Goal: Task Accomplishment & Management: Use online tool/utility

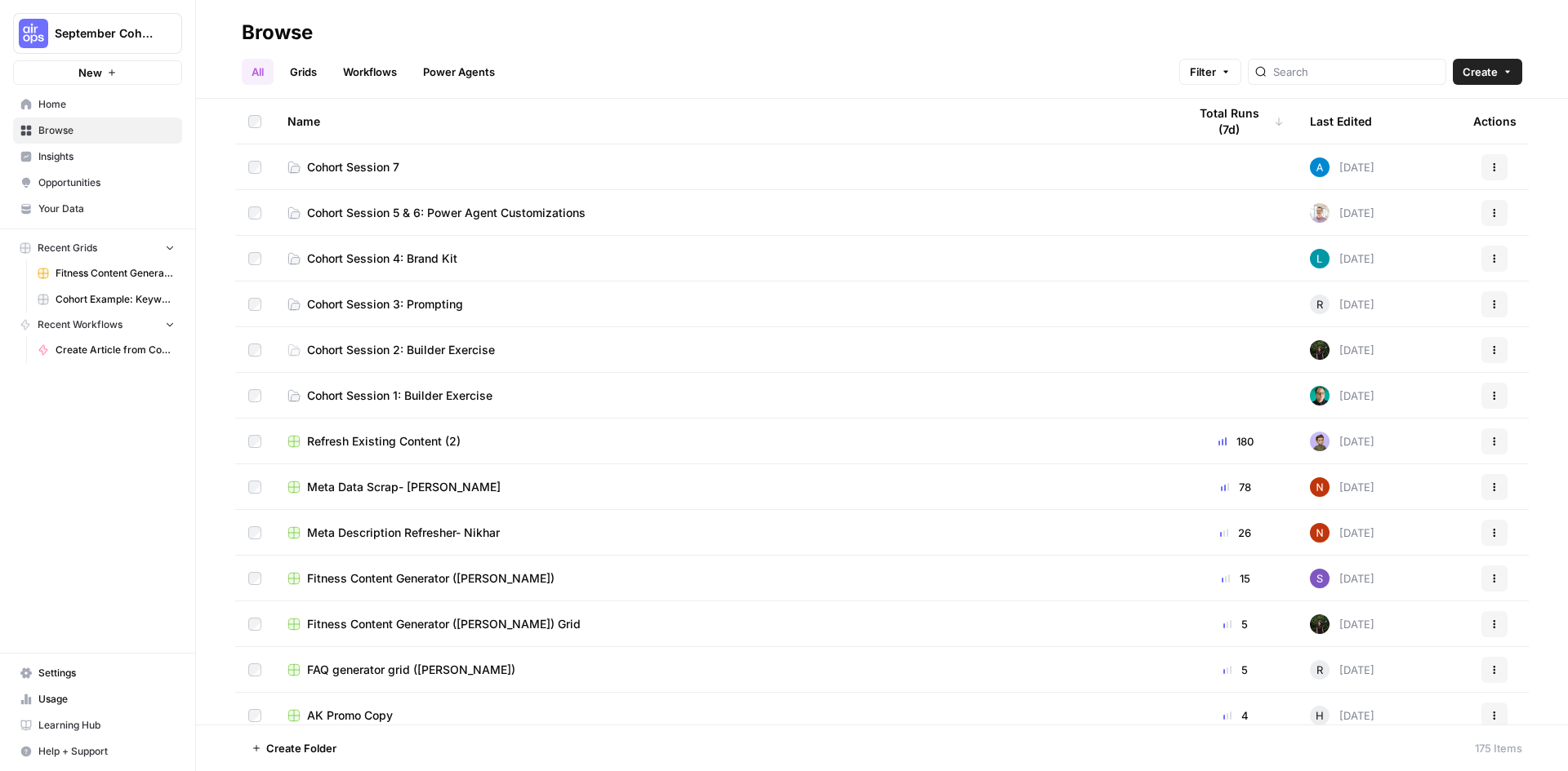
click at [376, 164] on span "Cohort Session 7" at bounding box center [353, 168] width 93 height 17
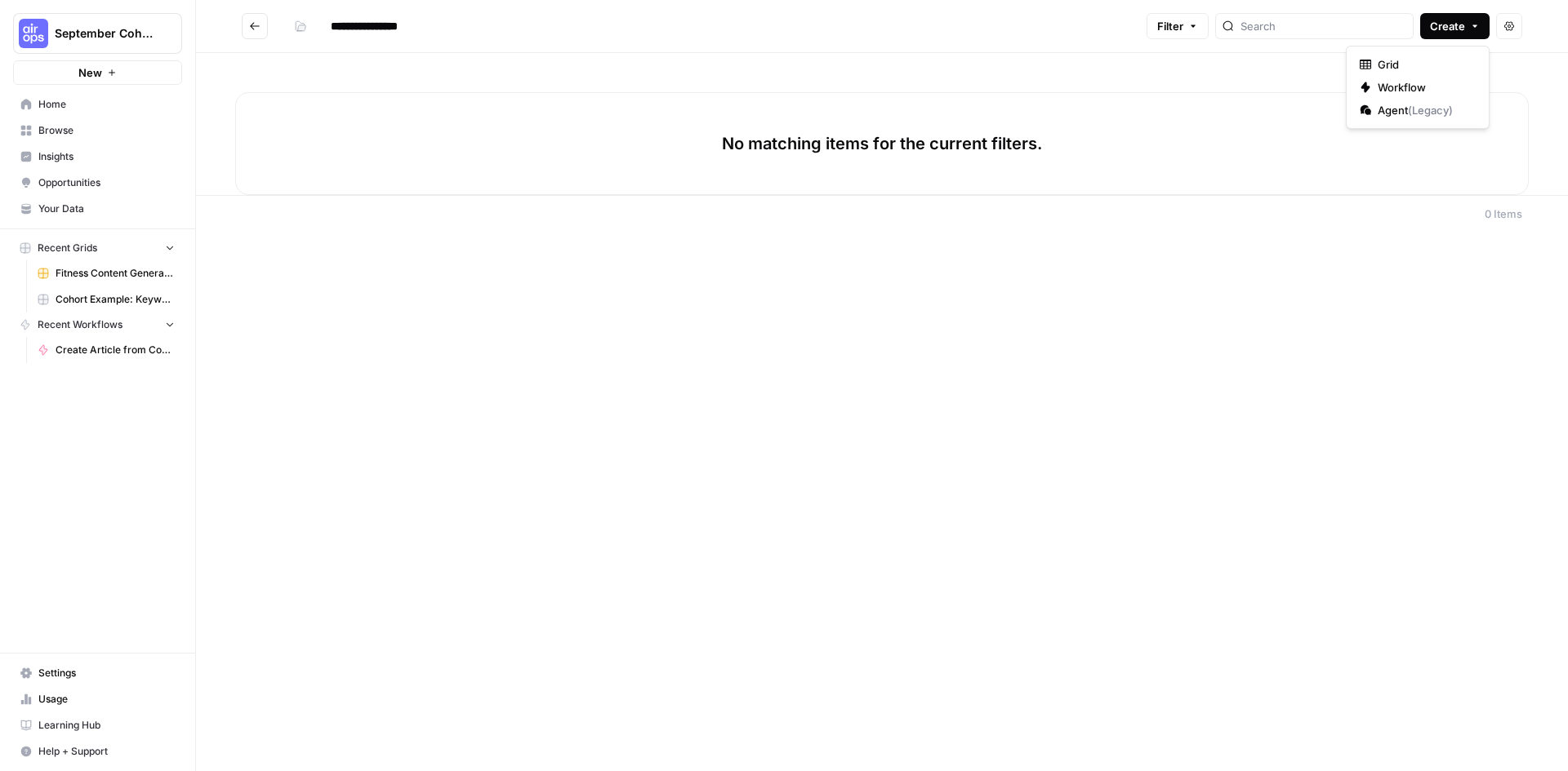
click at [1454, 33] on span "Create" at bounding box center [1448, 27] width 35 height 17
click at [1442, 66] on span "Grid" at bounding box center [1424, 64] width 92 height 17
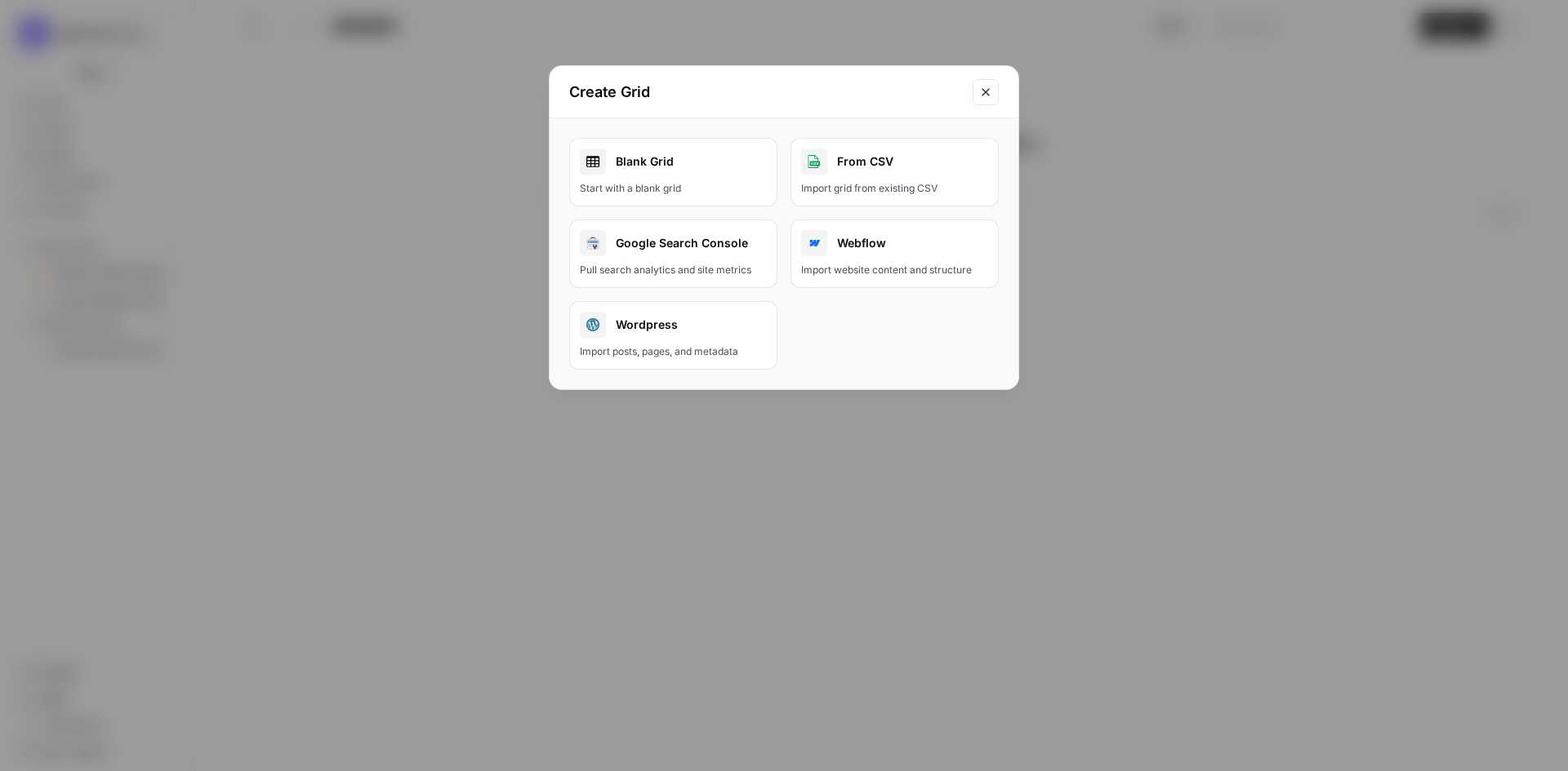
click at [664, 176] on link "Blank Grid Start with a blank grid" at bounding box center [673, 172] width 208 height 68
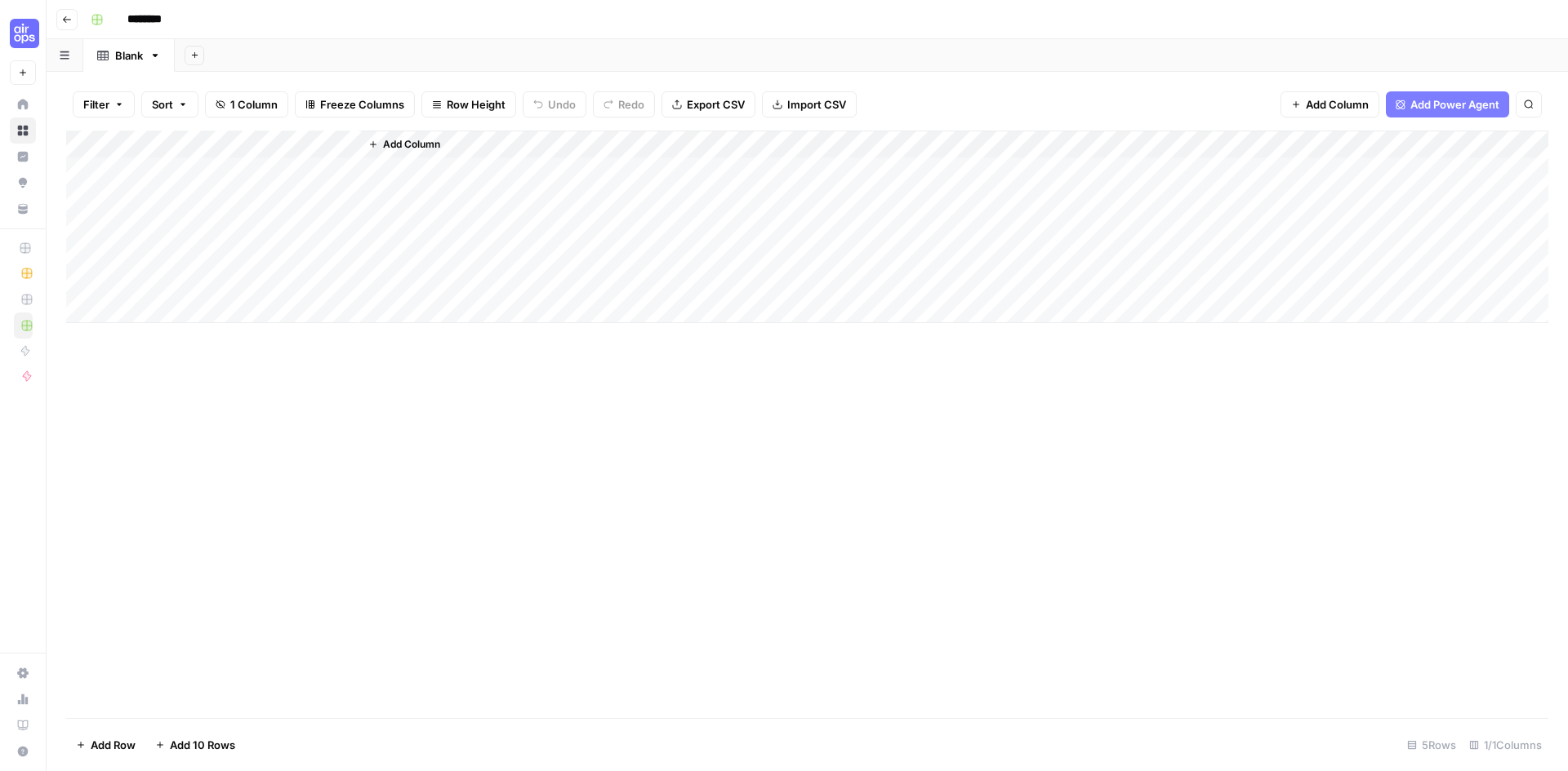
click at [176, 20] on input "********" at bounding box center [166, 19] width 92 height 26
drag, startPoint x: 176, startPoint y: 20, endPoint x: 124, endPoint y: 20, distance: 52.0
click at [124, 20] on input "********" at bounding box center [166, 19] width 92 height 26
type input "**********"
click at [92, 24] on icon "button" at bounding box center [98, 20] width 12 height 12
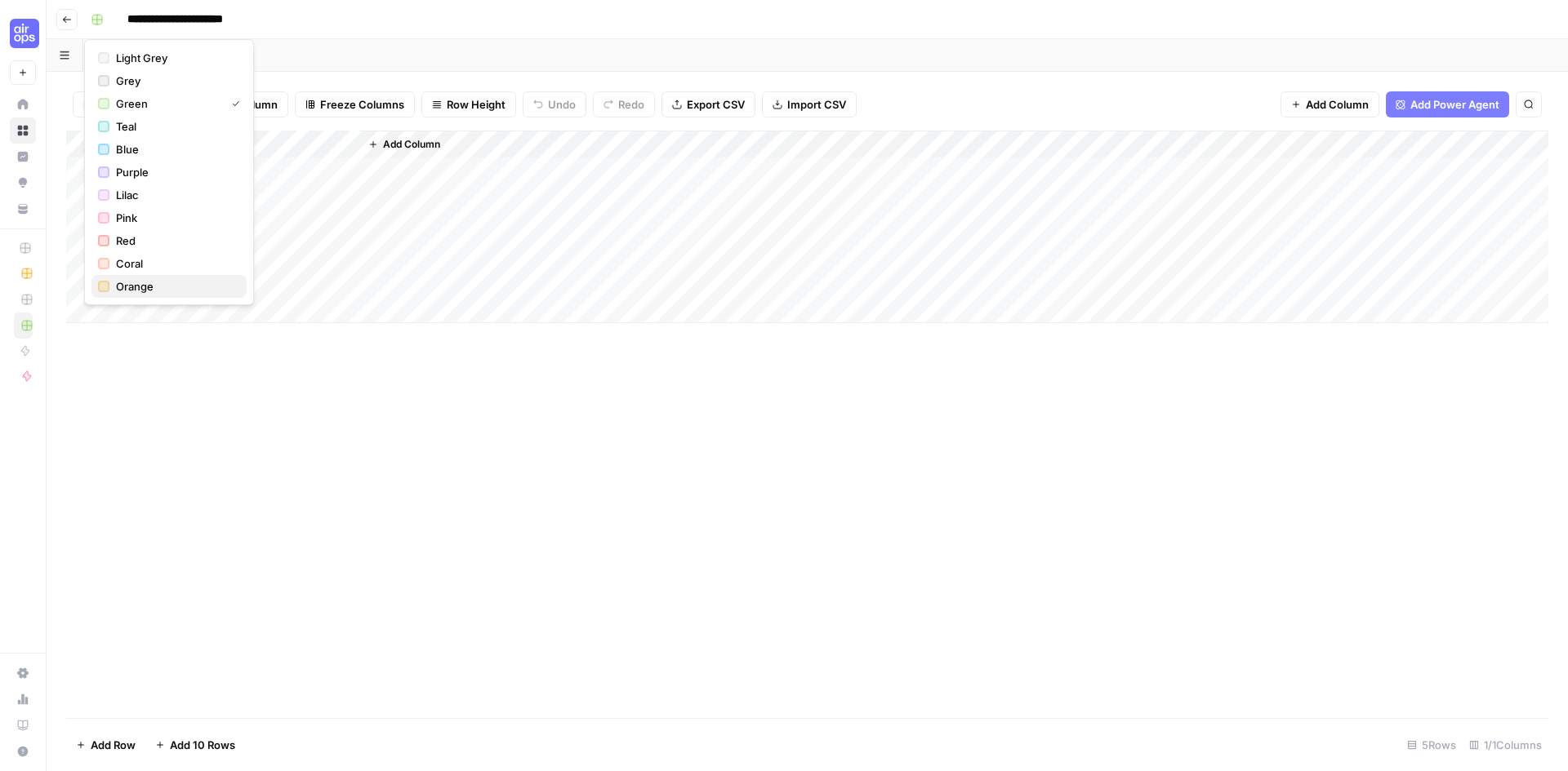
click at [126, 280] on span "Orange" at bounding box center [175, 287] width 118 height 17
click at [289, 451] on div "Add Column" at bounding box center [807, 424] width 1482 height 587
click at [240, 147] on div "Add Column" at bounding box center [807, 226] width 1482 height 193
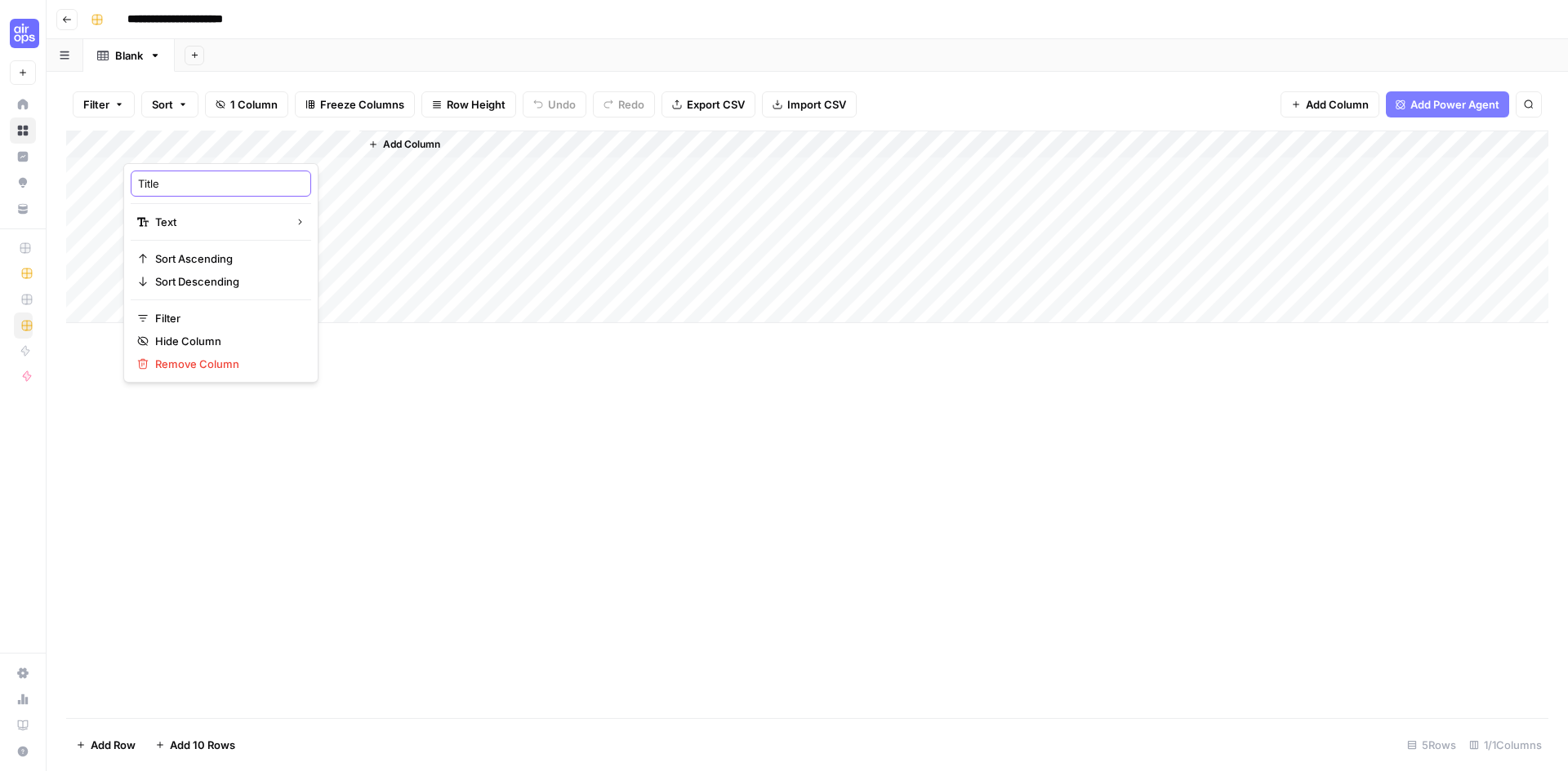
drag, startPoint x: 190, startPoint y: 176, endPoint x: 137, endPoint y: 177, distance: 53.0
click at [137, 177] on div "Title" at bounding box center [220, 183] width 180 height 26
type input "Topic"
click at [1338, 94] on button "Add Column" at bounding box center [1330, 104] width 99 height 26
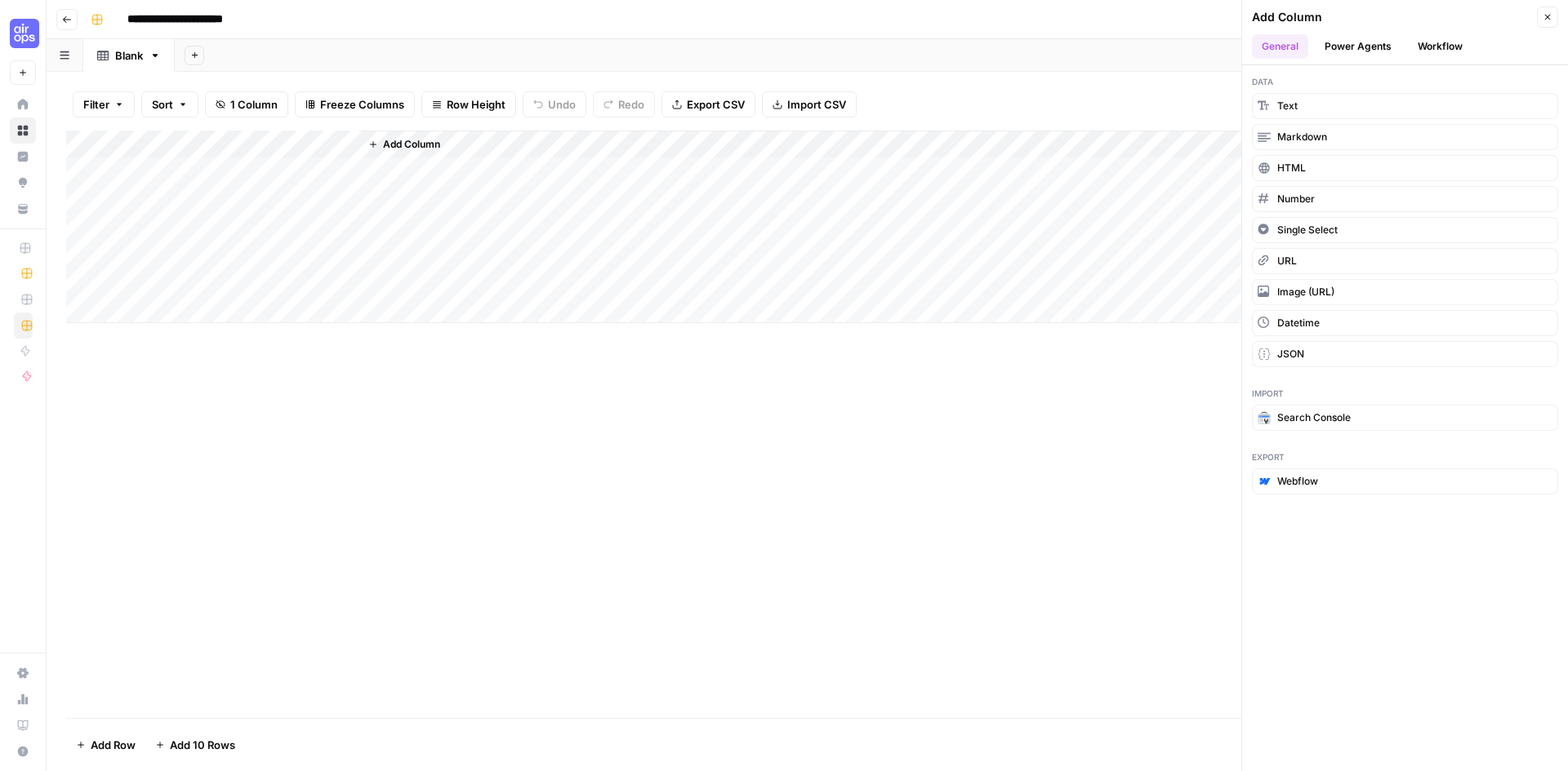
click at [1347, 50] on button "Power Agents" at bounding box center [1358, 46] width 87 height 24
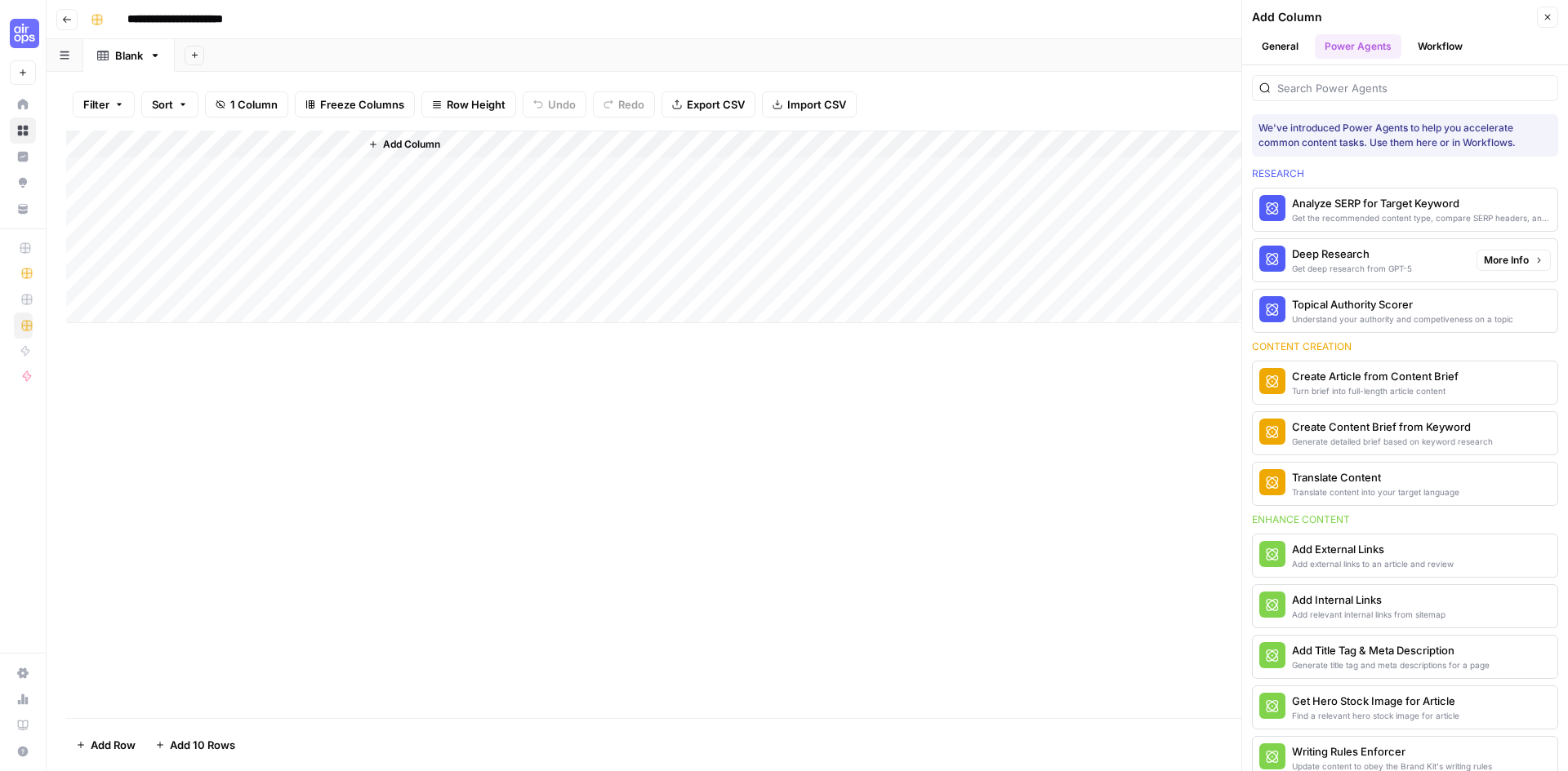
click at [1337, 248] on div "Deep Research" at bounding box center [1352, 254] width 120 height 17
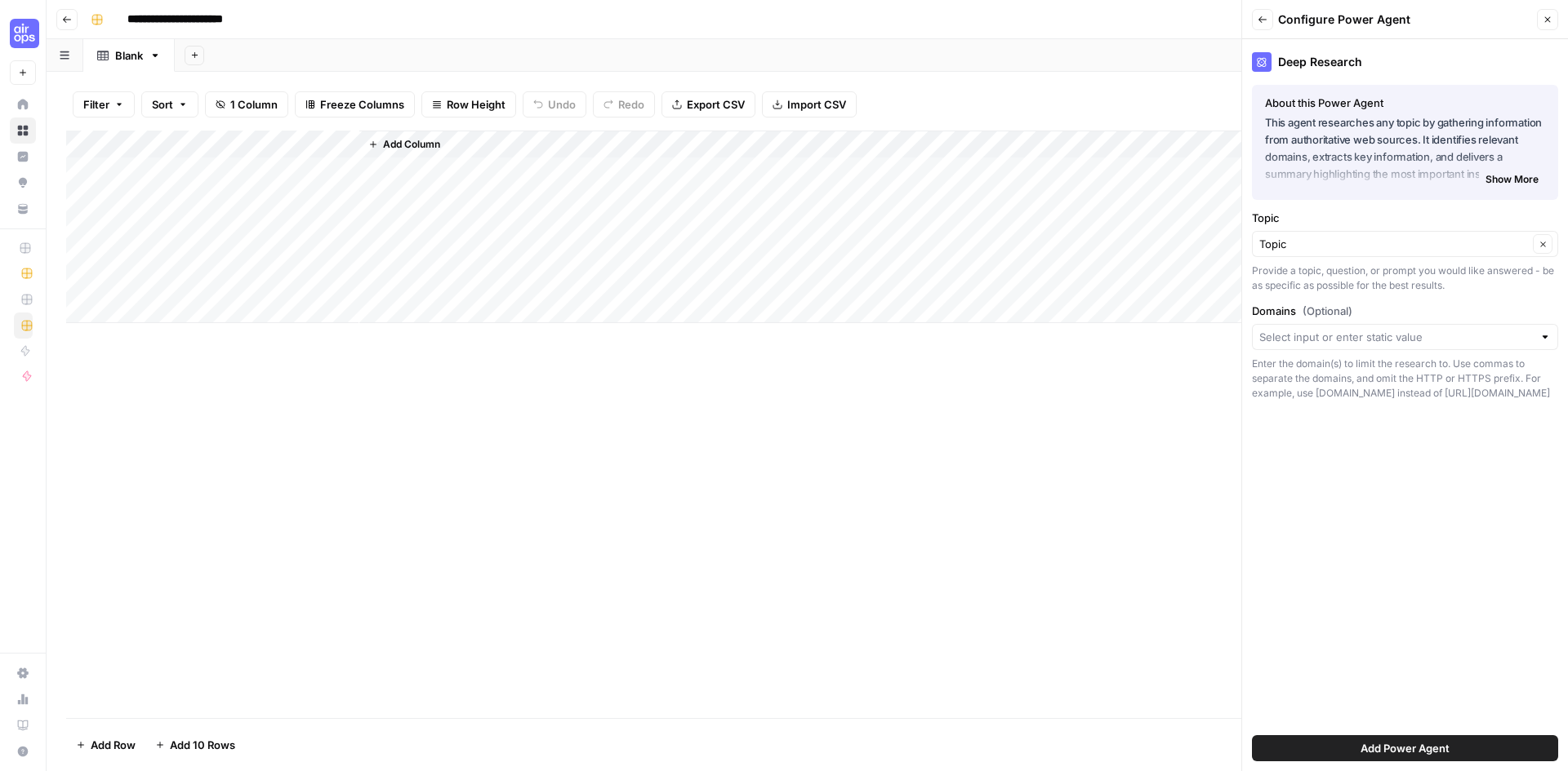
click at [1547, 335] on div at bounding box center [1545, 337] width 12 height 17
click at [1490, 529] on div "Deep Research About this Power Agent This agent researches any topic by gatheri…" at bounding box center [1405, 405] width 326 height 732
click at [1425, 751] on span "Add Power Agent" at bounding box center [1405, 748] width 89 height 17
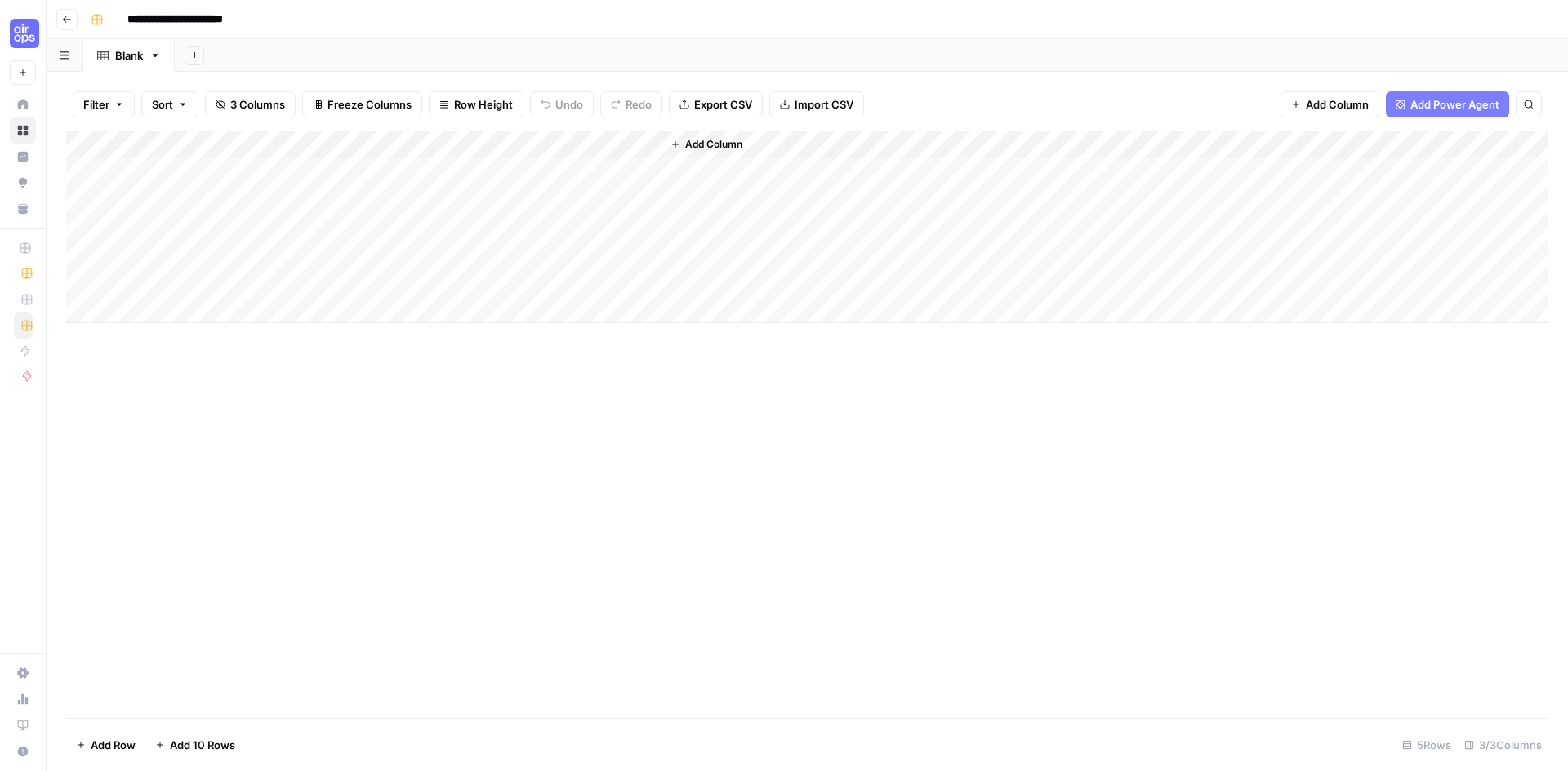
click at [301, 174] on div "Add Column" at bounding box center [807, 226] width 1482 height 193
type textarea "**********"
click at [205, 203] on div "Add Column" at bounding box center [807, 226] width 1482 height 193
type textarea "**********"
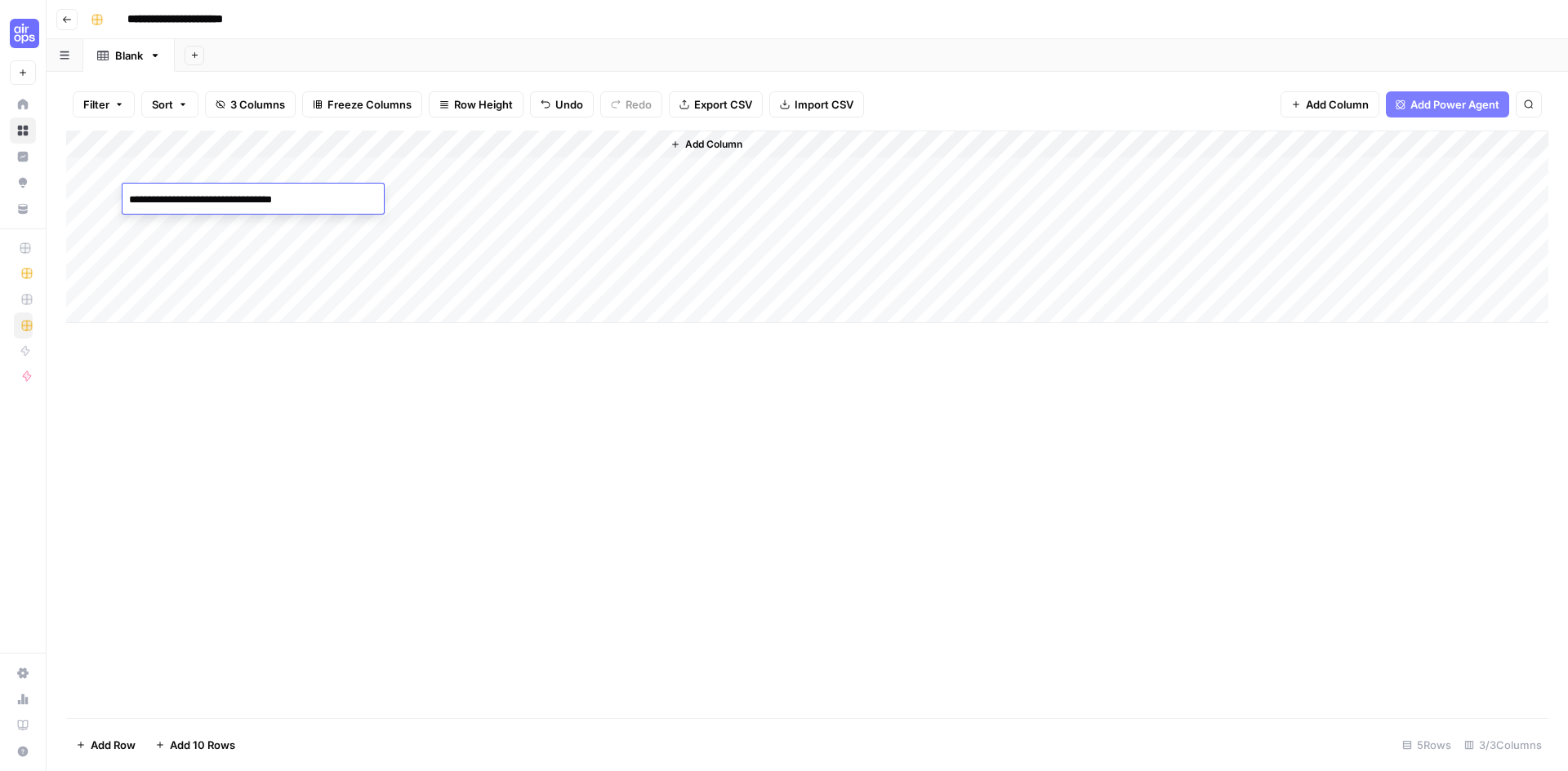
click at [205, 224] on div "Add Column" at bounding box center [807, 226] width 1482 height 193
type textarea "**********"
click at [215, 260] on div "Add Column" at bounding box center [807, 226] width 1482 height 193
type textarea "**********"
click at [273, 453] on div "Add Column" at bounding box center [807, 424] width 1482 height 587
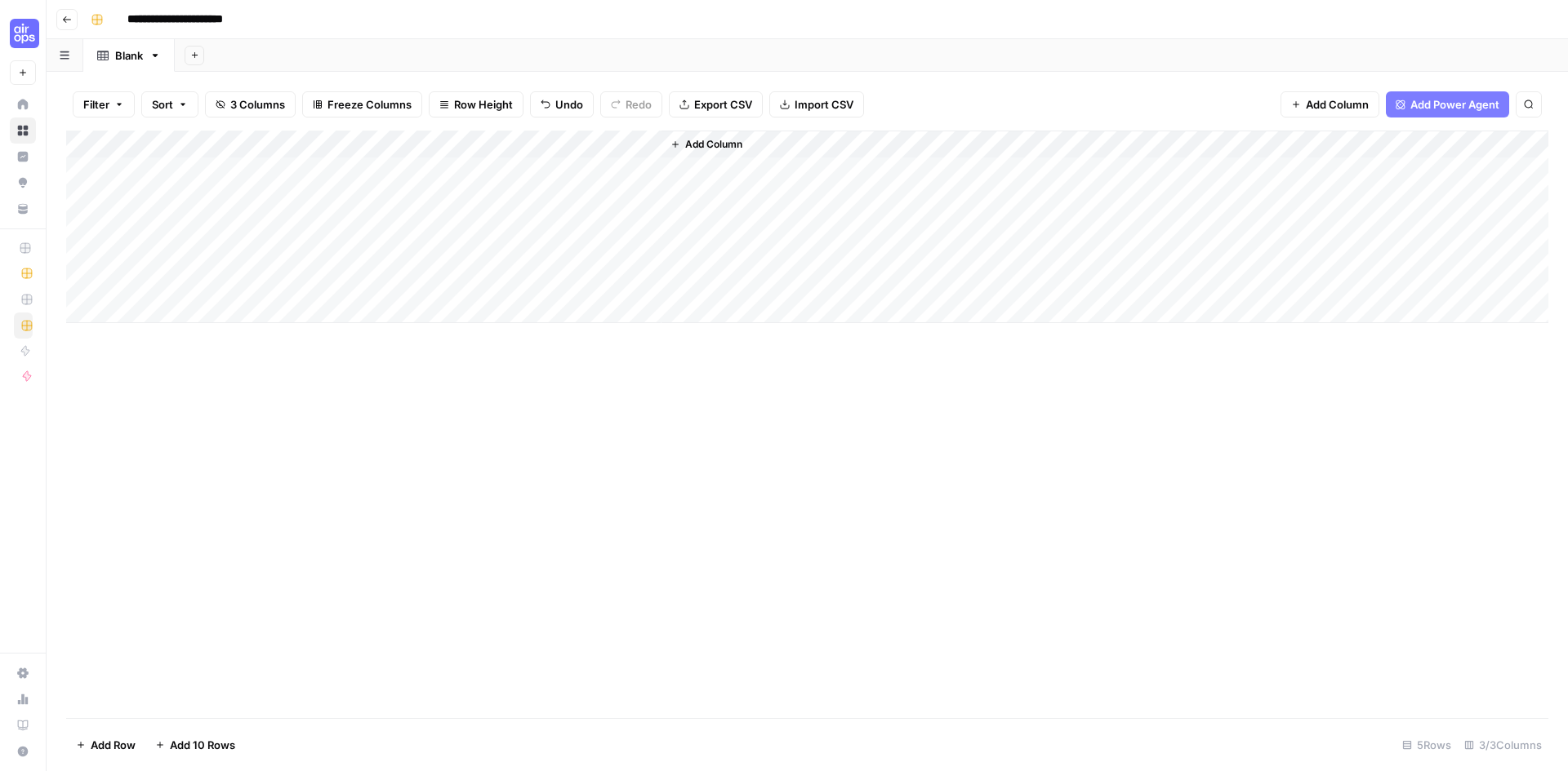
click at [85, 284] on div "Add Column" at bounding box center [807, 226] width 1482 height 193
click at [114, 739] on span "Delete 1 Row" at bounding box center [109, 745] width 65 height 17
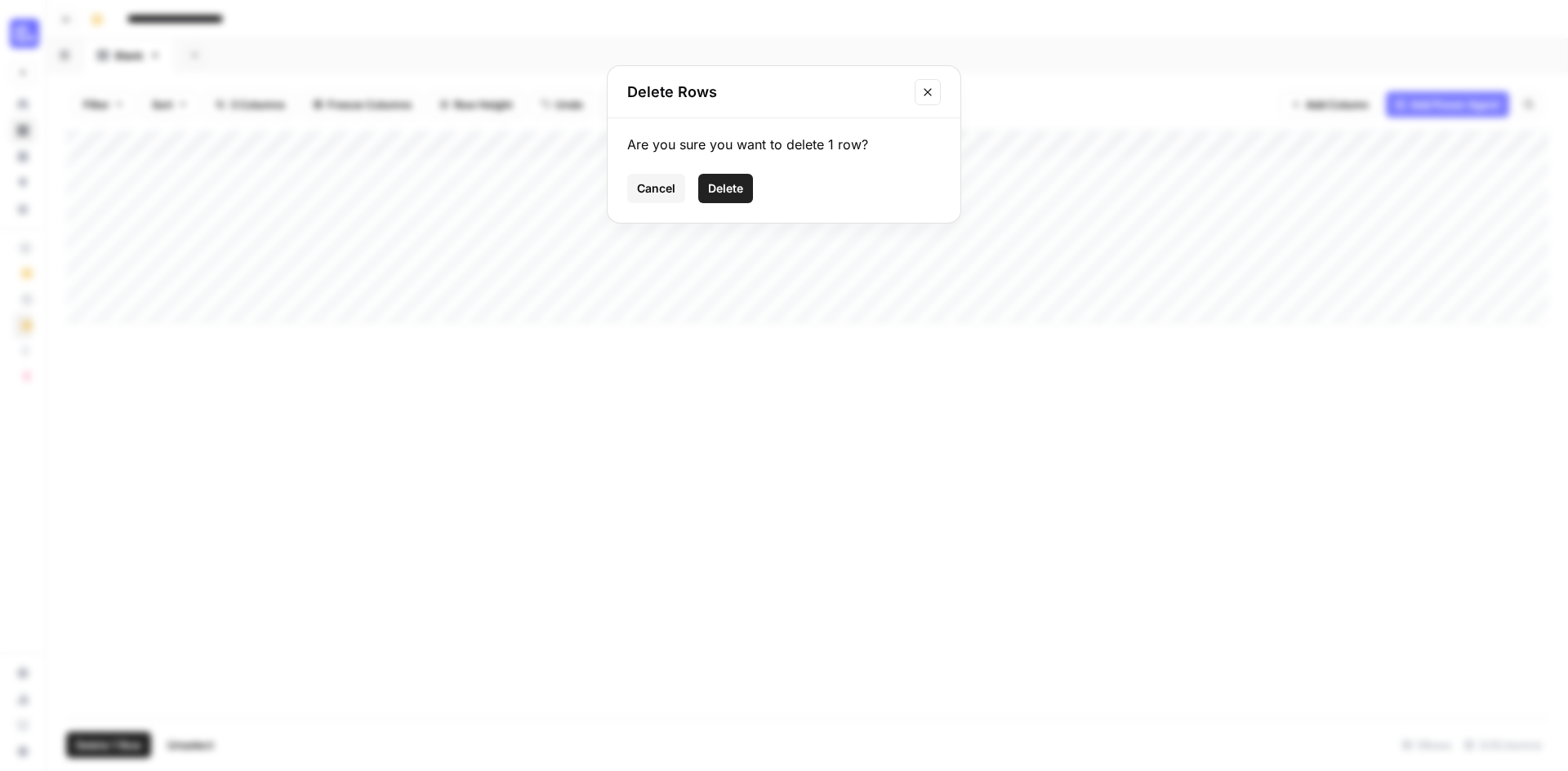
click at [723, 184] on span "Delete" at bounding box center [726, 189] width 35 height 17
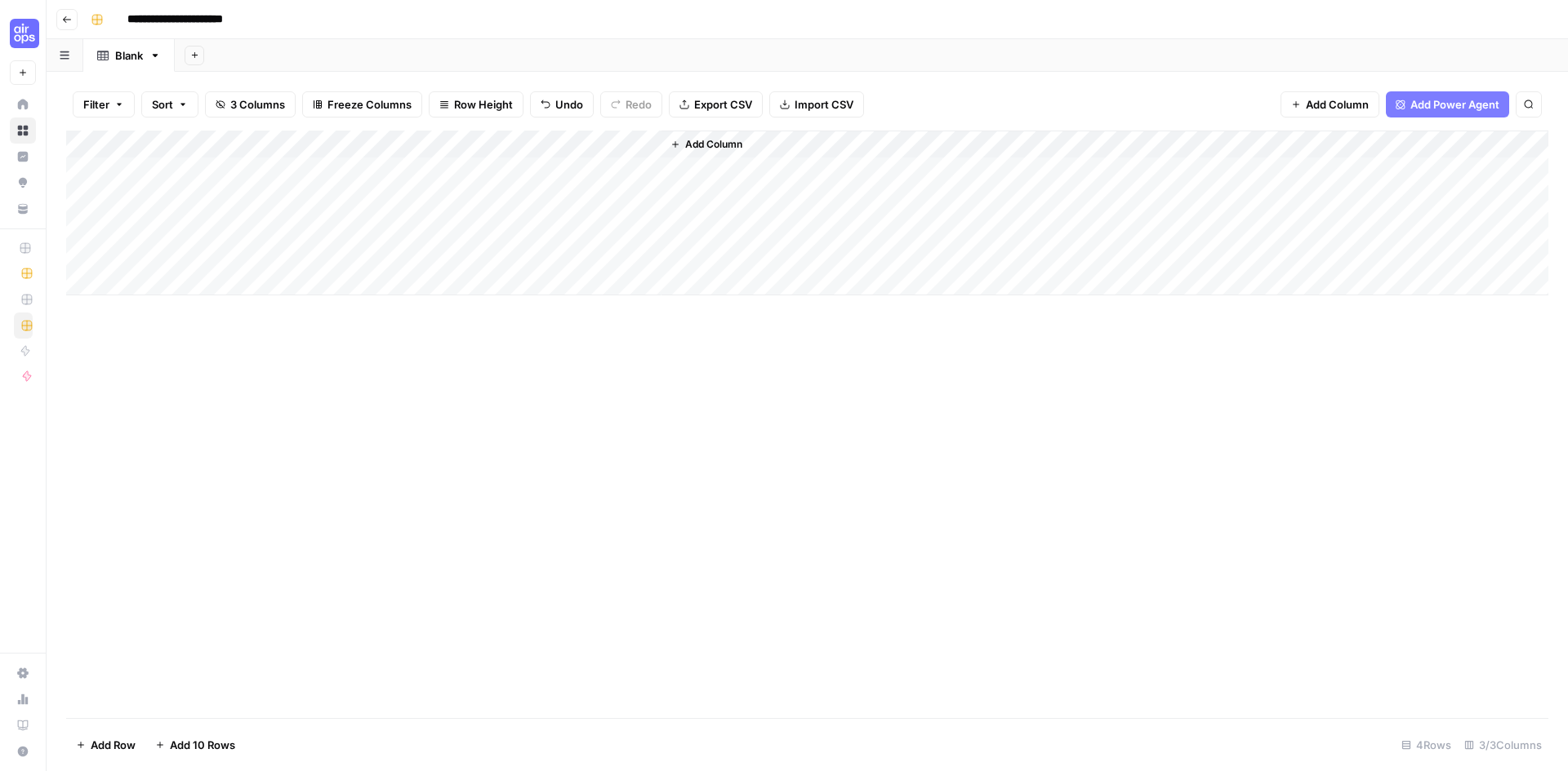
click at [495, 528] on div "Add Column" at bounding box center [807, 424] width 1482 height 587
click at [498, 144] on div "Add Column" at bounding box center [807, 213] width 1482 height 165
click at [520, 187] on span "All Rows" at bounding box center [557, 182] width 103 height 17
click at [476, 142] on div "Add Column" at bounding box center [807, 213] width 1482 height 165
click at [469, 486] on div "Add Column" at bounding box center [807, 424] width 1482 height 587
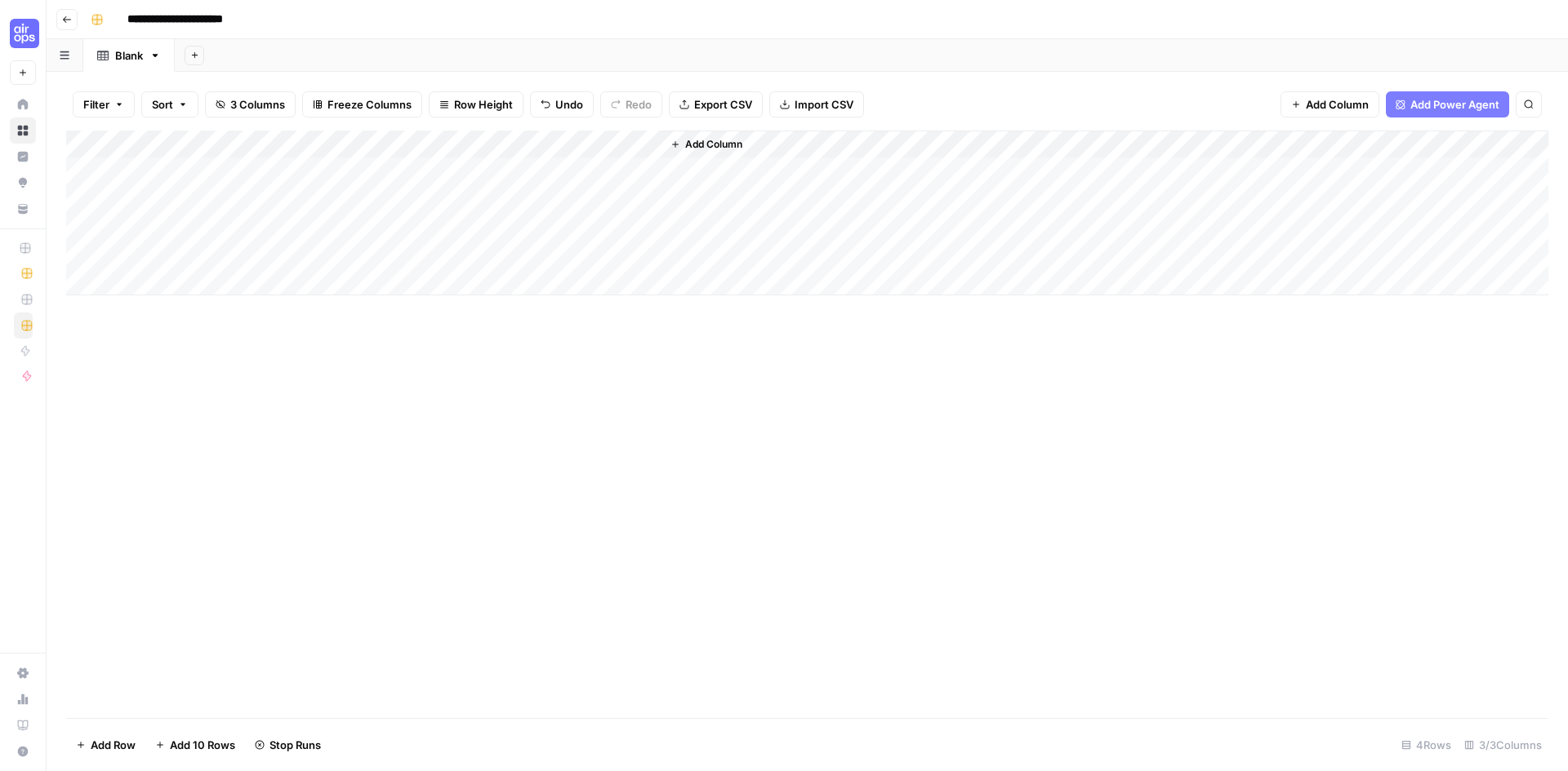
click at [417, 149] on div "Add Column" at bounding box center [807, 213] width 1482 height 165
click at [692, 531] on div "Add Column" at bounding box center [807, 424] width 1482 height 587
click at [1343, 108] on span "Add Column" at bounding box center [1337, 104] width 63 height 17
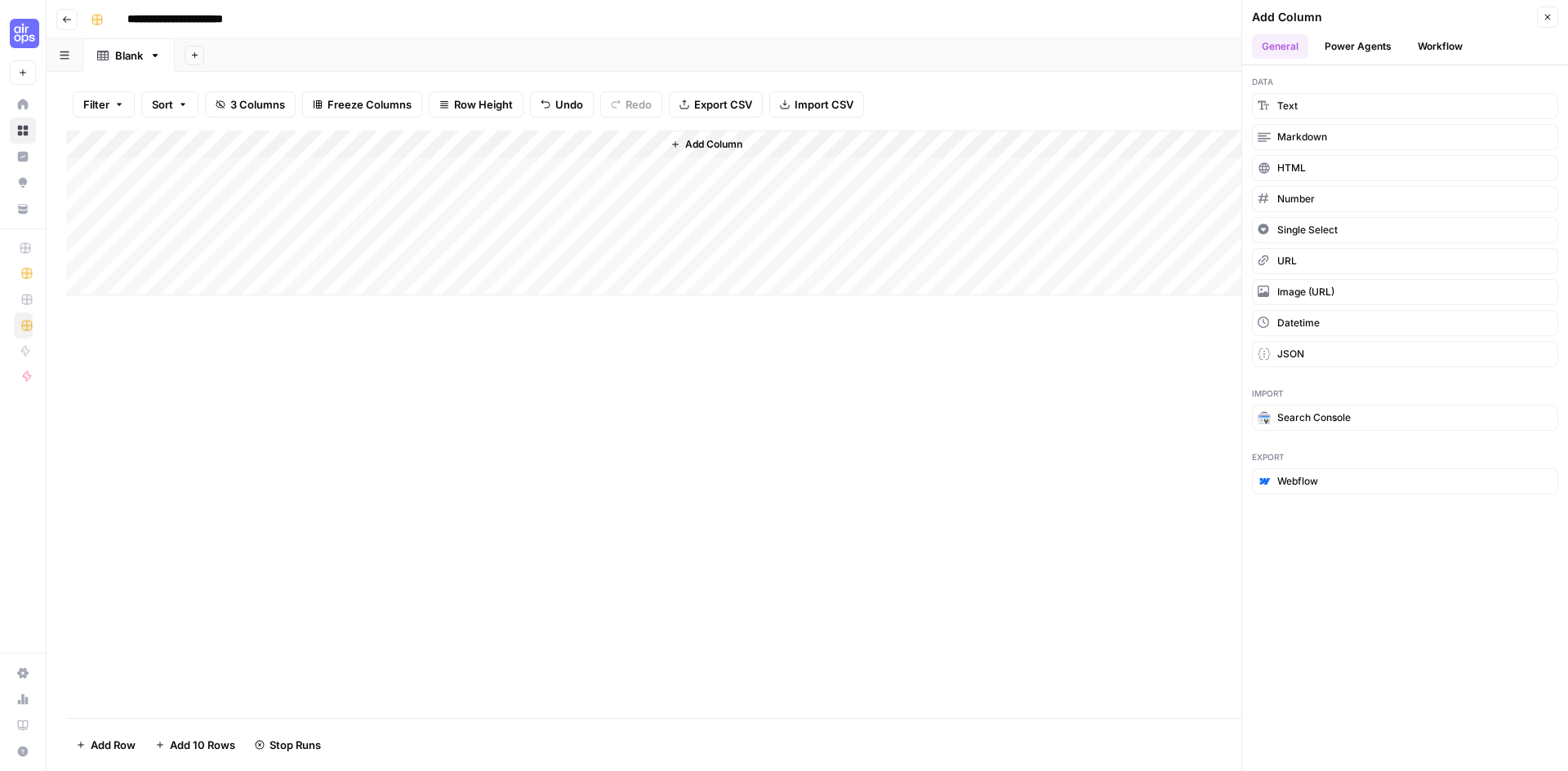
click at [1436, 37] on button "Workflow" at bounding box center [1439, 46] width 64 height 24
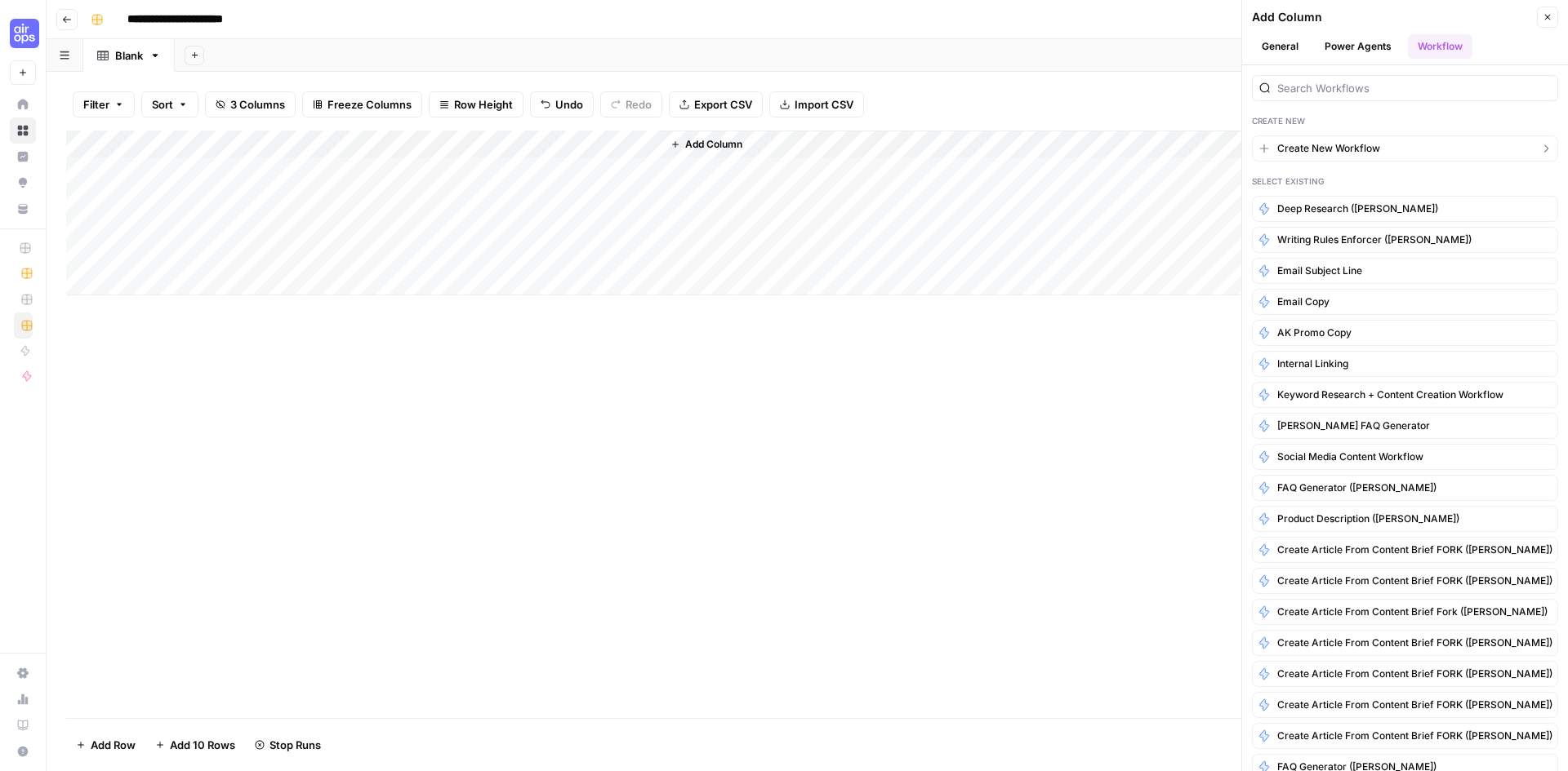
click at [1356, 147] on span "Create New Workflow" at bounding box center [1328, 149] width 103 height 15
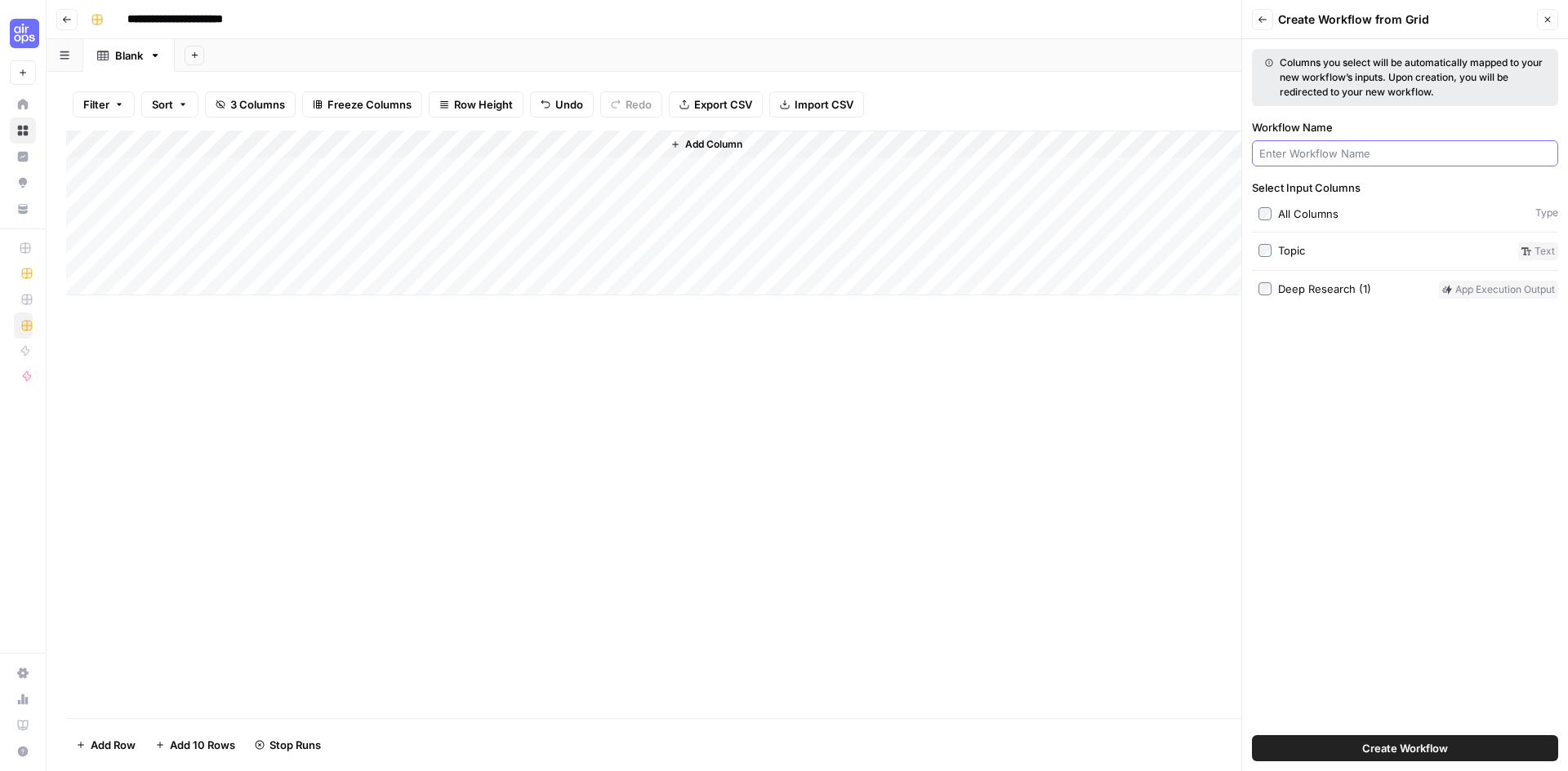
click at [1355, 149] on input "Workflow Name" at bounding box center [1404, 154] width 291 height 17
type input "Deep Research Fork ([PERSON_NAME])"
click at [1393, 753] on span "Create Workflow" at bounding box center [1404, 748] width 86 height 17
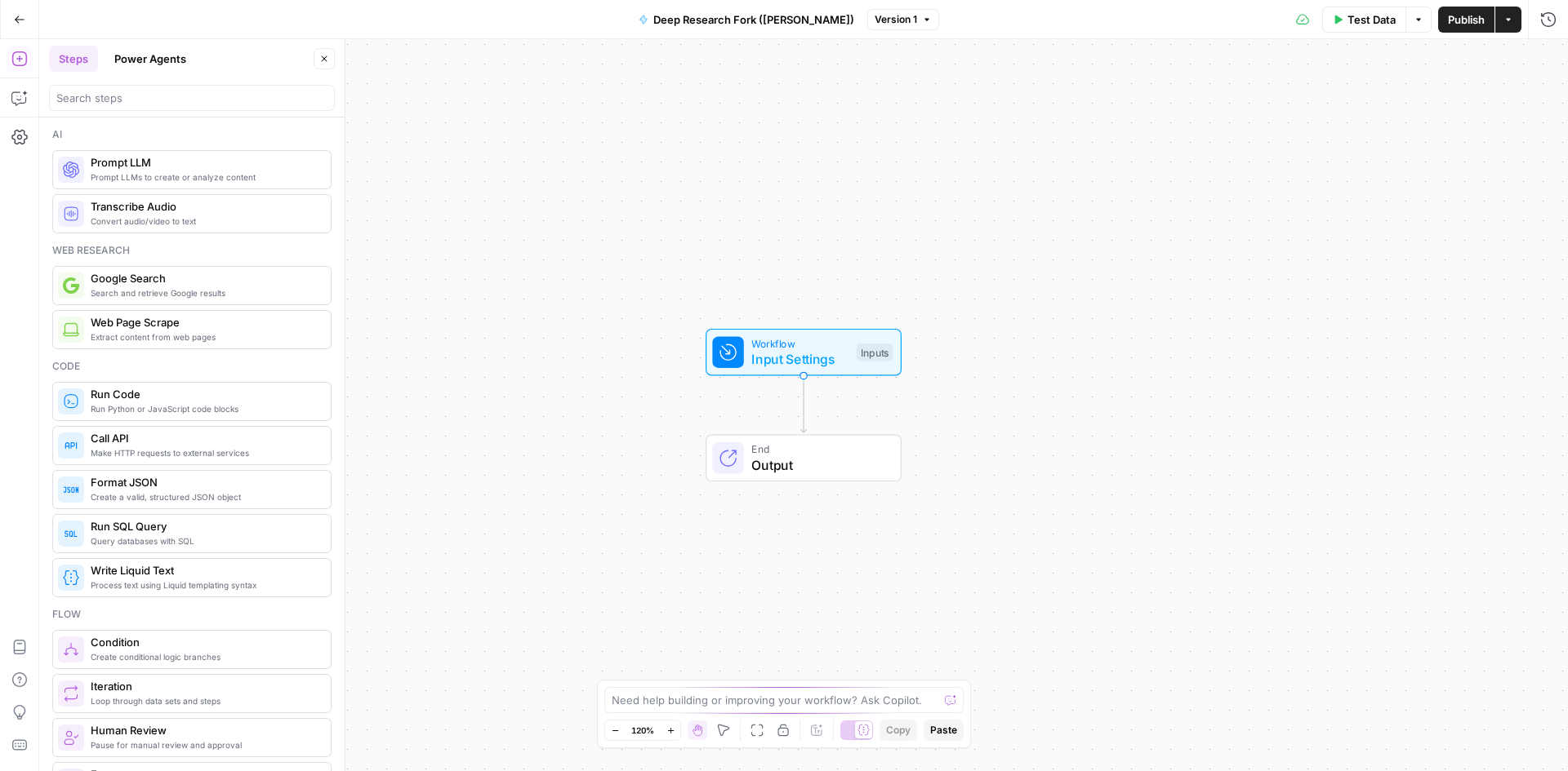
click at [163, 61] on button "Power Agents" at bounding box center [150, 58] width 92 height 26
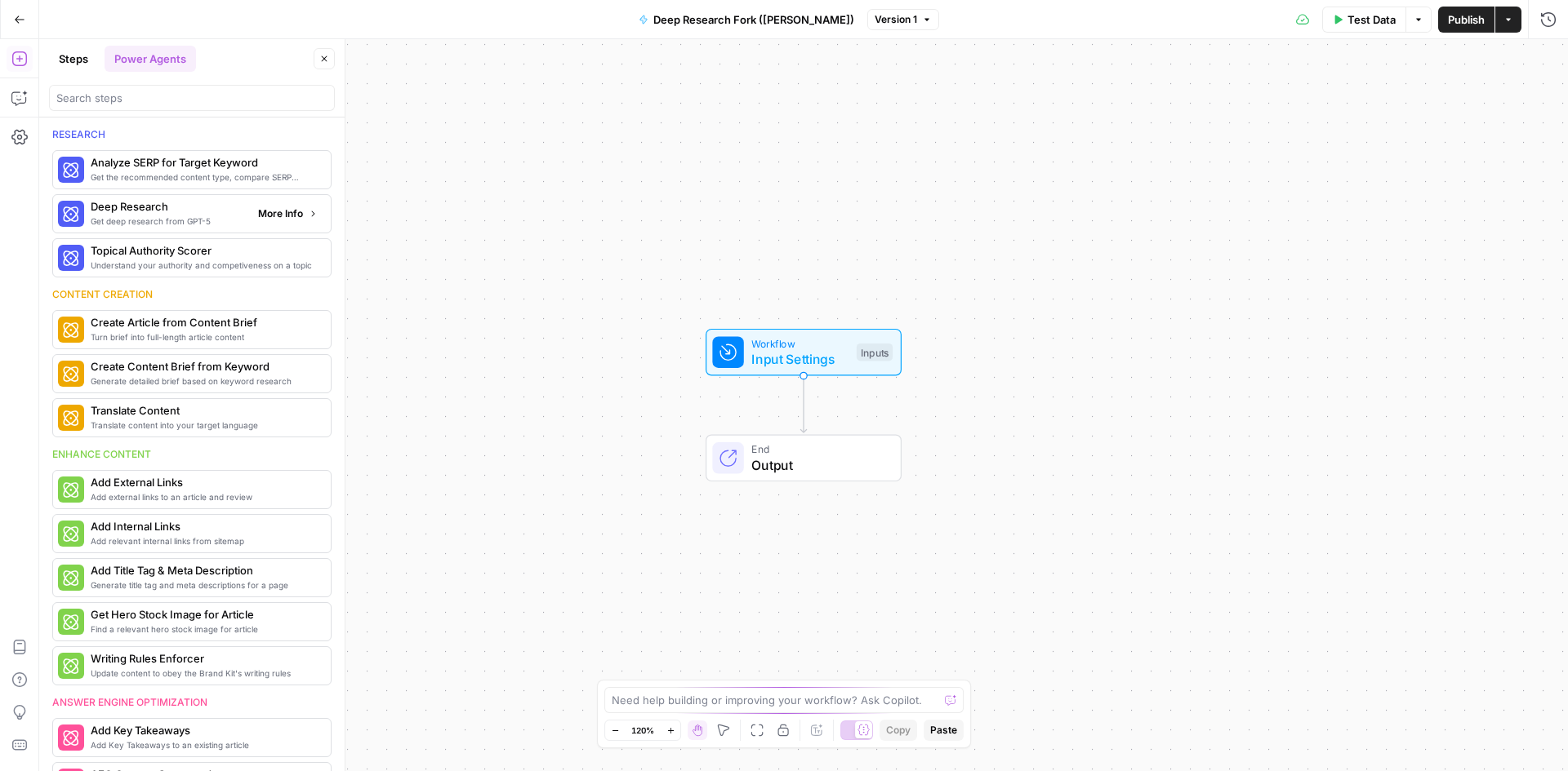
click at [145, 223] on span "Get deep research from GPT-5" at bounding box center [168, 221] width 154 height 13
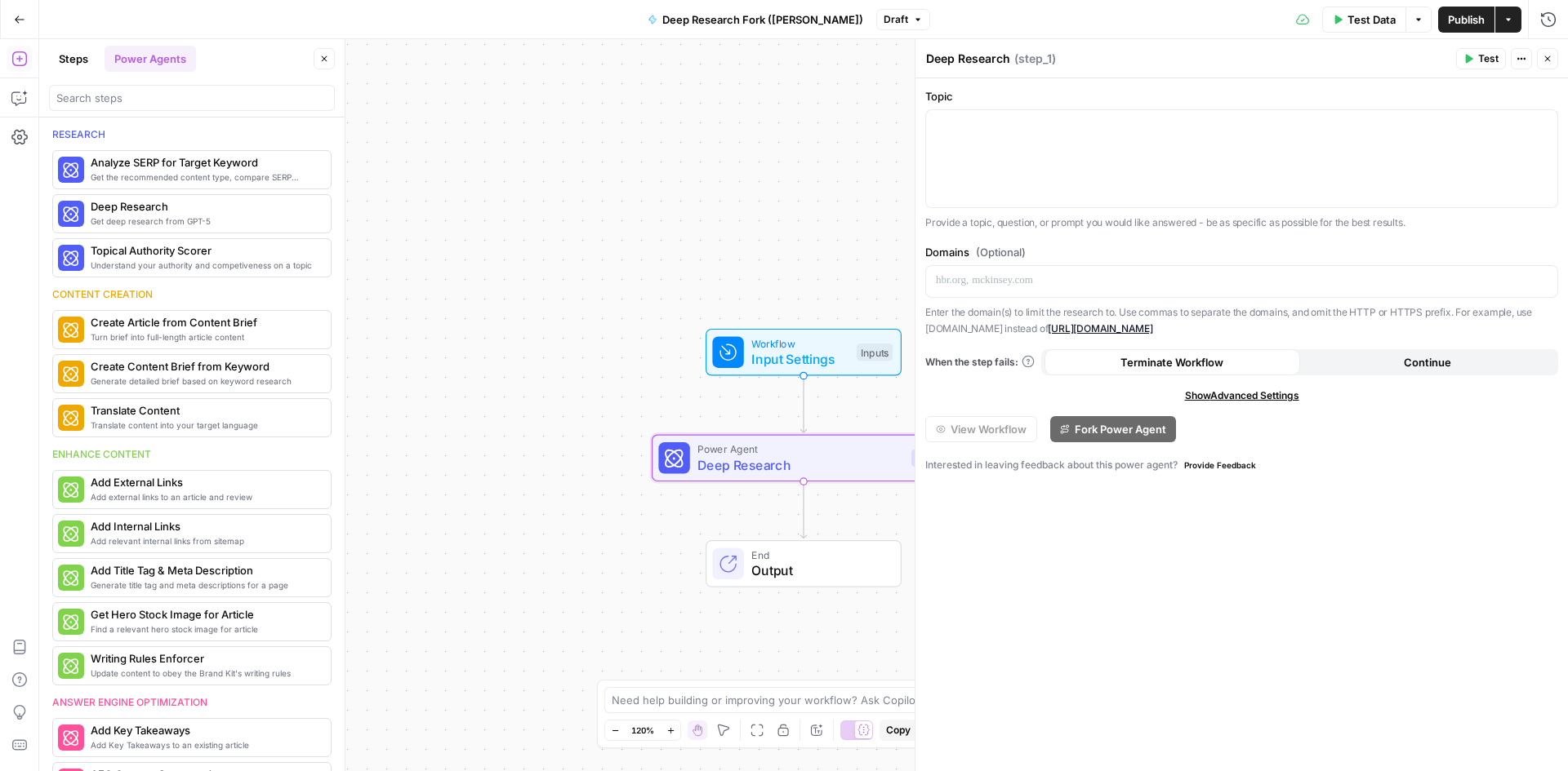
click at [1542, 62] on button "Close" at bounding box center [1547, 58] width 21 height 21
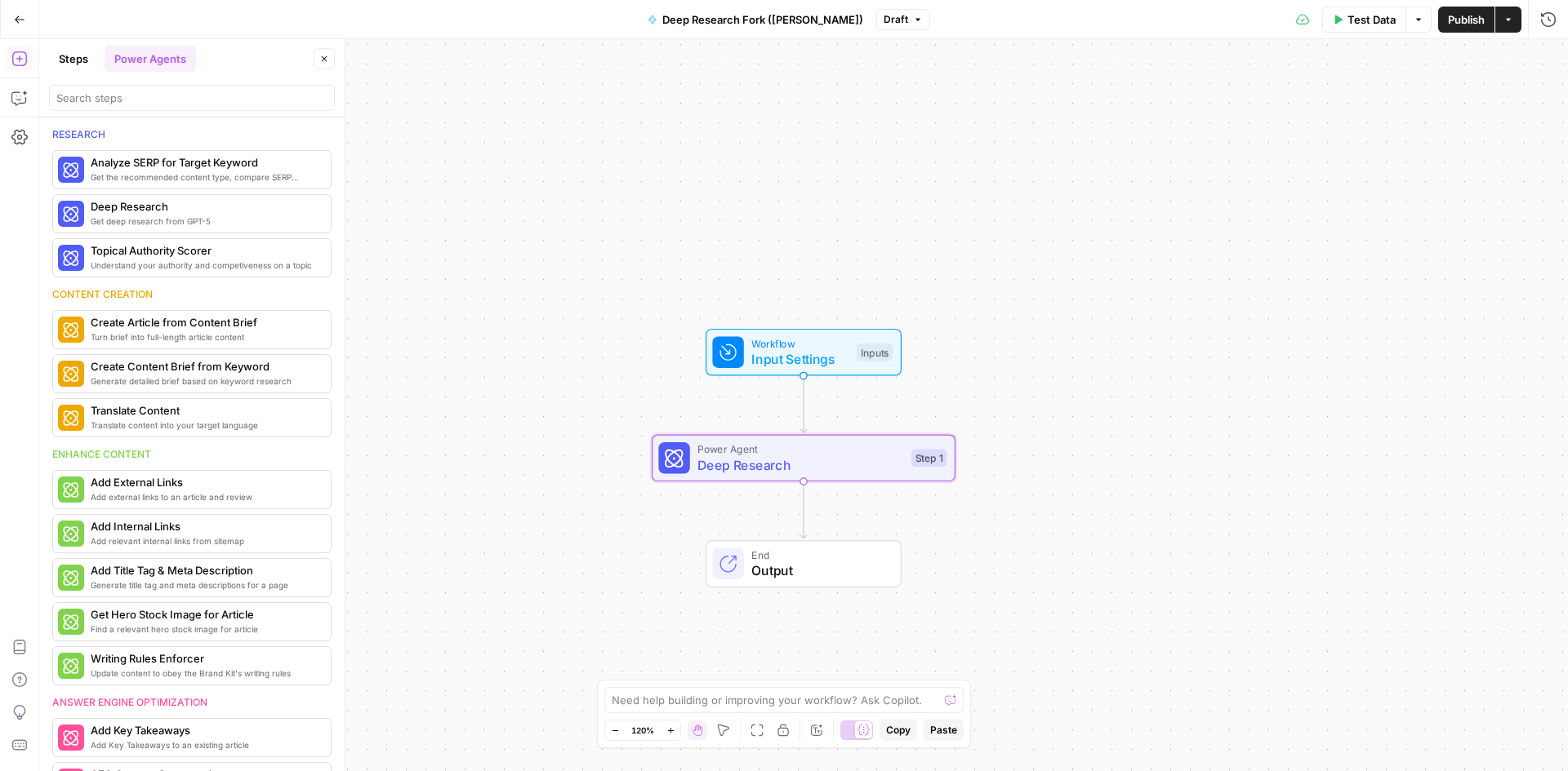
click at [19, 23] on icon "button" at bounding box center [20, 20] width 12 height 12
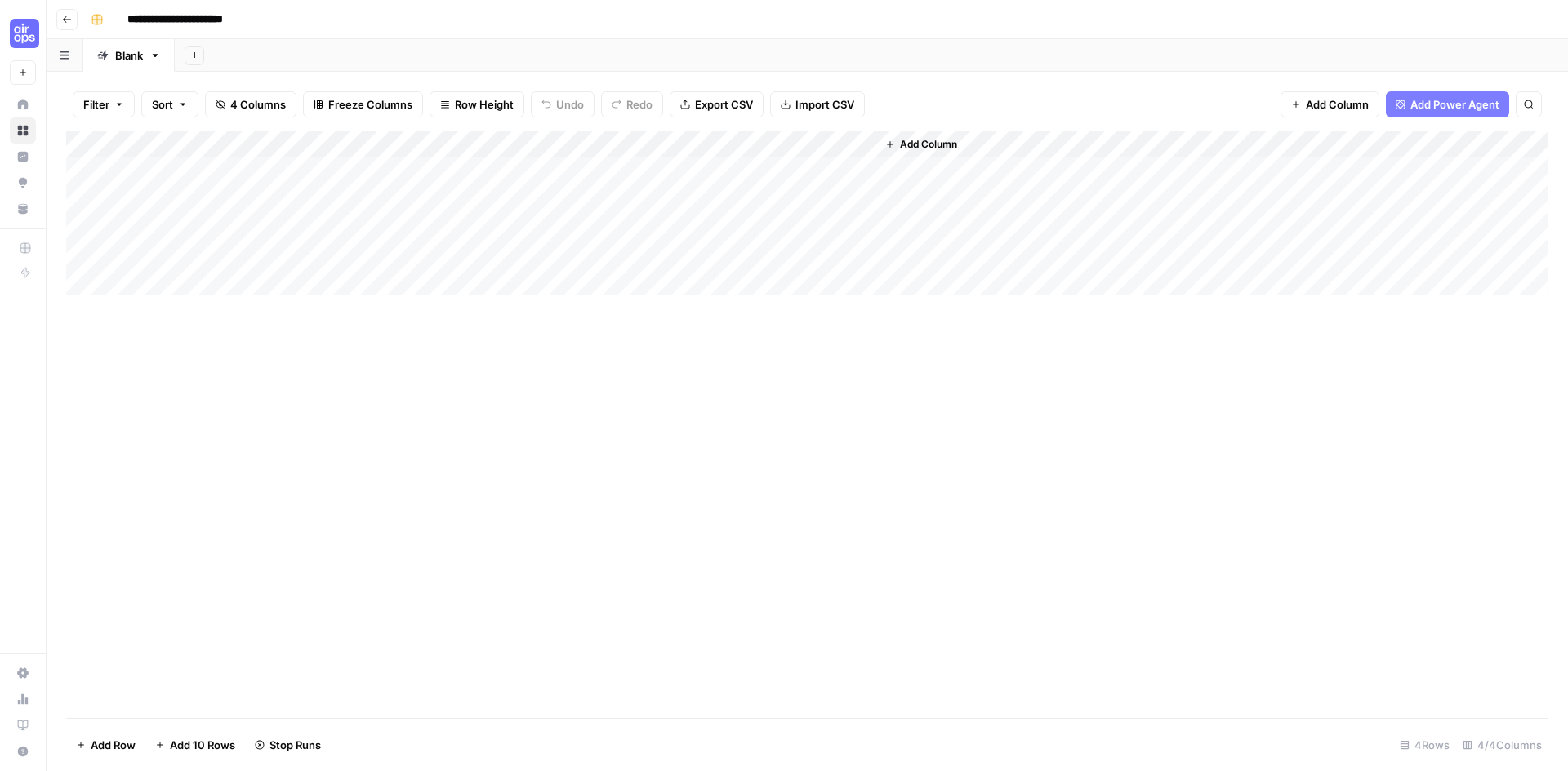
click at [840, 148] on div "Add Column" at bounding box center [807, 213] width 1482 height 165
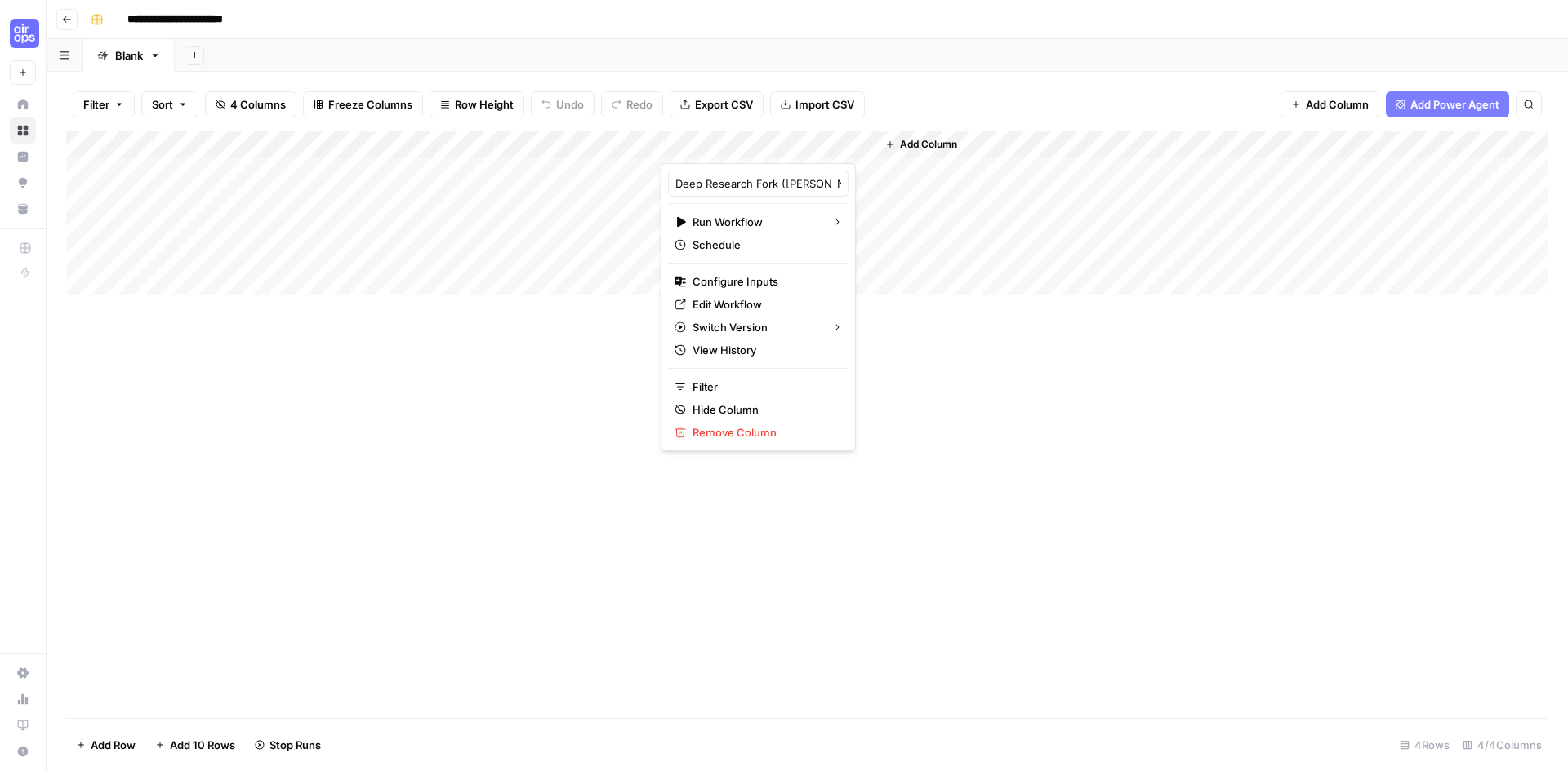
click at [430, 588] on div "Add Column" at bounding box center [807, 424] width 1482 height 587
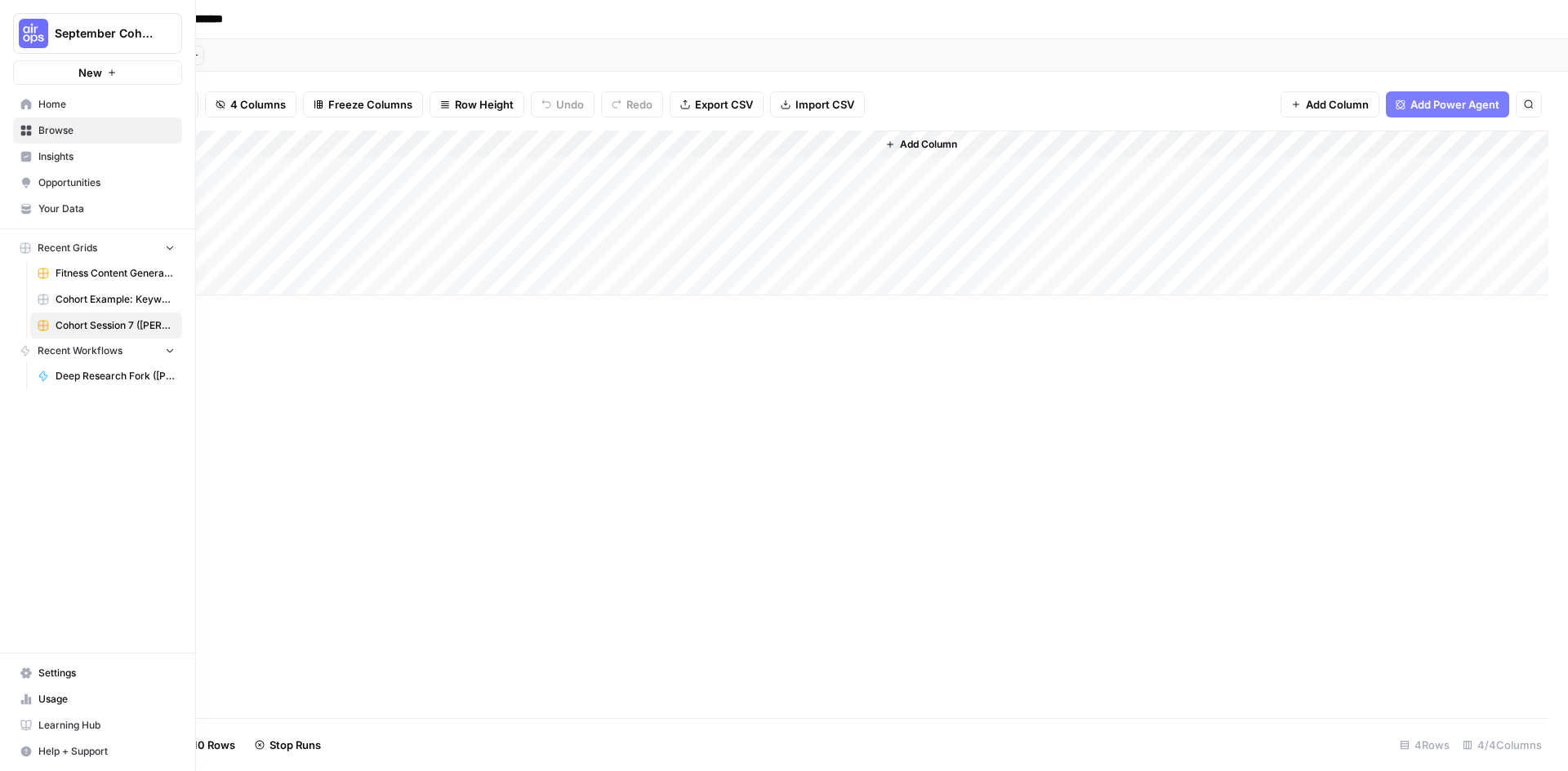
click at [38, 126] on link "Browse" at bounding box center [98, 130] width 169 height 26
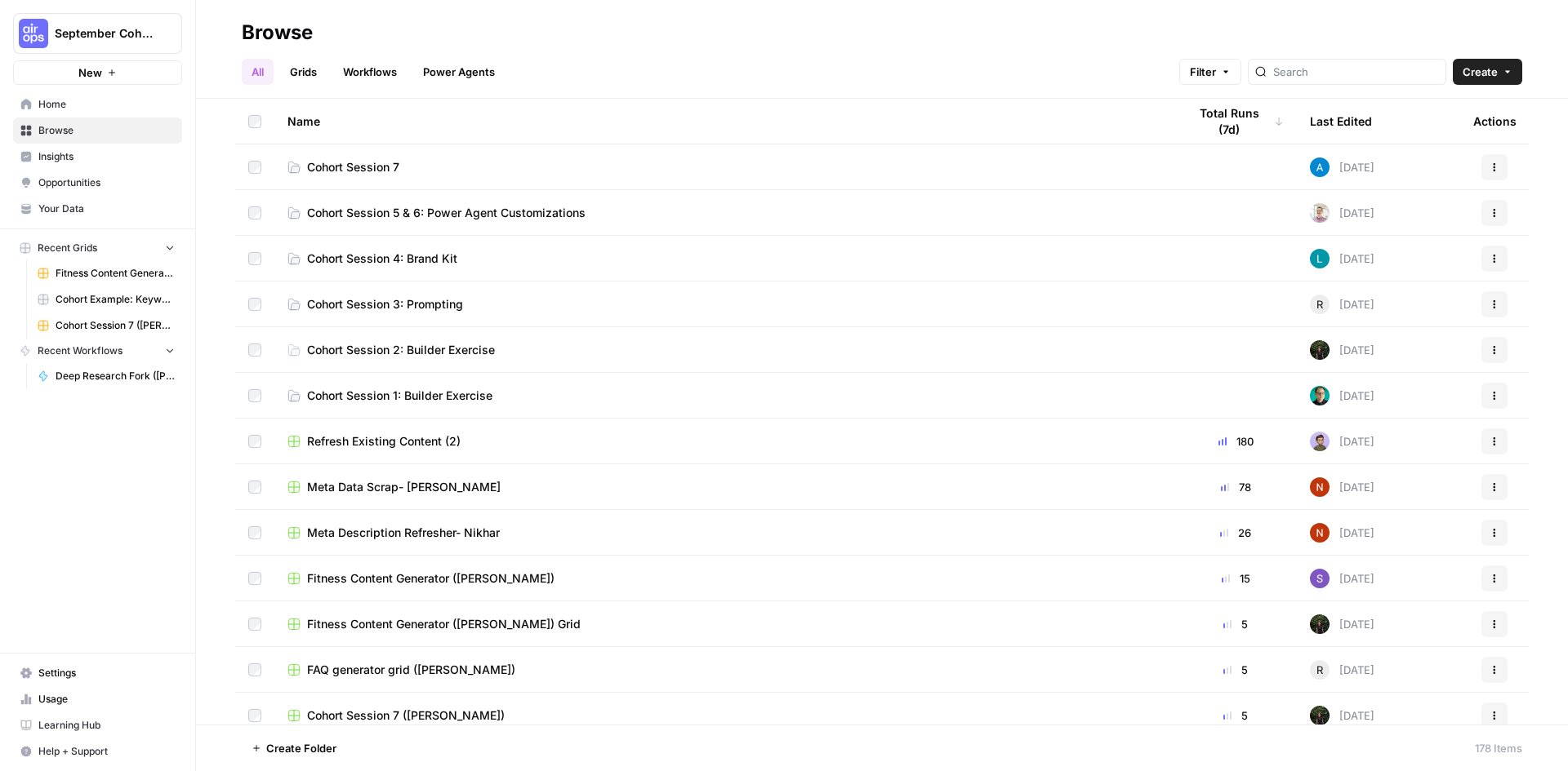
click at [367, 78] on link "Workflows" at bounding box center [370, 71] width 73 height 26
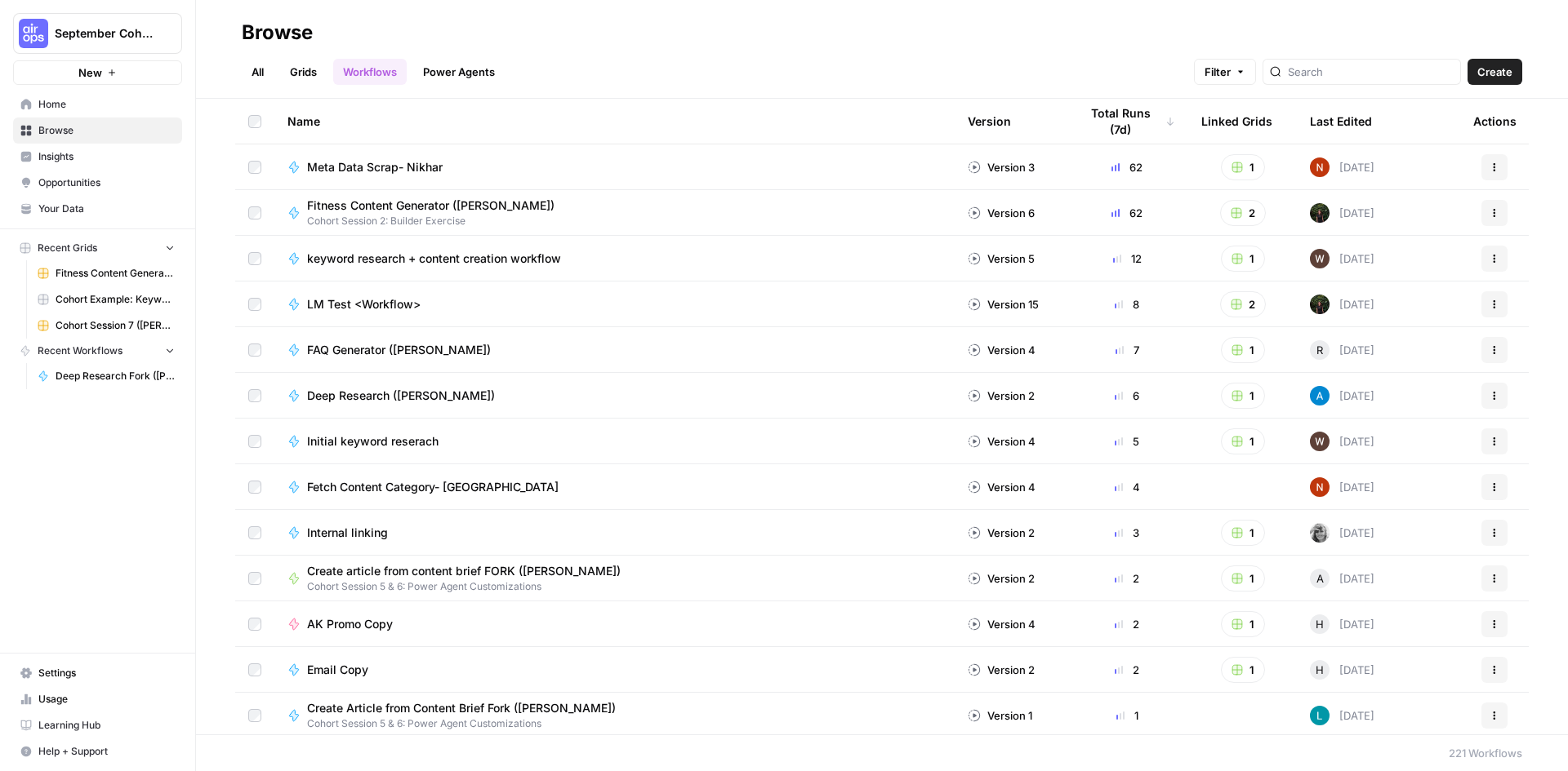
click at [423, 391] on span "Deep Research ([PERSON_NAME])" at bounding box center [401, 396] width 188 height 17
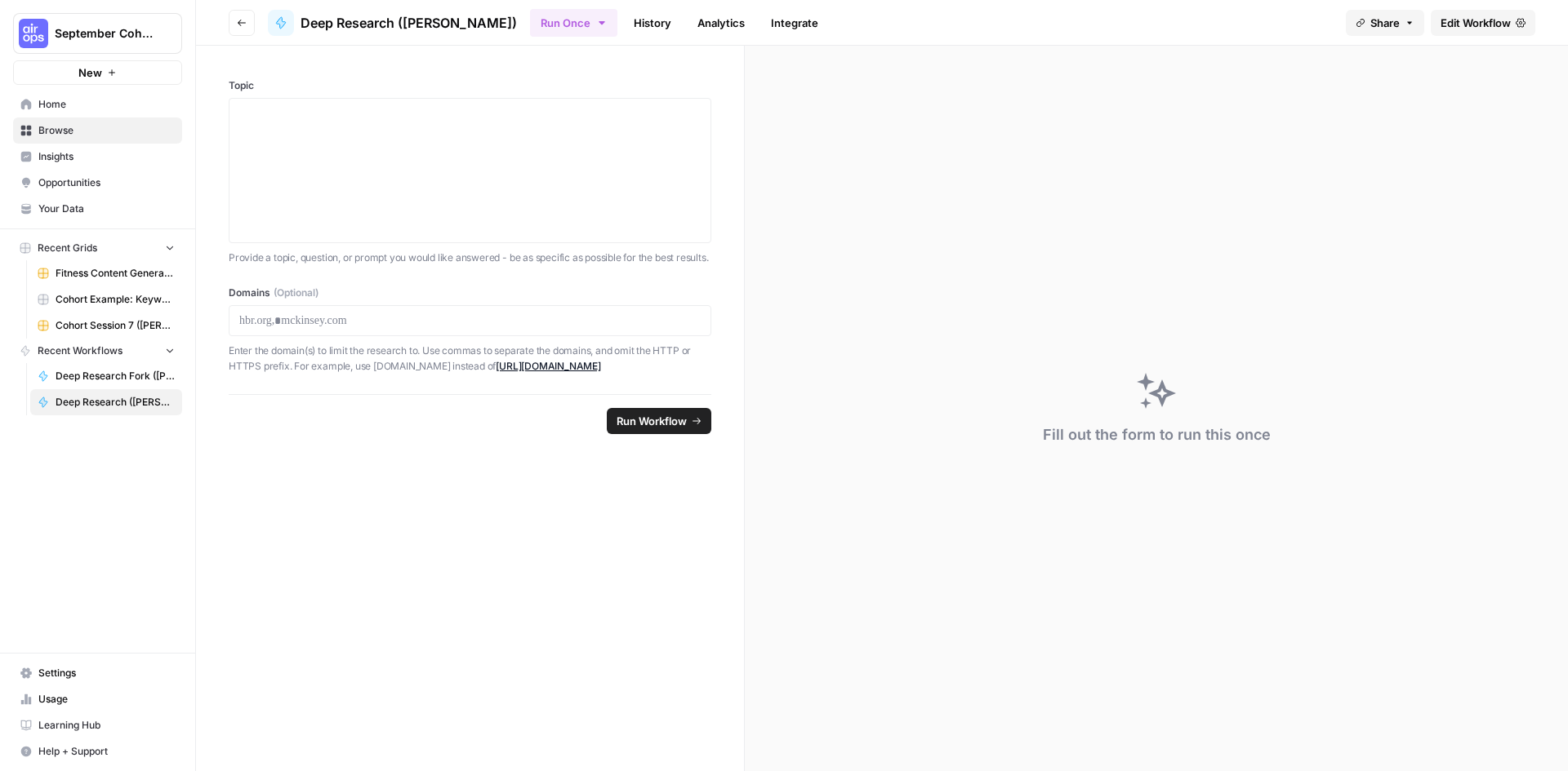
click at [234, 28] on button "Go back" at bounding box center [241, 23] width 26 height 26
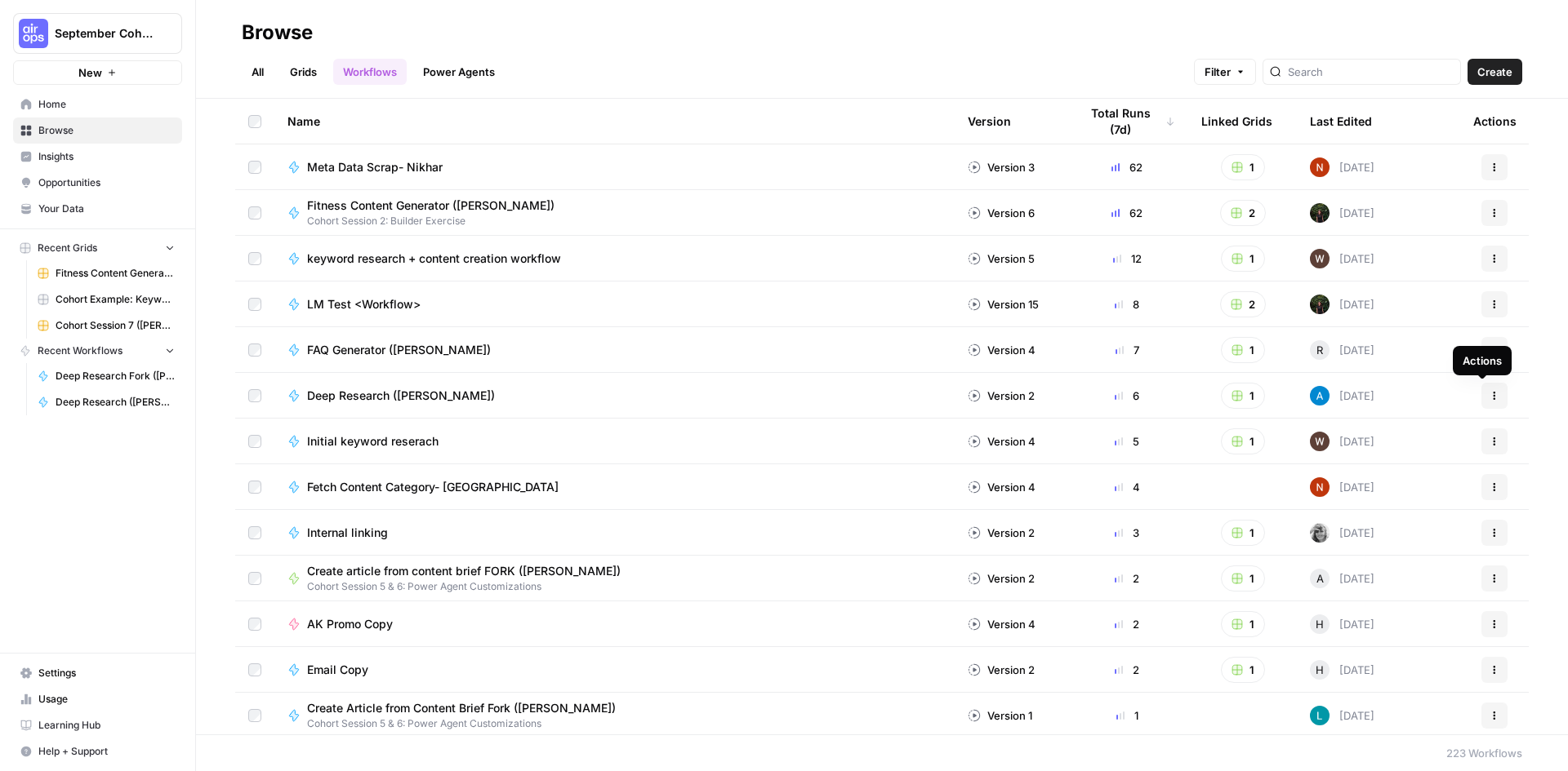
click at [1494, 395] on icon "button" at bounding box center [1495, 395] width 3 height 3
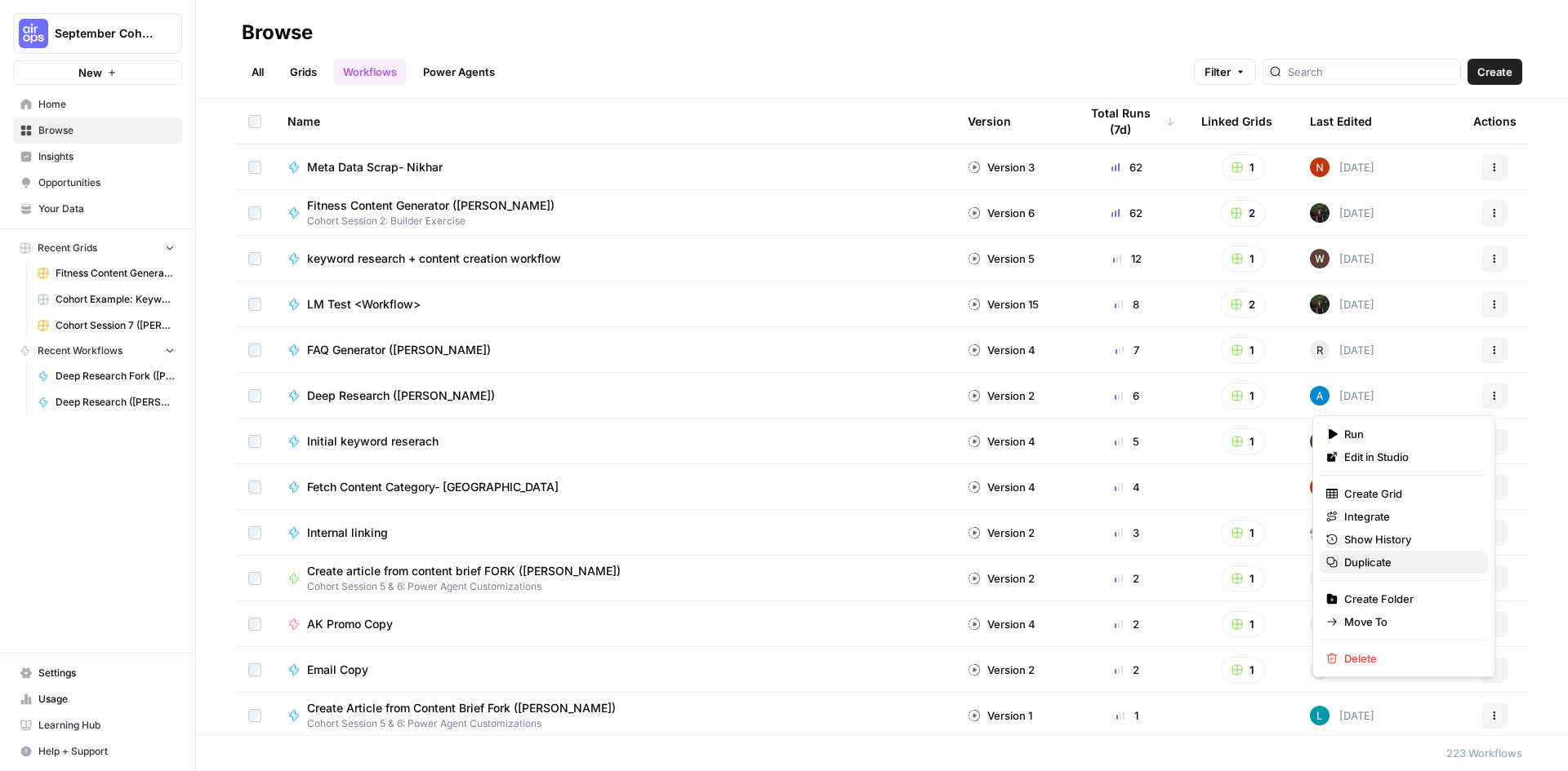
click at [1368, 567] on span "Duplicate" at bounding box center [1409, 562] width 130 height 17
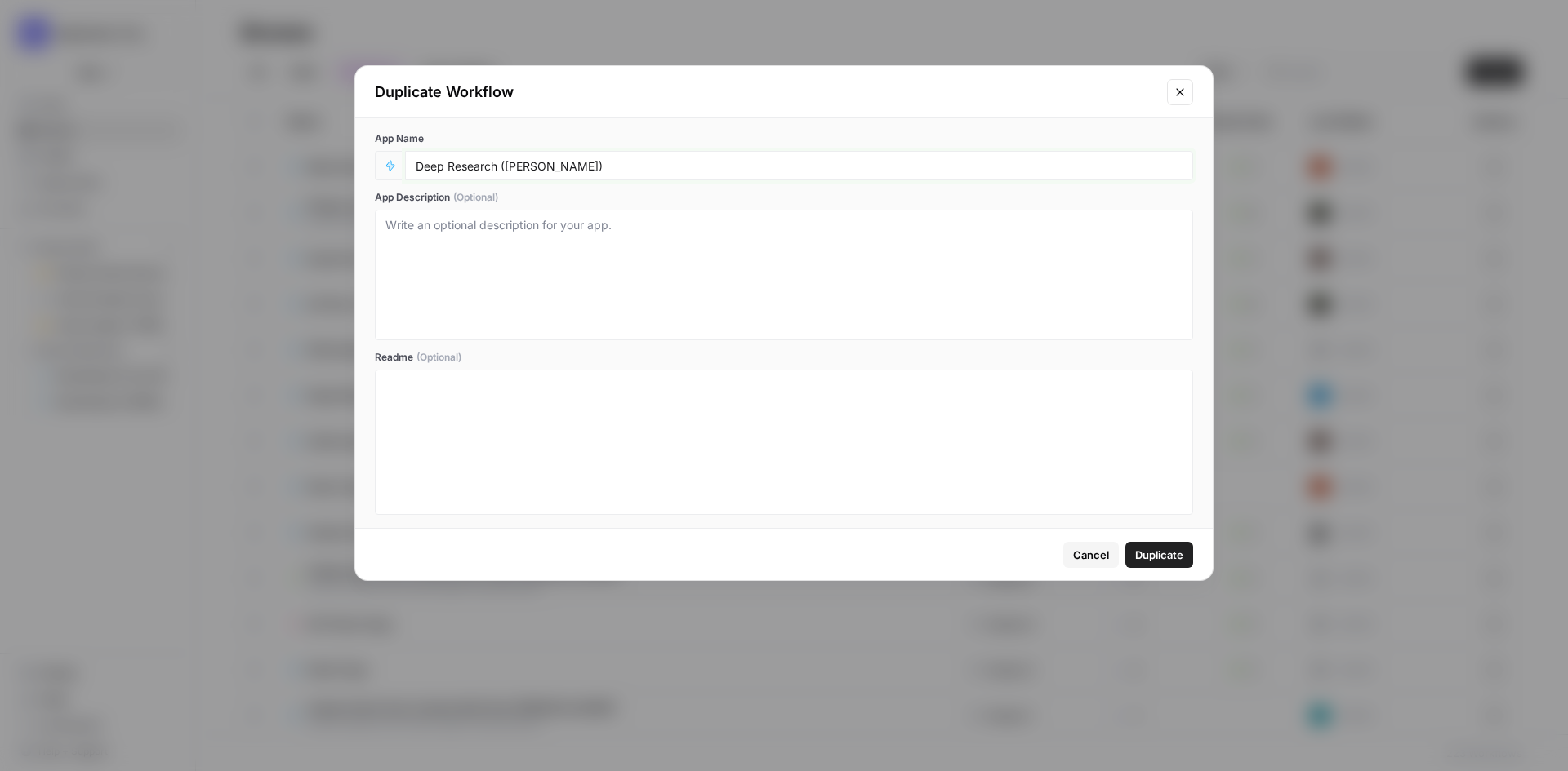
click at [520, 166] on input "Deep Research ([PERSON_NAME])" at bounding box center [799, 166] width 766 height 15
drag, startPoint x: 506, startPoint y: 166, endPoint x: 544, endPoint y: 163, distance: 38.1
click at [544, 163] on input "Deep Research ([PERSON_NAME])" at bounding box center [799, 166] width 766 height 15
type input "Deep Research ([PERSON_NAME])"
click at [1149, 547] on span "Duplicate" at bounding box center [1160, 555] width 48 height 17
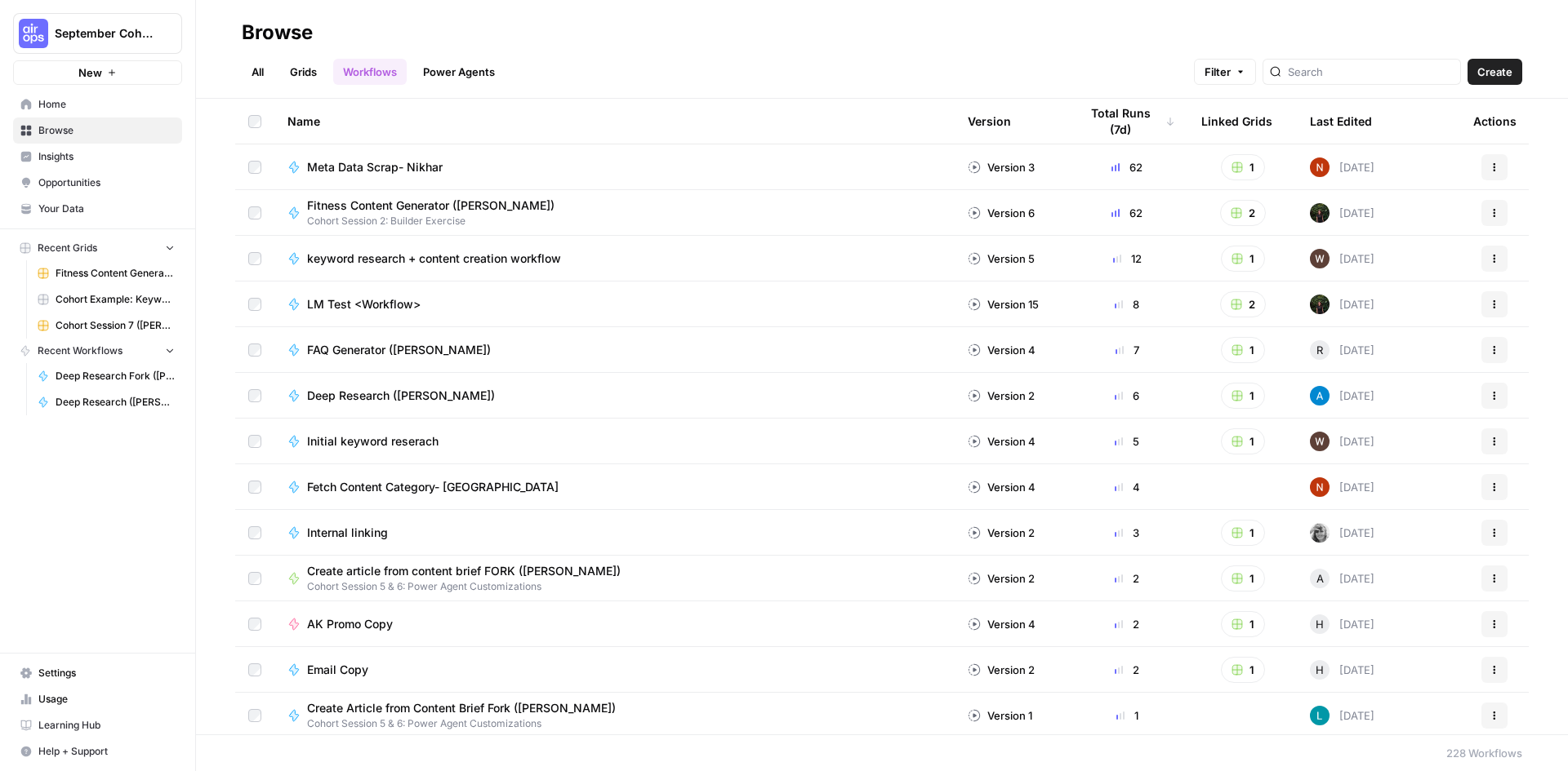
click at [305, 80] on link "Grids" at bounding box center [303, 71] width 47 height 26
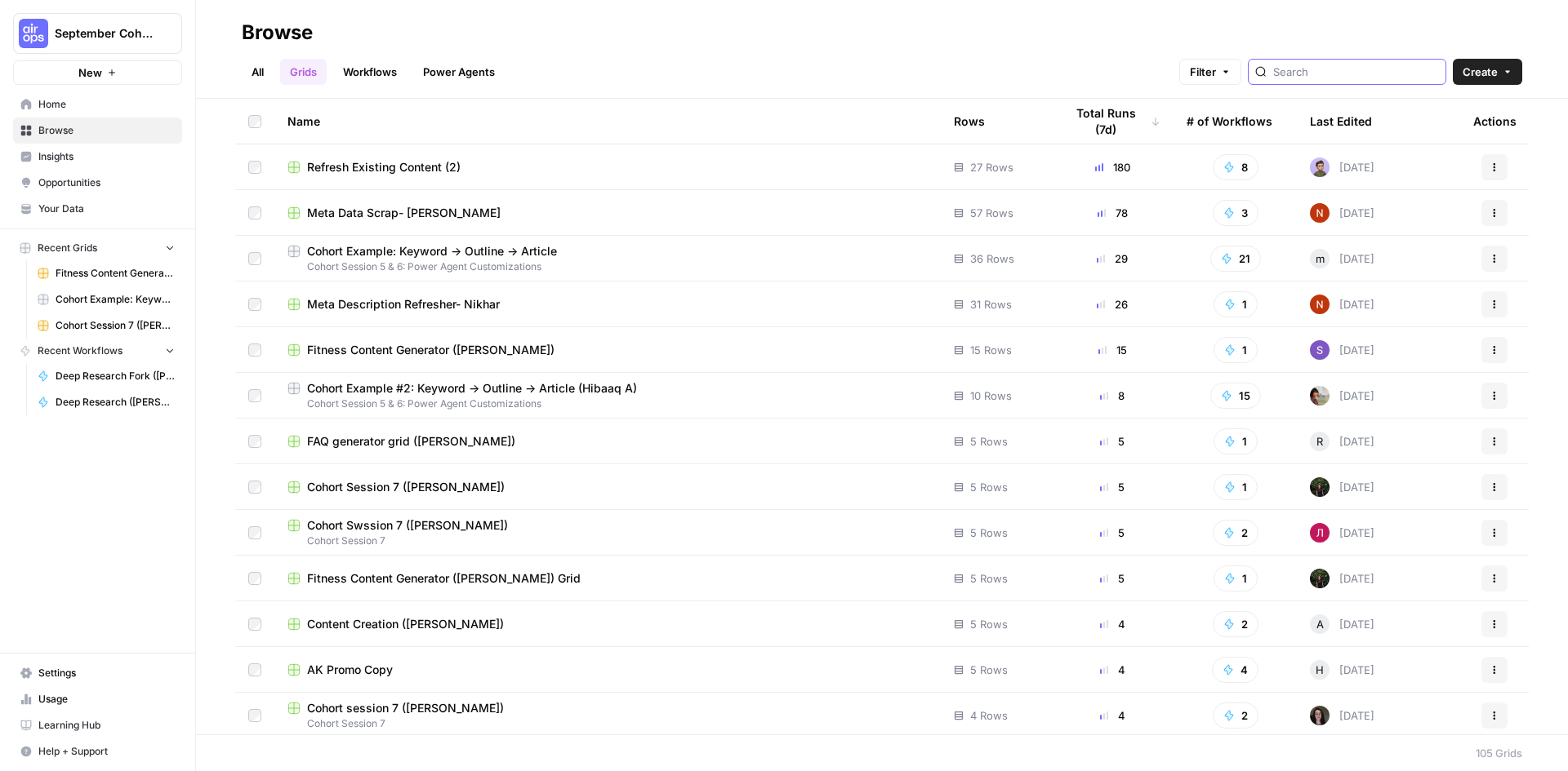
click at [1333, 78] on input "search" at bounding box center [1356, 72] width 166 height 17
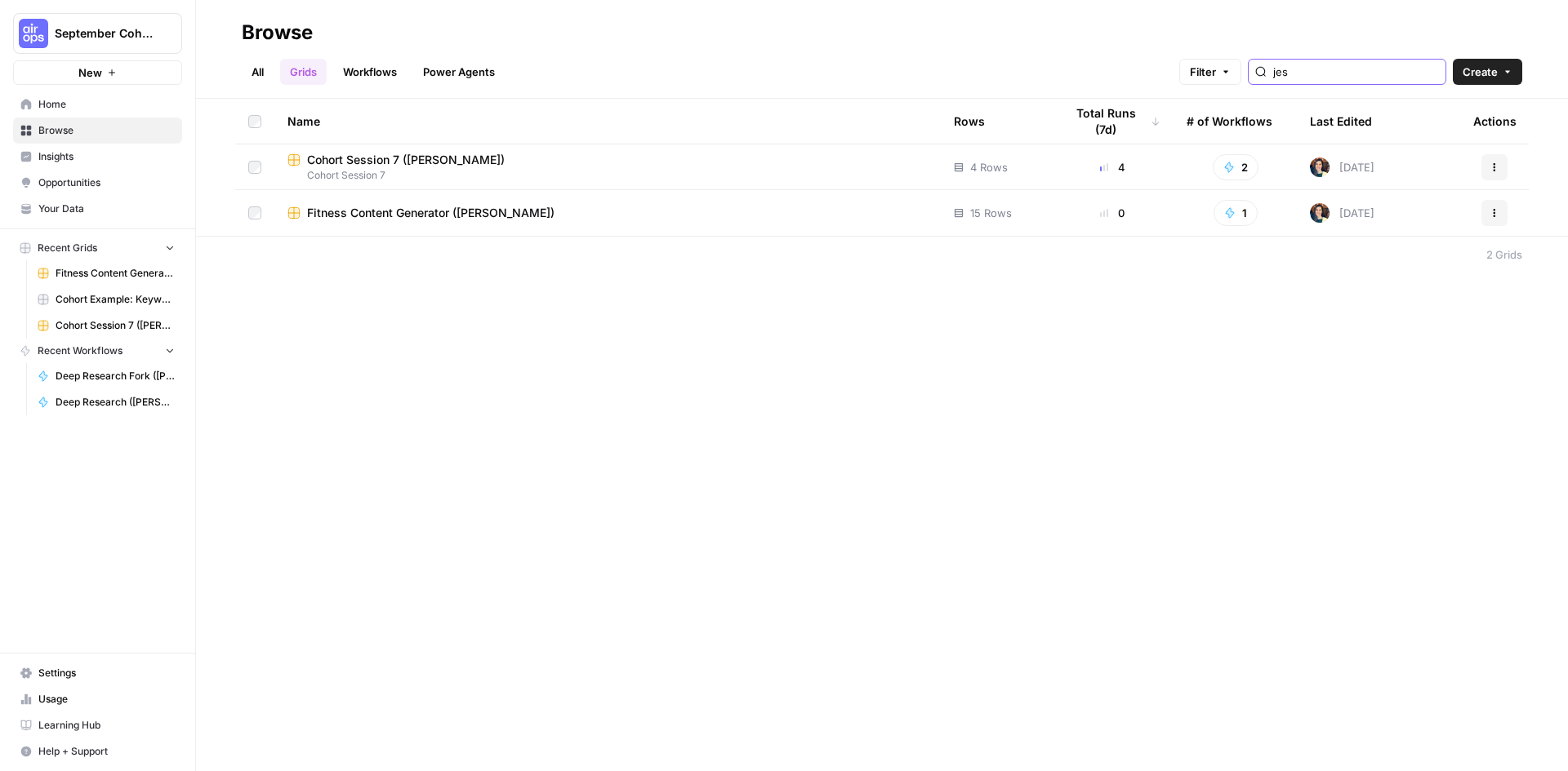
type input "jes"
click at [375, 161] on span "Cohort Session 7 ([PERSON_NAME])" at bounding box center [406, 160] width 198 height 17
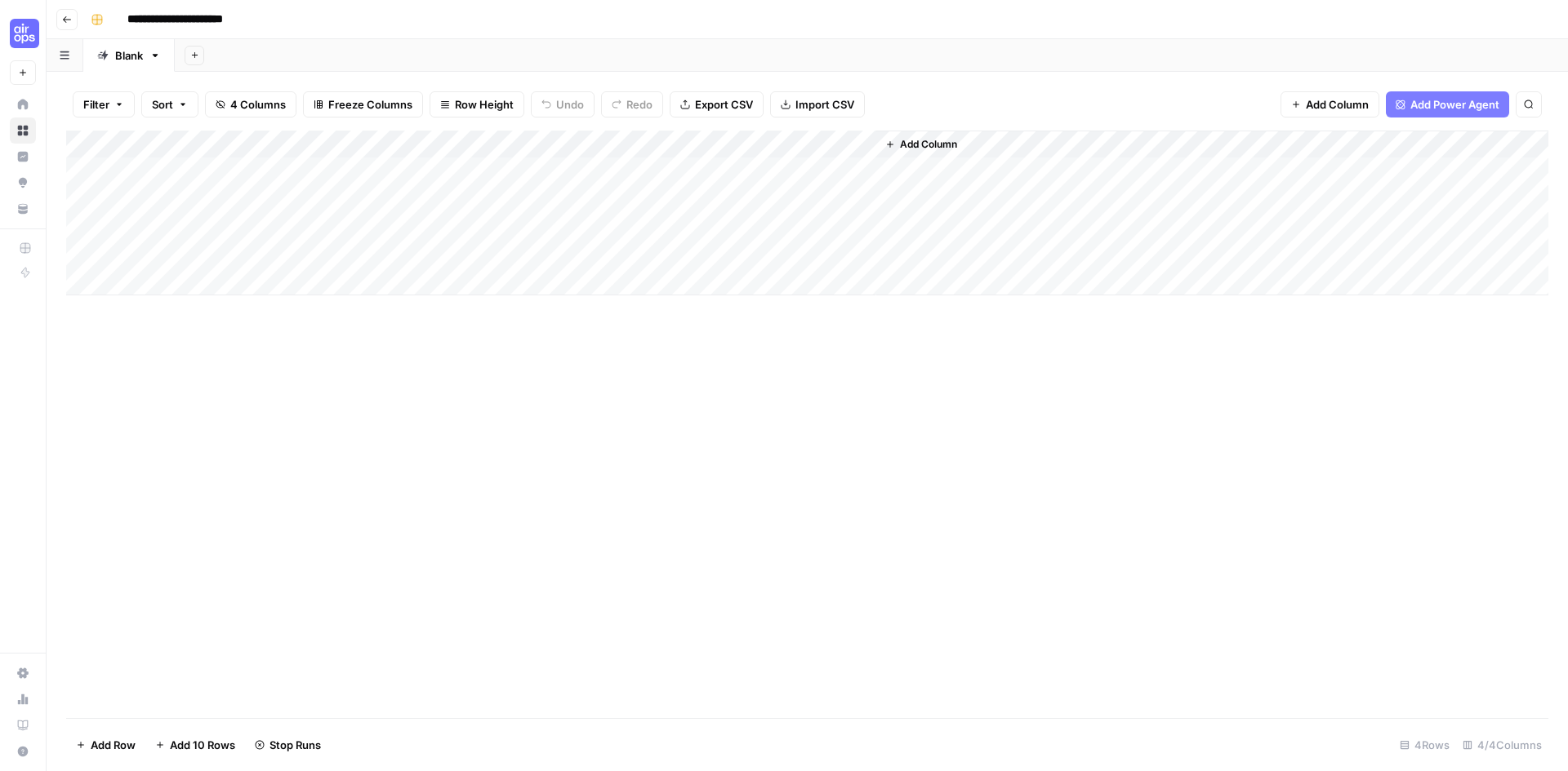
click at [847, 144] on div "Add Column" at bounding box center [807, 213] width 1482 height 165
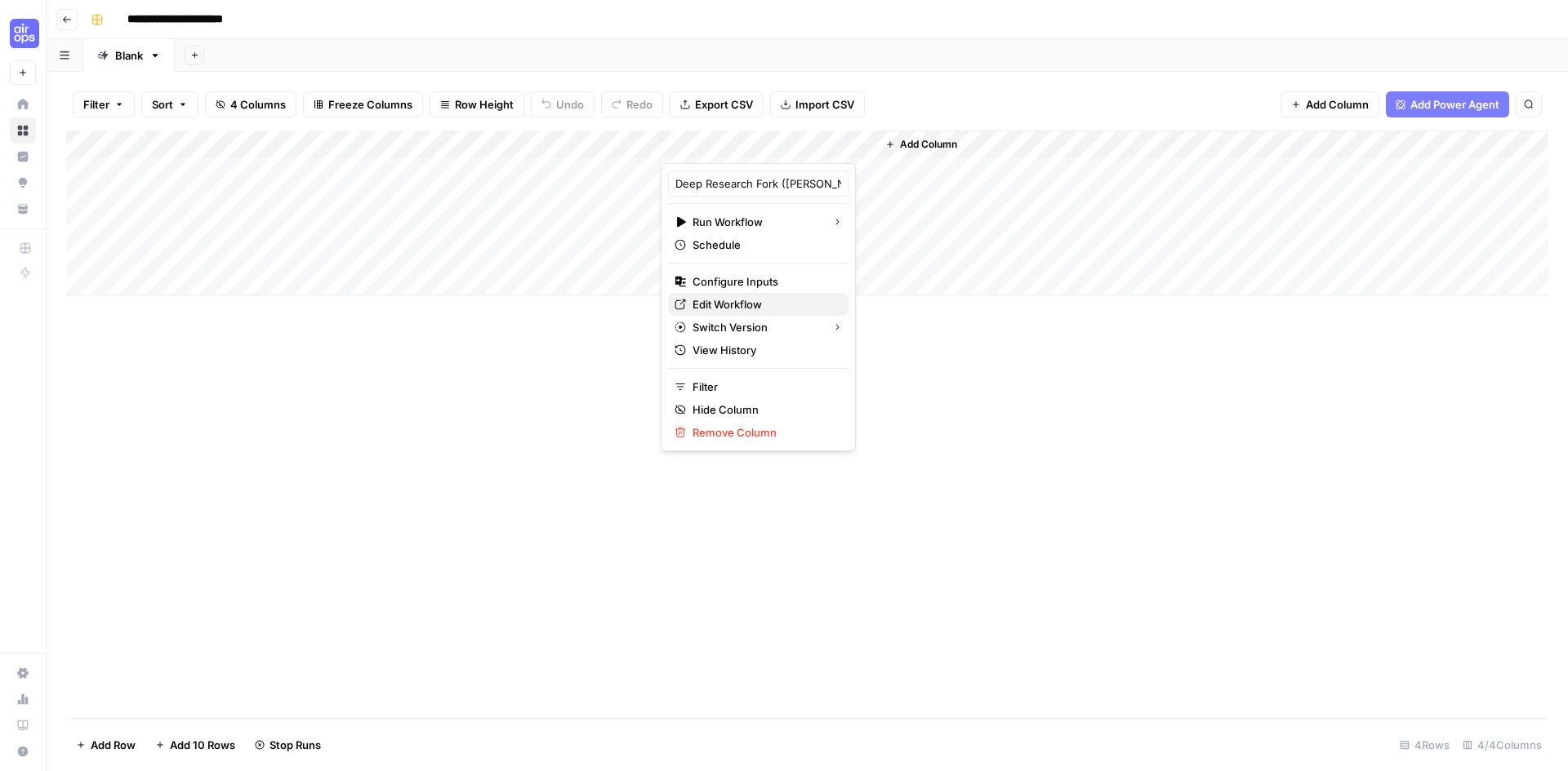
click at [750, 307] on span "Edit Workflow" at bounding box center [763, 305] width 143 height 17
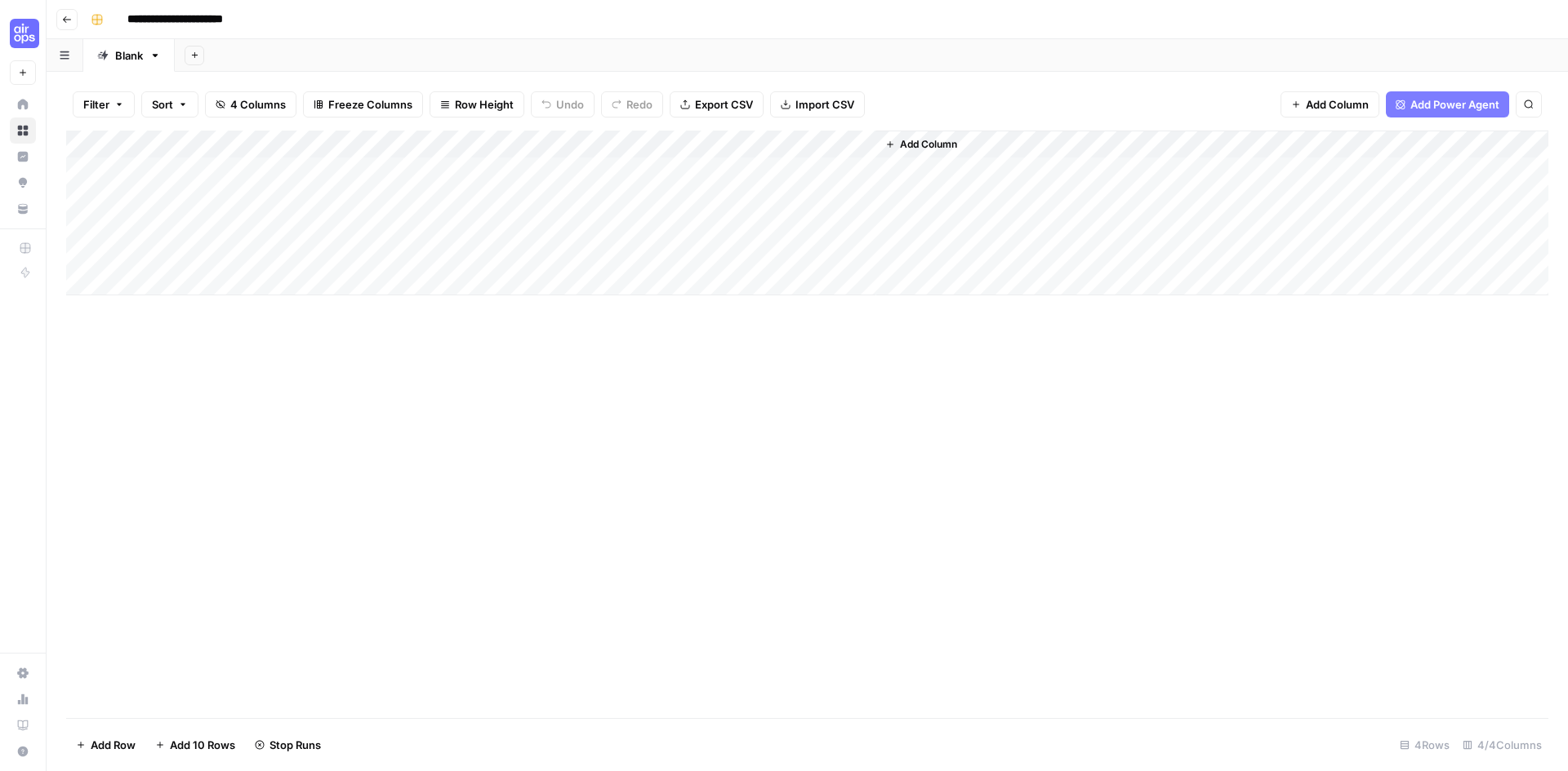
click at [846, 139] on div "Add Column" at bounding box center [807, 213] width 1482 height 165
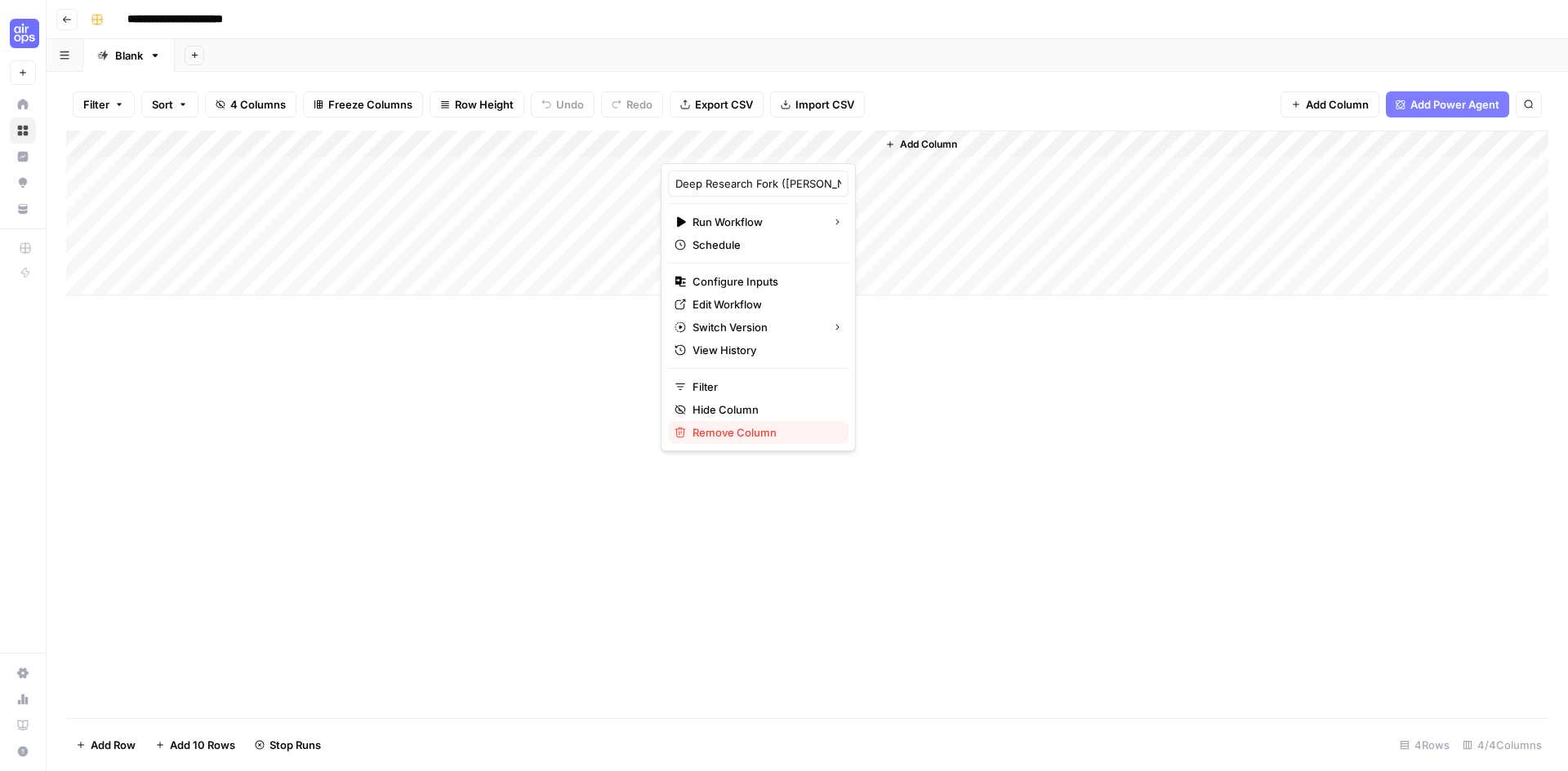
click at [724, 437] on span "Remove Column" at bounding box center [763, 433] width 143 height 17
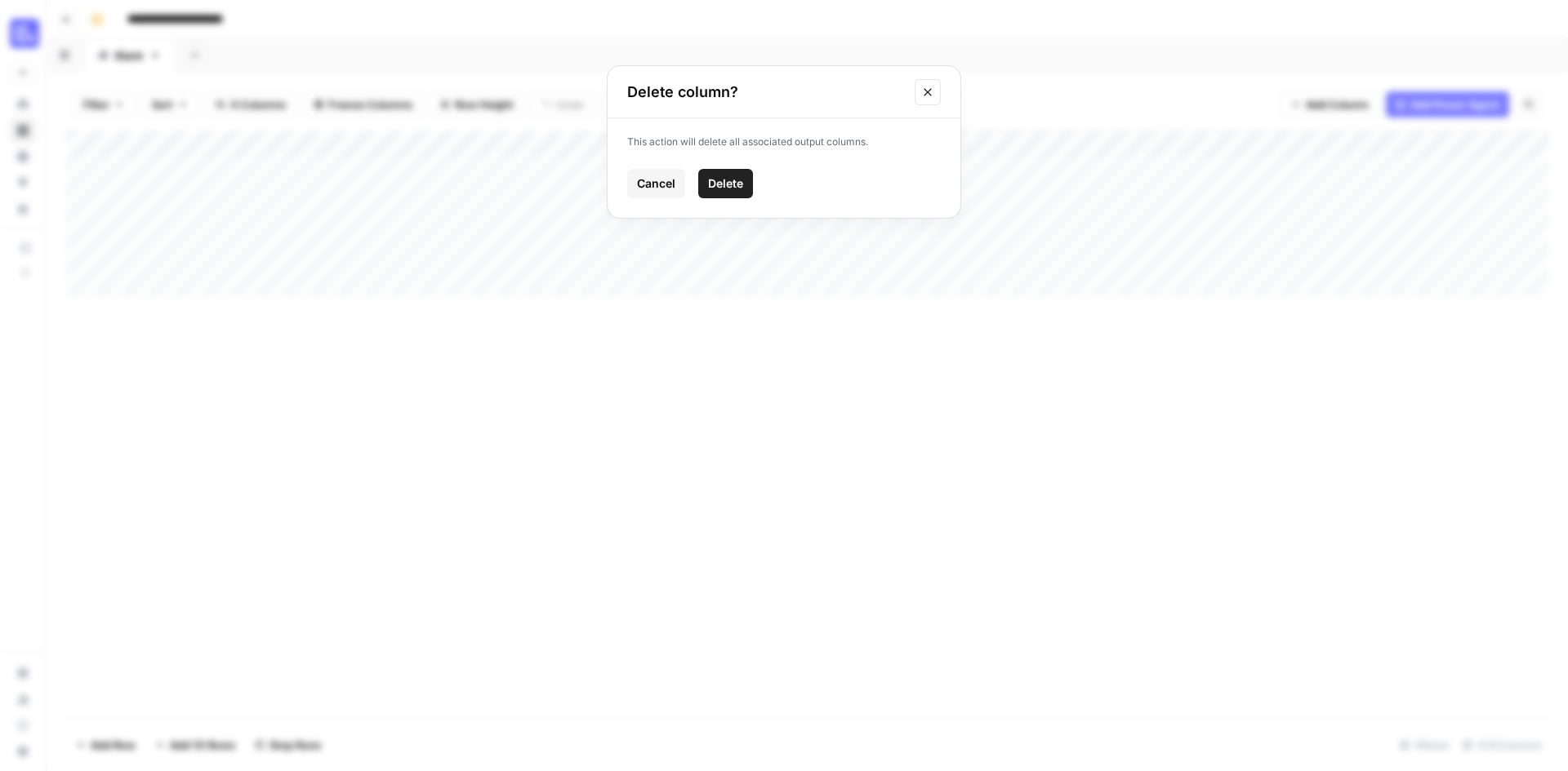
click at [723, 185] on span "Delete" at bounding box center [726, 184] width 35 height 17
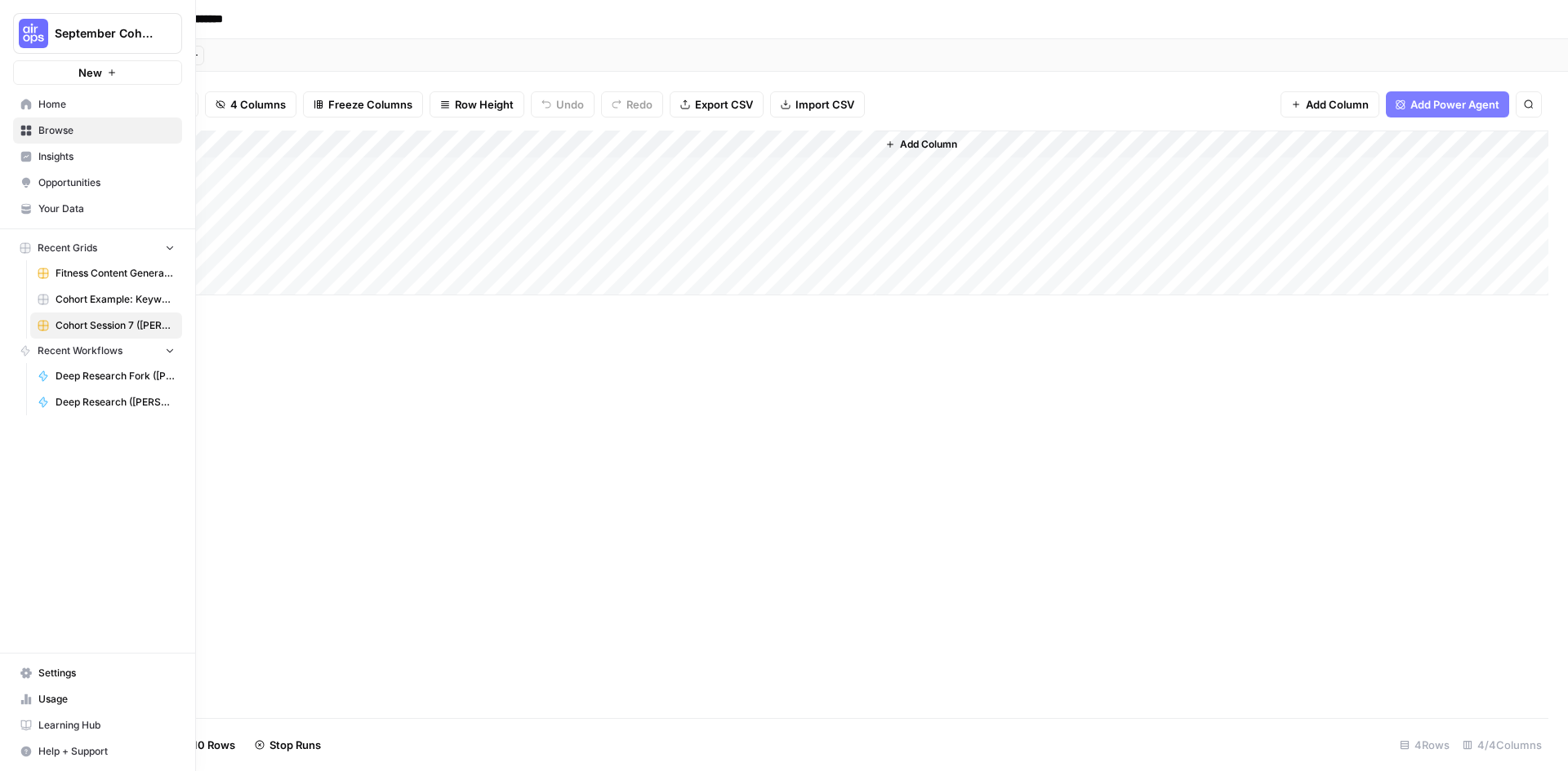
click at [20, 123] on link "Browse" at bounding box center [98, 130] width 169 height 26
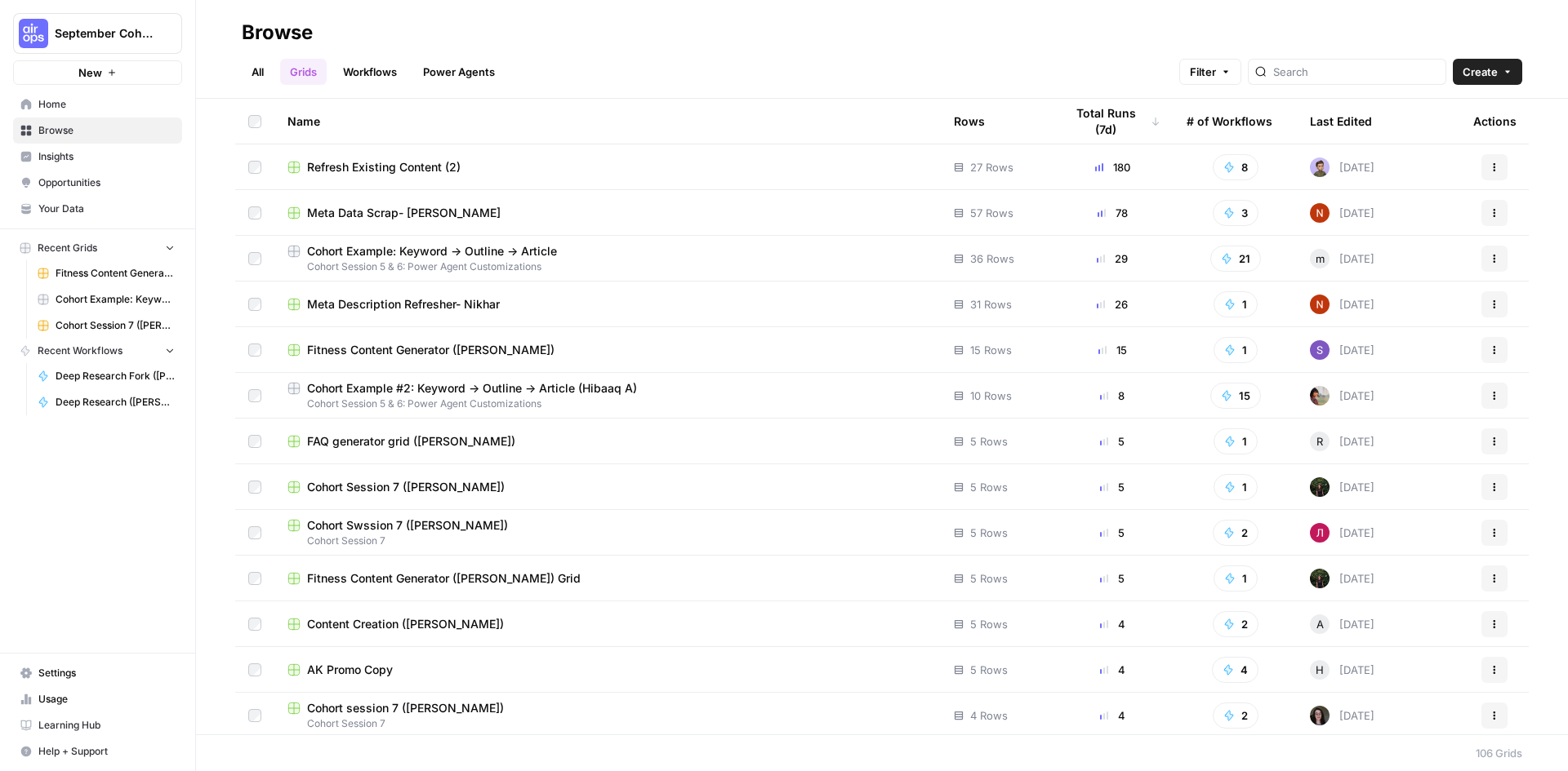
click at [372, 77] on link "Workflows" at bounding box center [370, 71] width 73 height 26
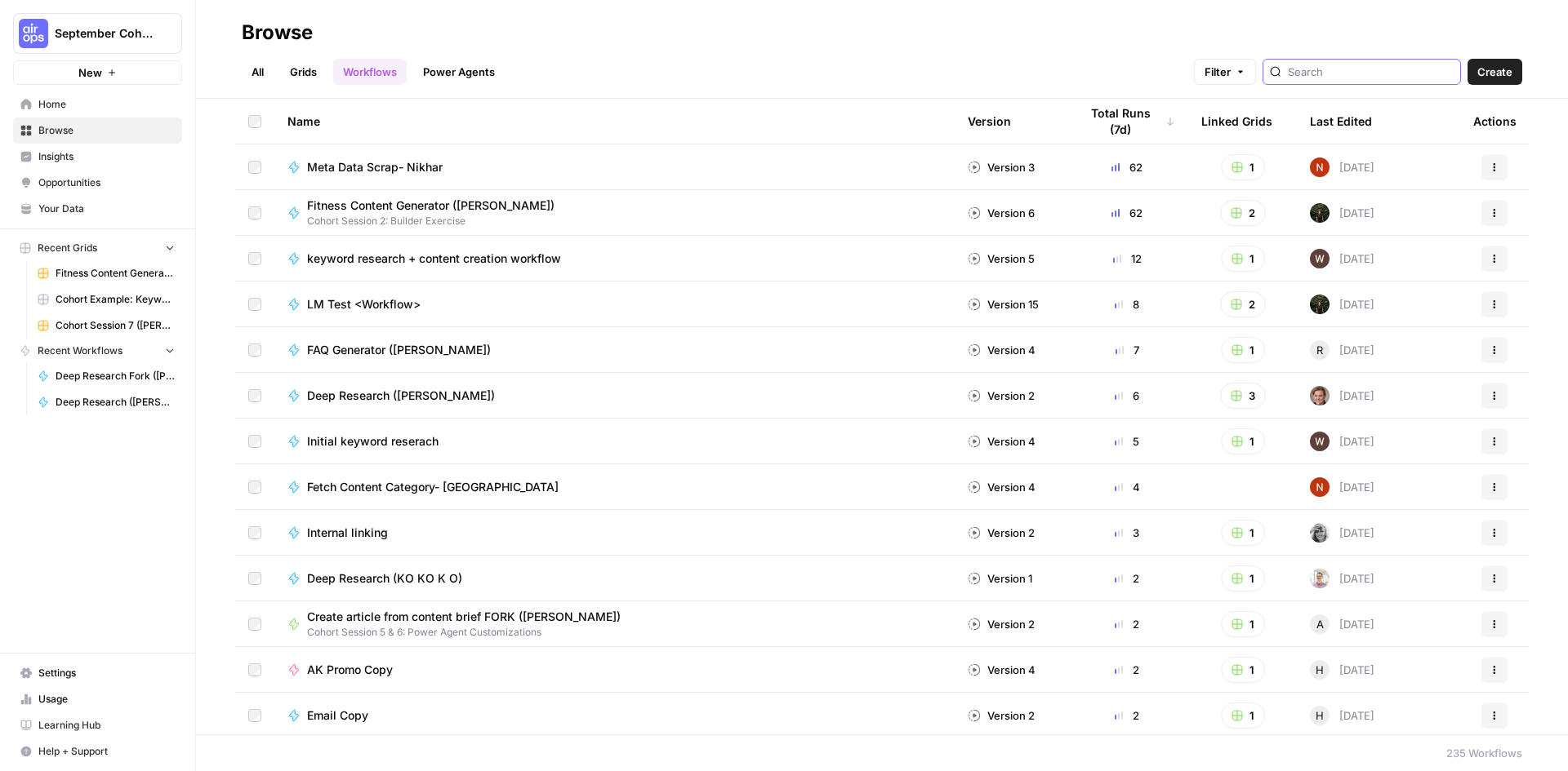
click at [1384, 73] on input "search" at bounding box center [1370, 72] width 166 height 17
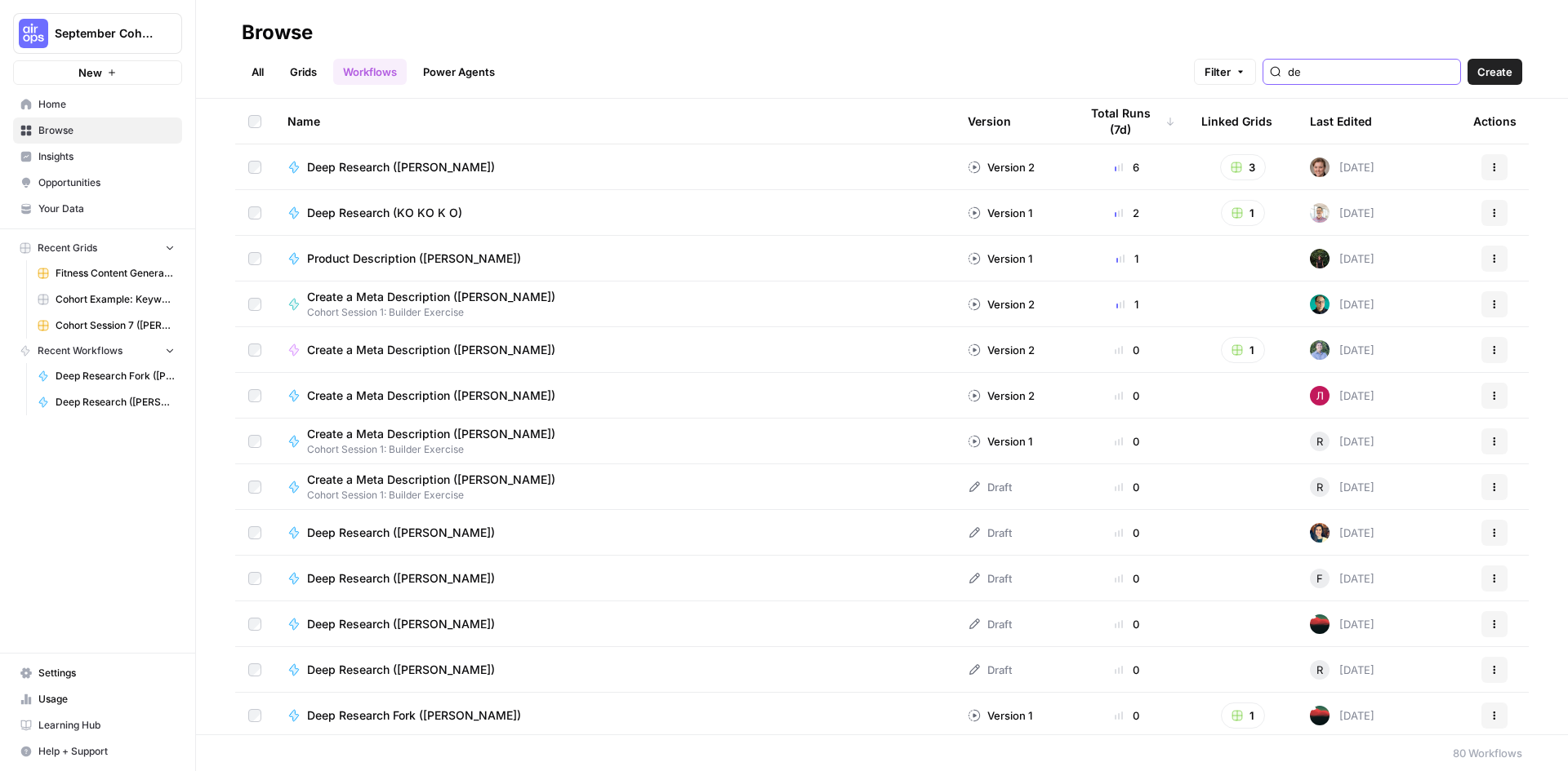
type input "de"
click at [350, 533] on span "Deep Research ([PERSON_NAME])" at bounding box center [401, 533] width 188 height 17
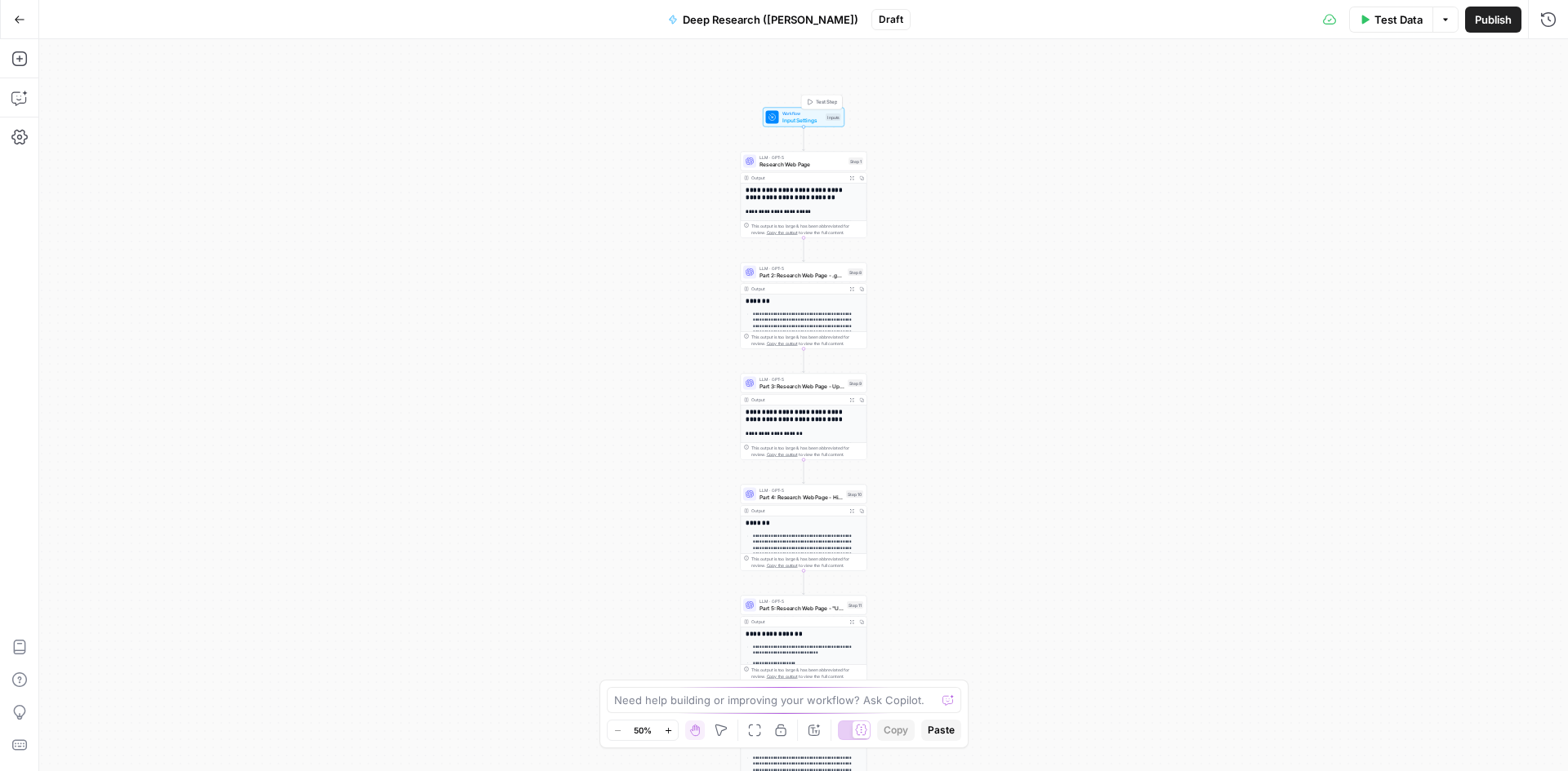
click at [819, 122] on span "Input Settings" at bounding box center [802, 120] width 41 height 8
click at [1549, 56] on icon "button" at bounding box center [1548, 59] width 10 height 10
click at [812, 99] on icon "button" at bounding box center [810, 102] width 7 height 7
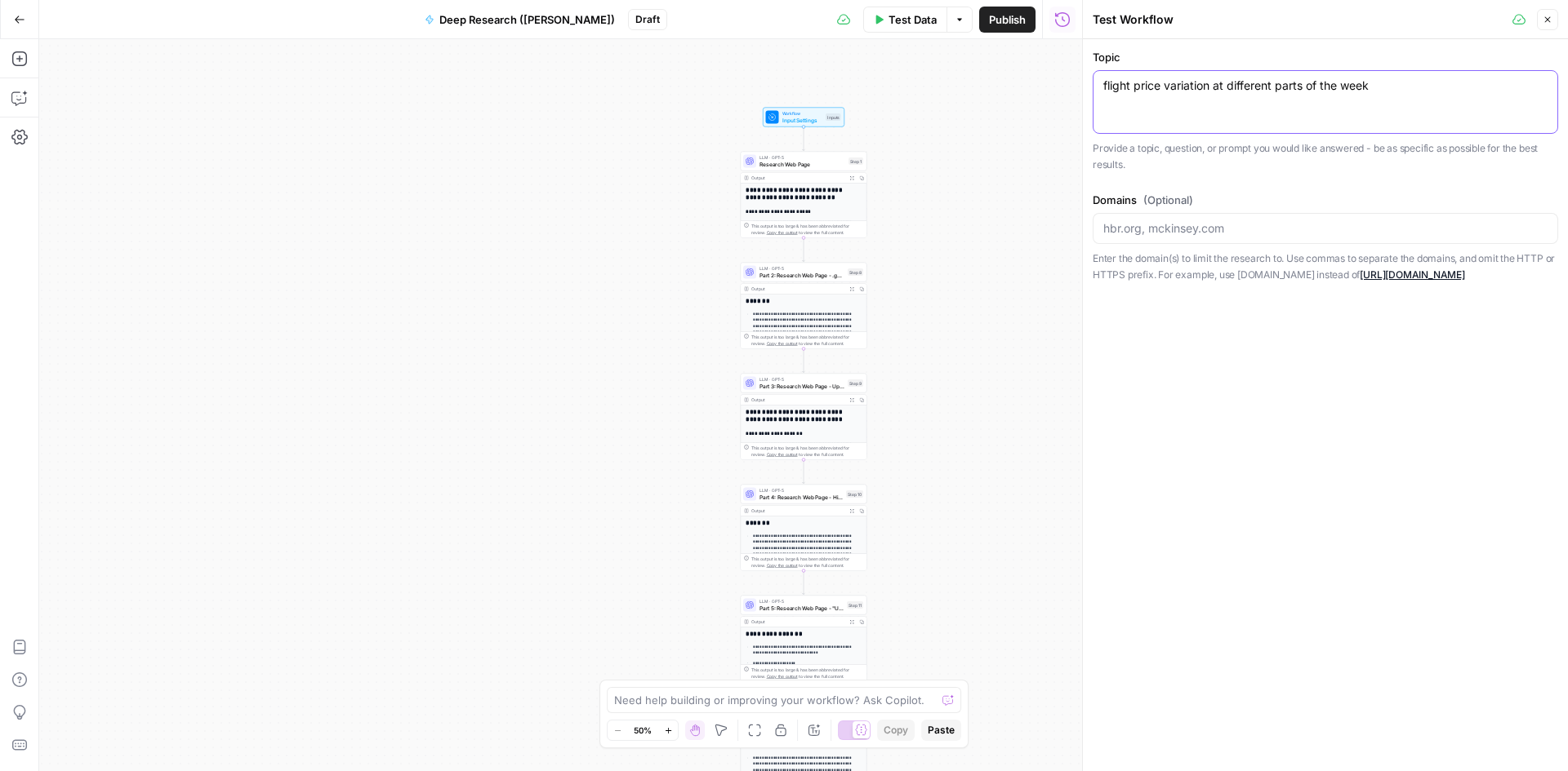
drag, startPoint x: 1375, startPoint y: 82, endPoint x: 1089, endPoint y: 88, distance: 286.1
click at [1089, 88] on div "Test Workflow Close Topic flight price variation at different parts of the week…" at bounding box center [1325, 386] width 486 height 771
type textarea "MMA"
click at [27, 22] on button "Go Back" at bounding box center [19, 19] width 29 height 29
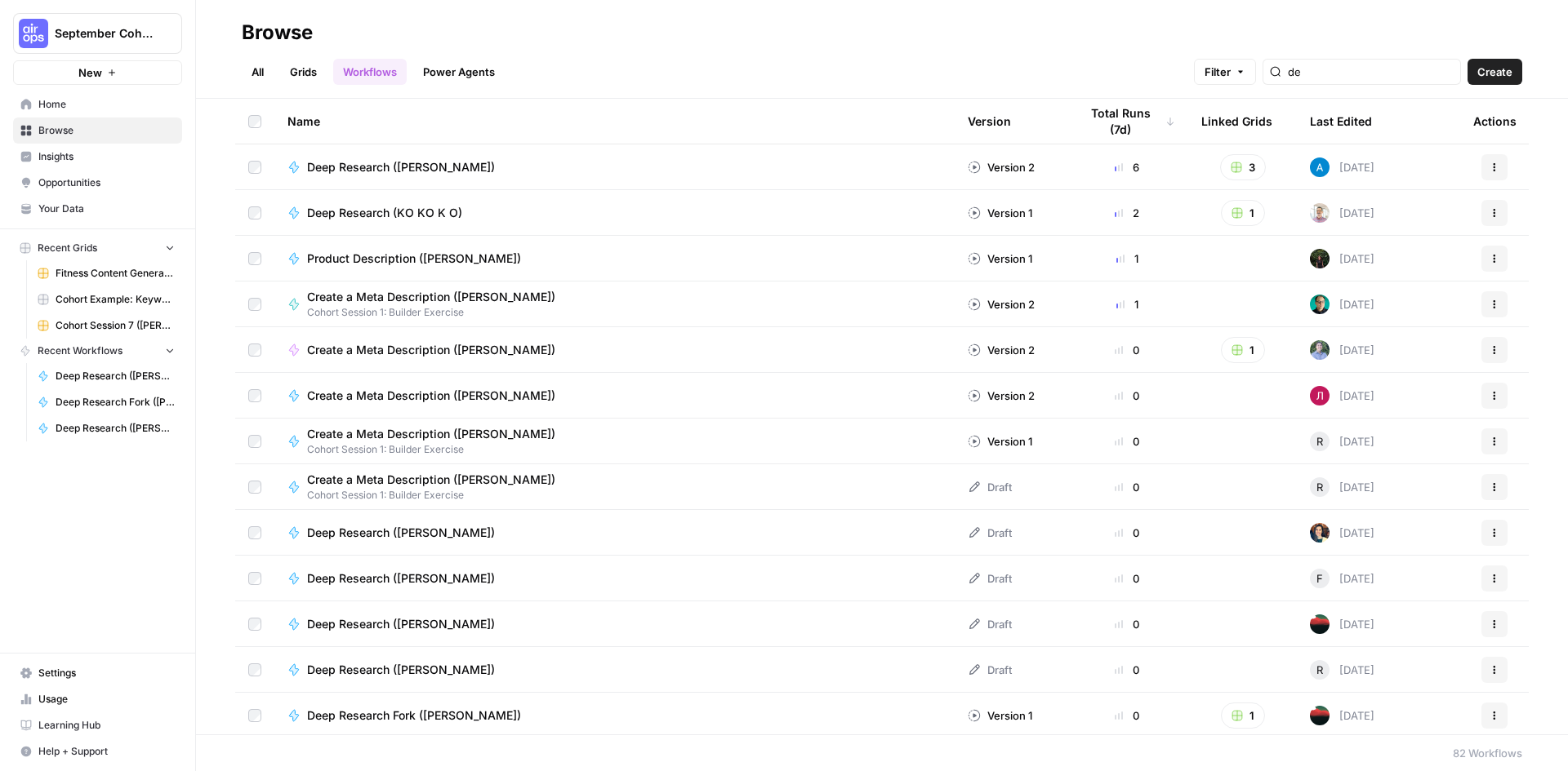
click at [53, 135] on span "Browse" at bounding box center [106, 131] width 136 height 15
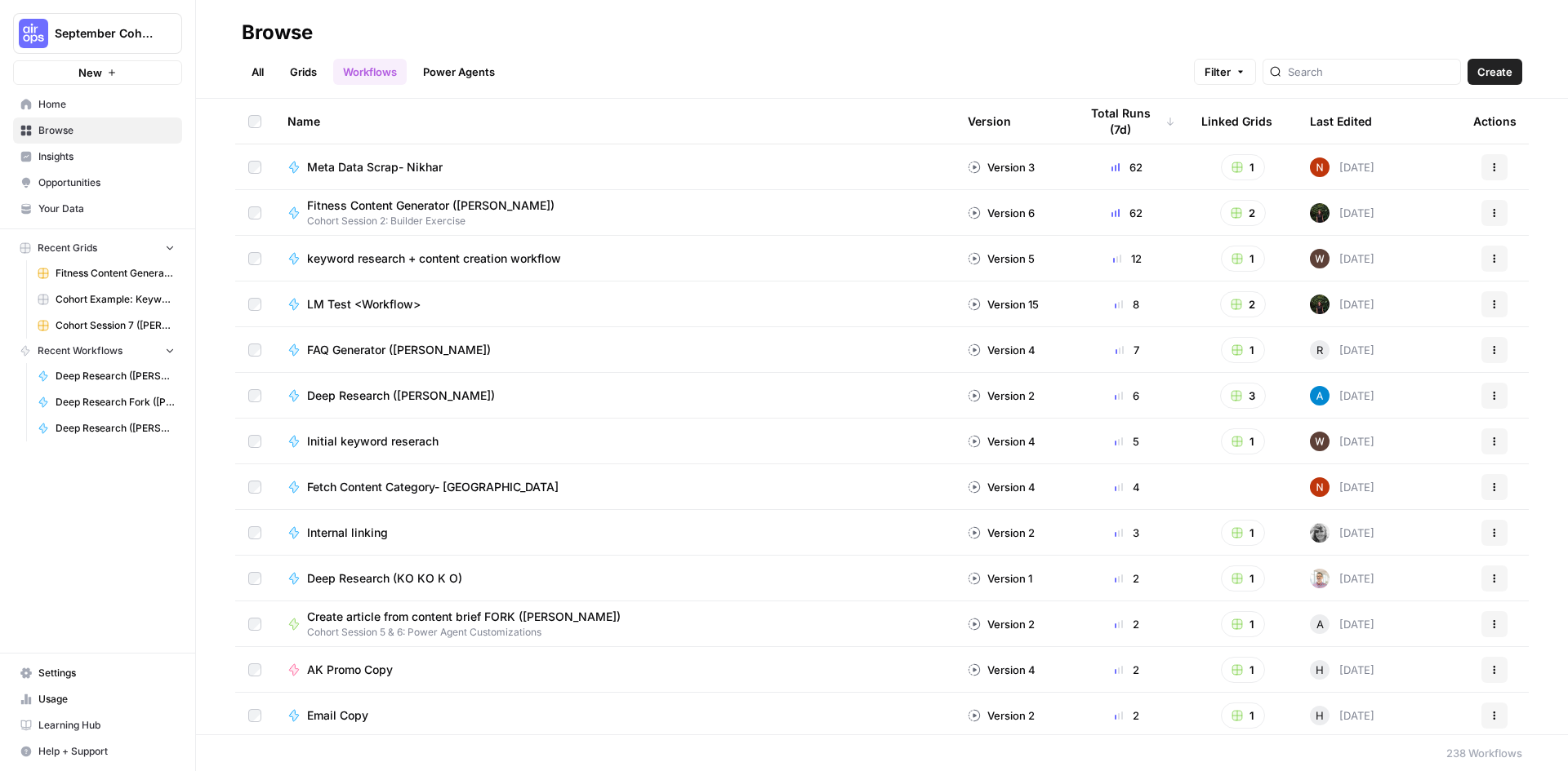
click at [306, 75] on link "Grids" at bounding box center [303, 71] width 47 height 26
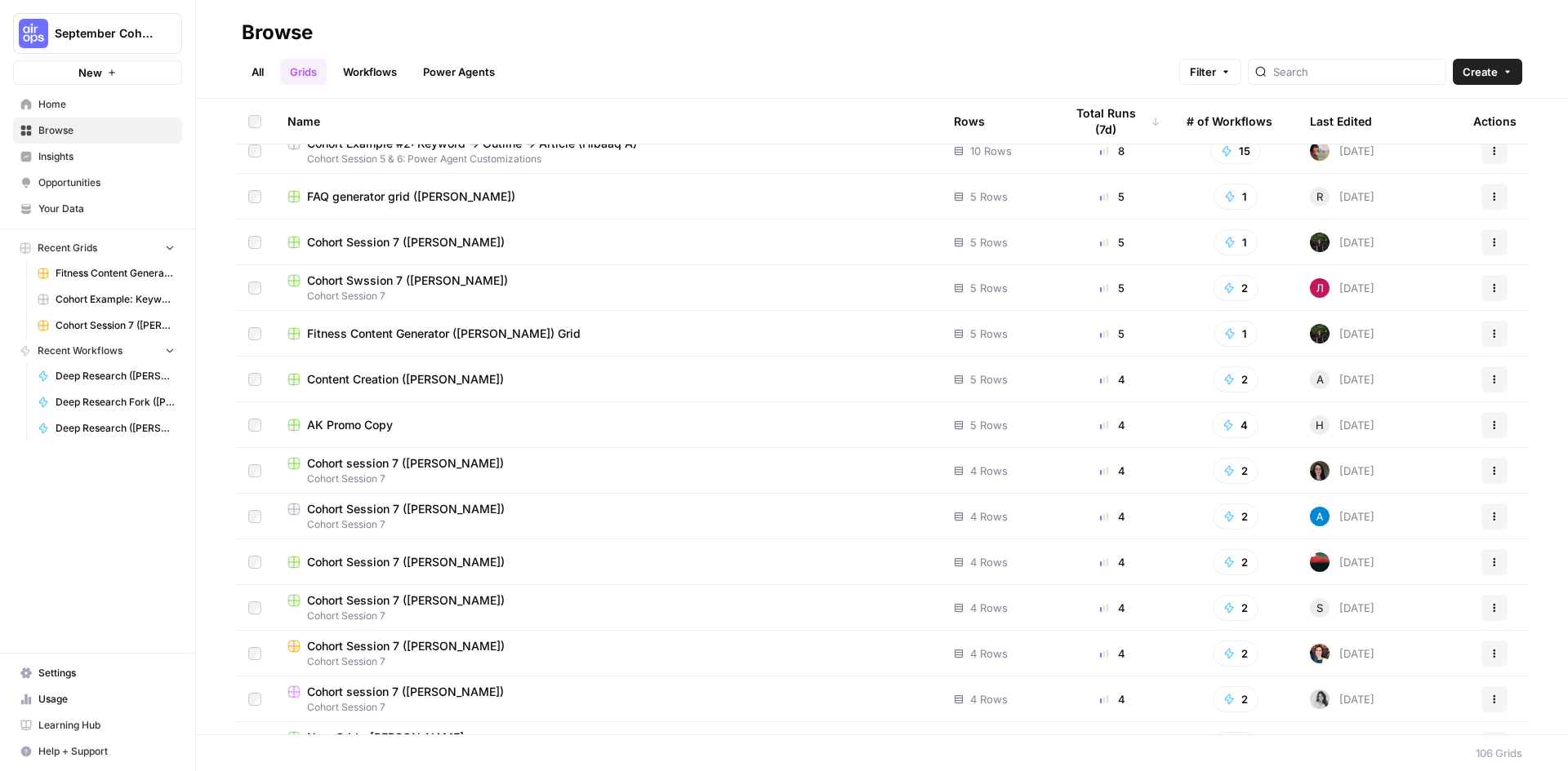
scroll to position [326, 0]
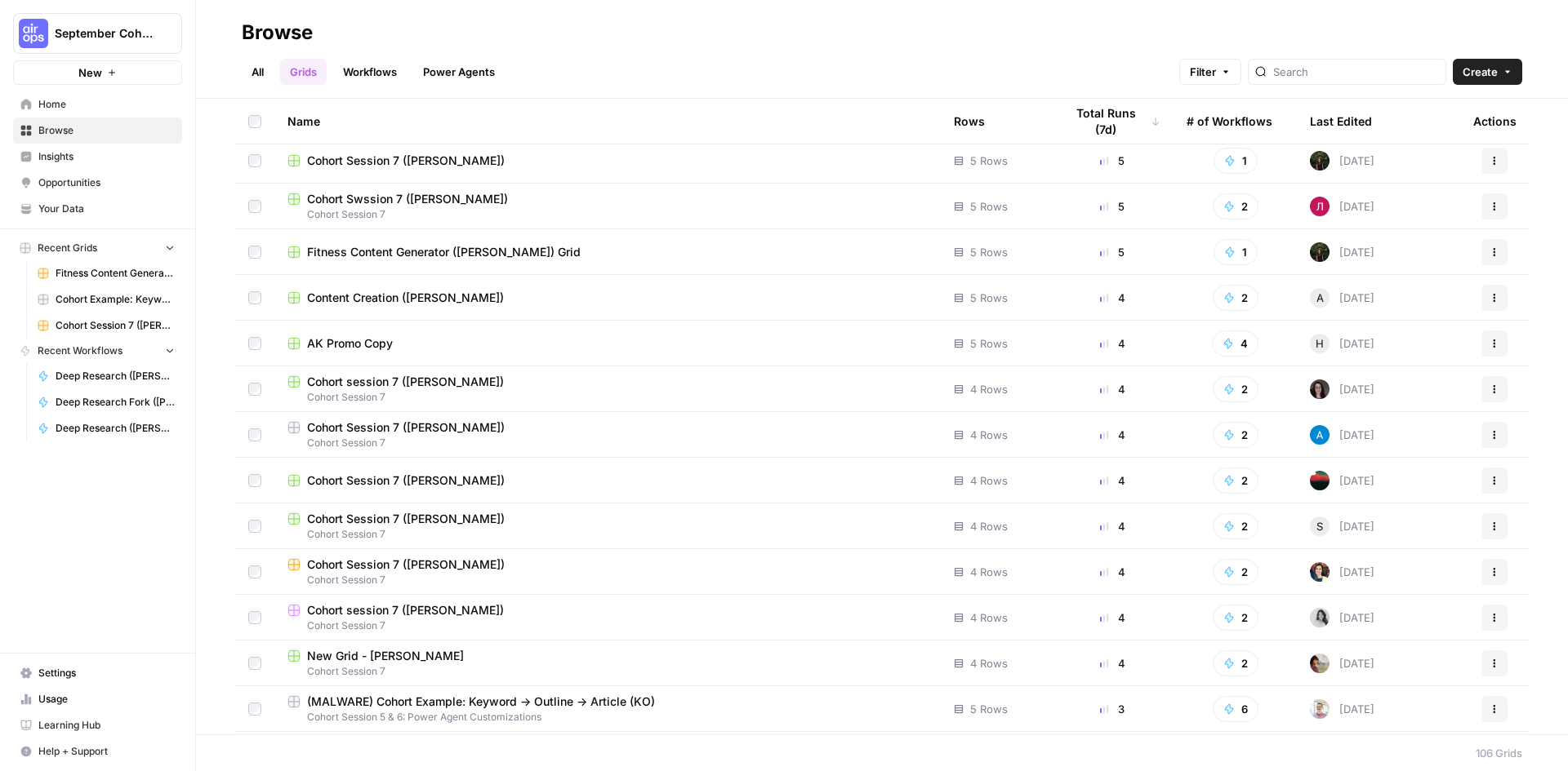
click at [361, 569] on span "Cohort Session 7 ([PERSON_NAME])" at bounding box center [406, 565] width 198 height 17
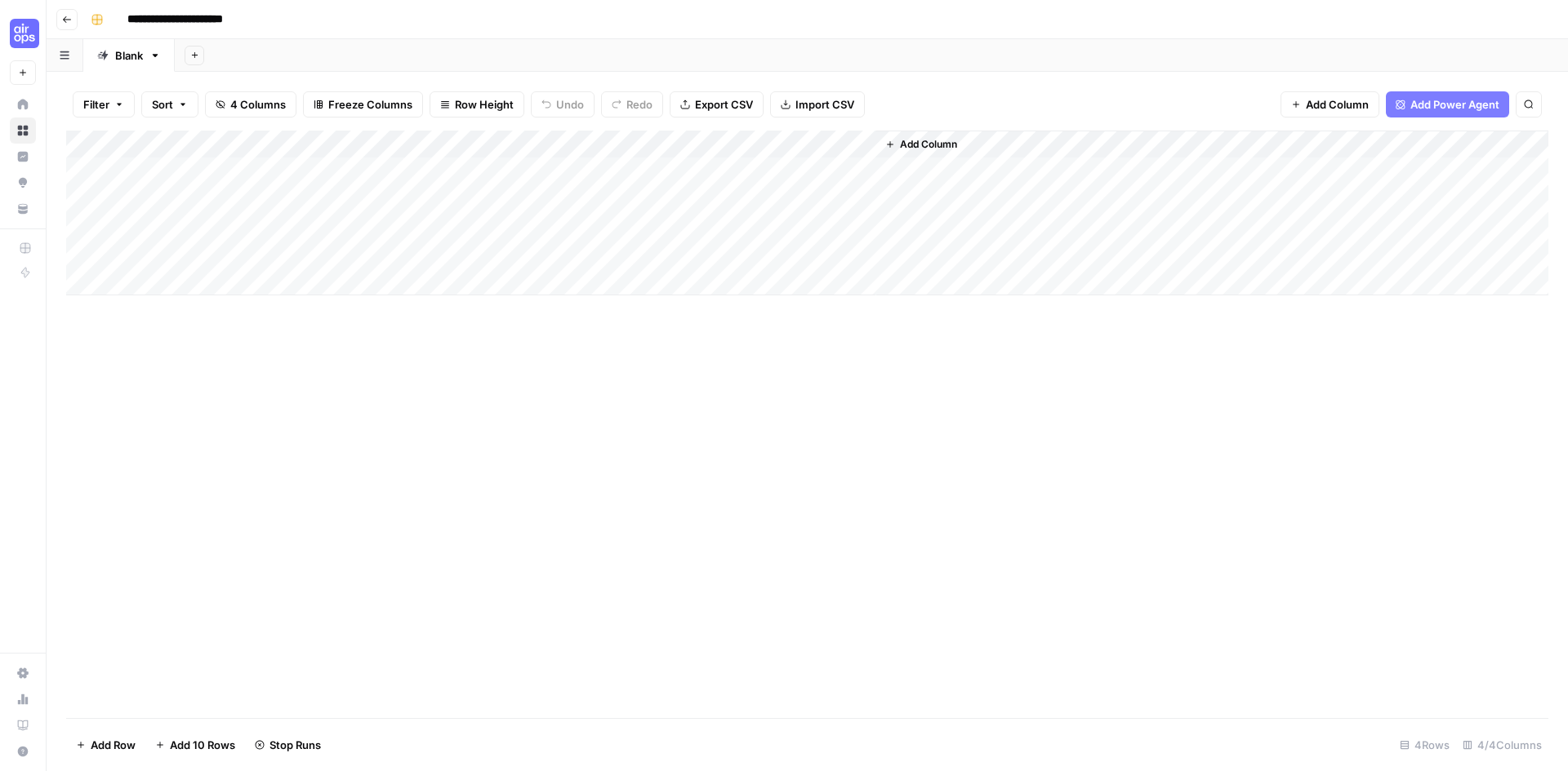
drag, startPoint x: 248, startPoint y: 173, endPoint x: 132, endPoint y: 169, distance: 116.1
click at [132, 169] on div "Add Column" at bounding box center [807, 213] width 1482 height 165
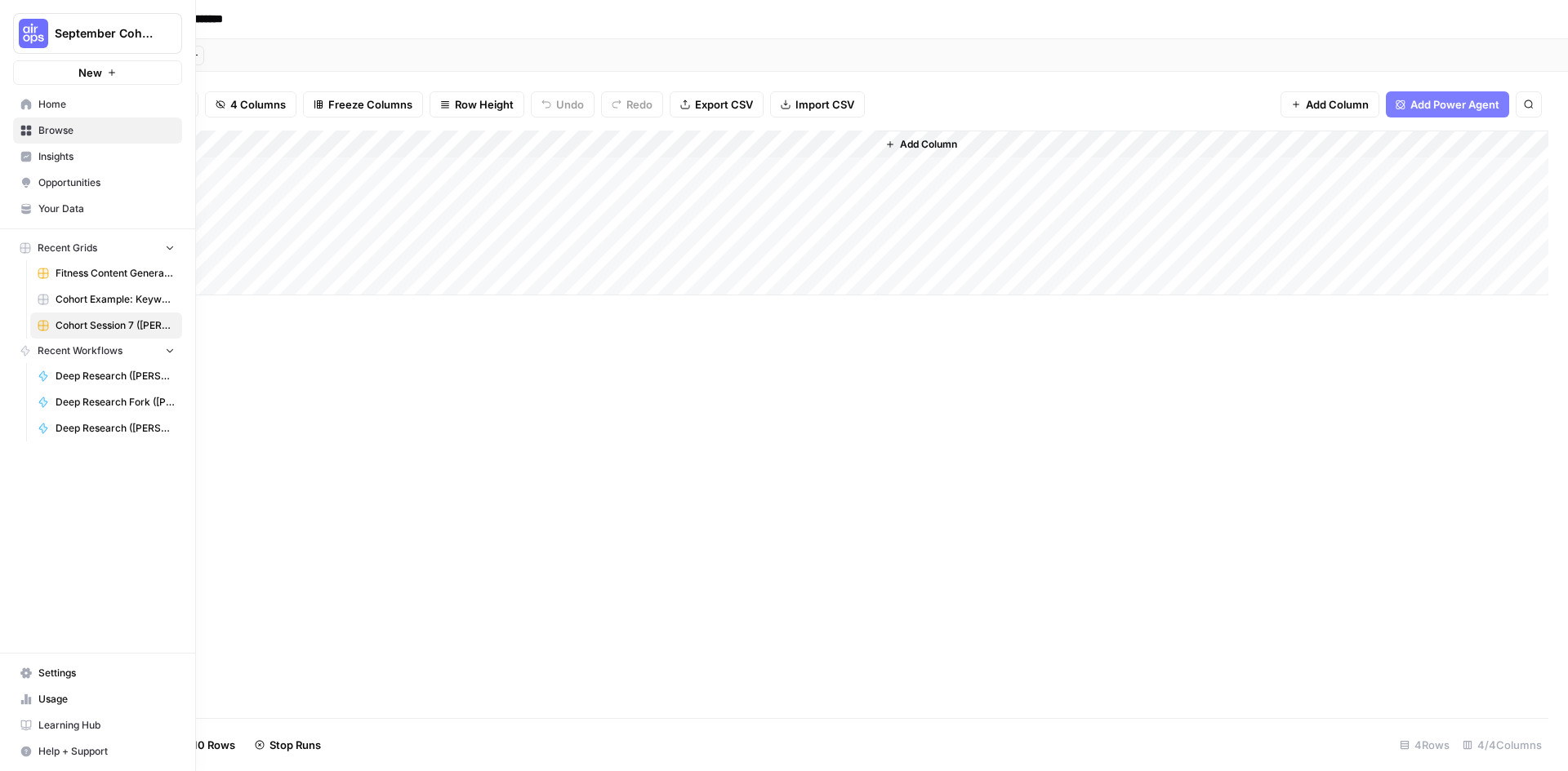
click at [28, 125] on icon at bounding box center [26, 131] width 12 height 12
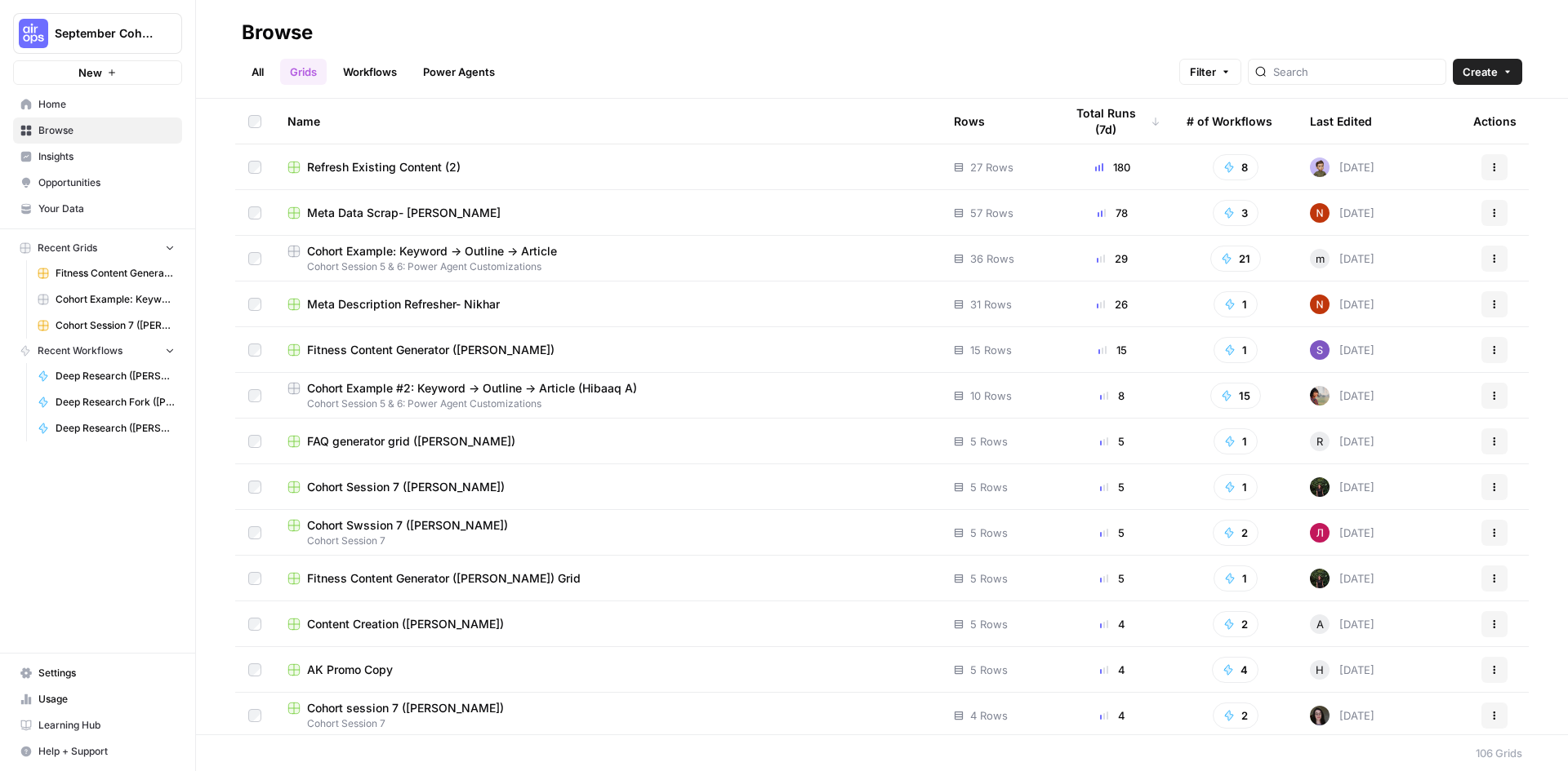
click at [358, 79] on link "Workflows" at bounding box center [370, 71] width 73 height 26
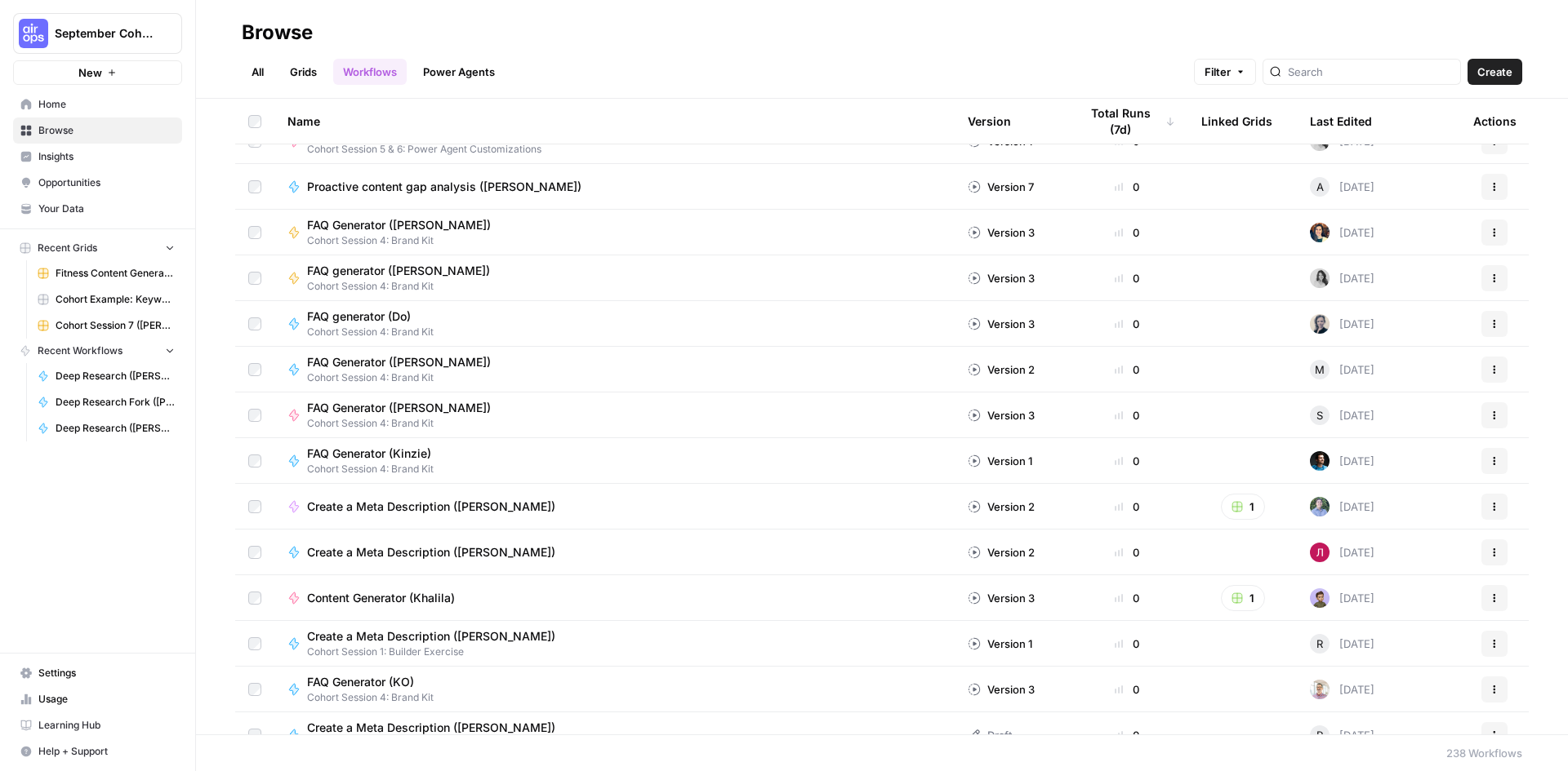
scroll to position [898, 0]
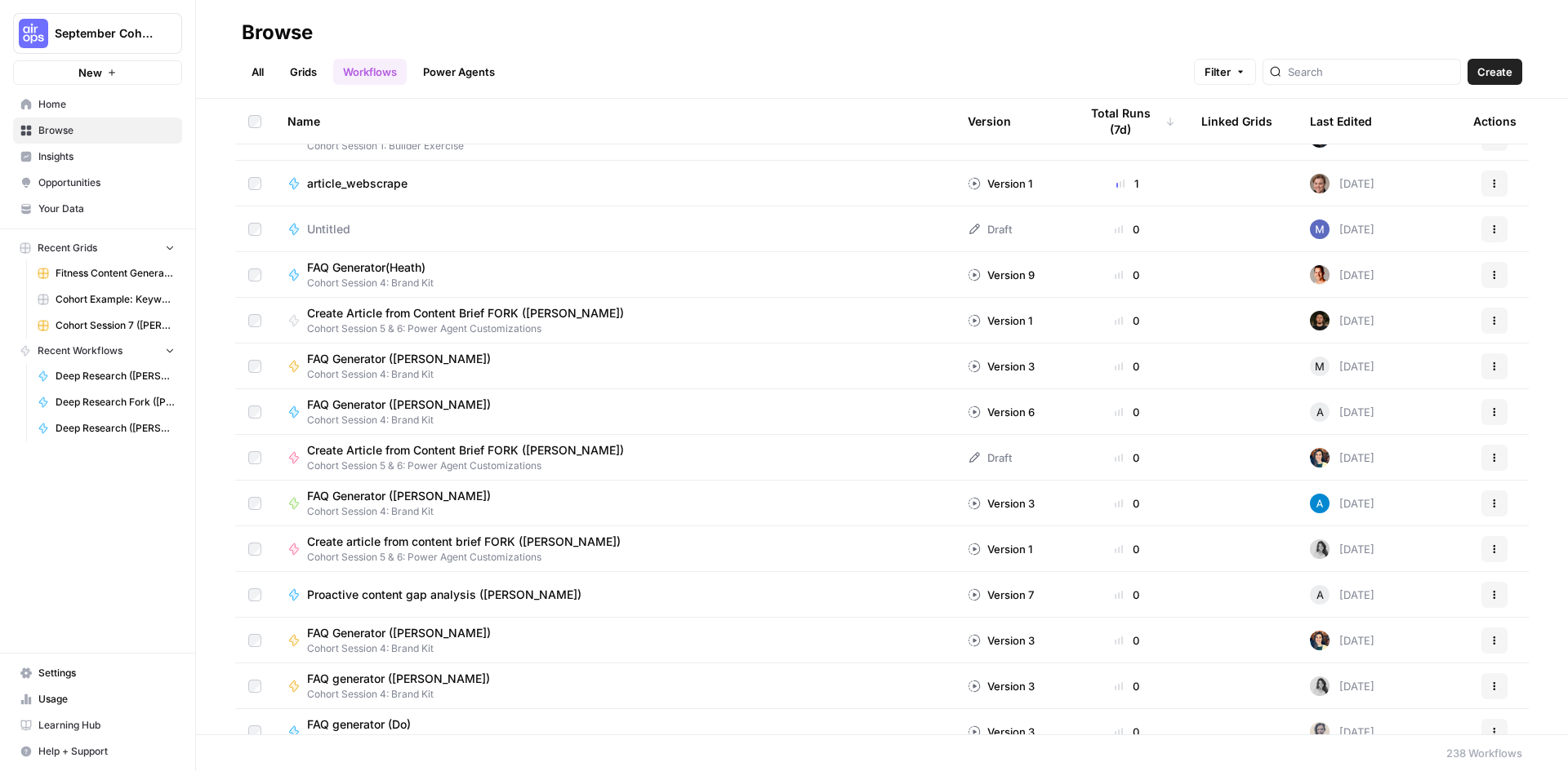
click at [1362, 80] on div at bounding box center [1362, 71] width 199 height 26
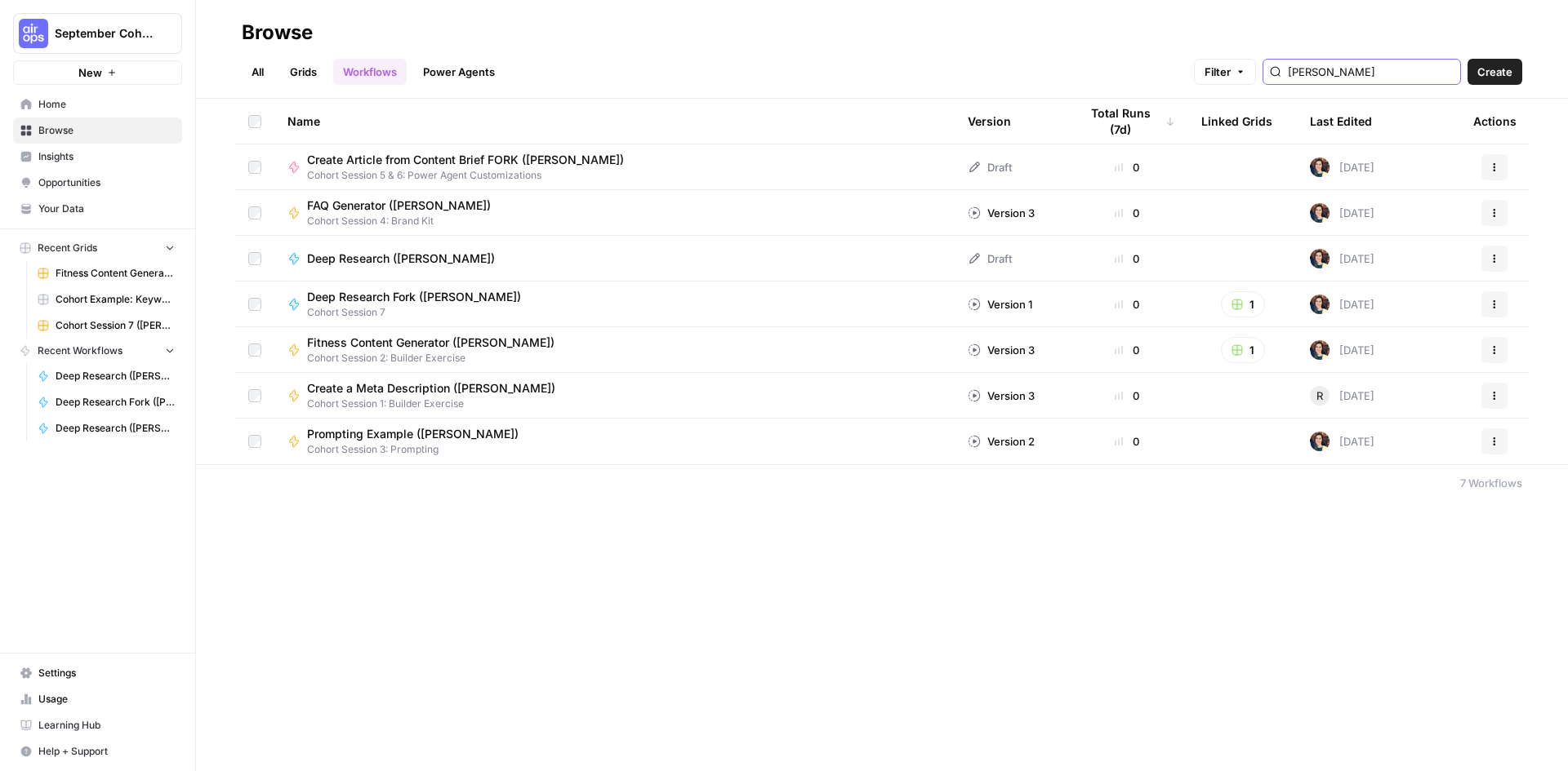
type input "[PERSON_NAME]"
click at [381, 258] on span "Deep Research ([PERSON_NAME])" at bounding box center [401, 259] width 188 height 17
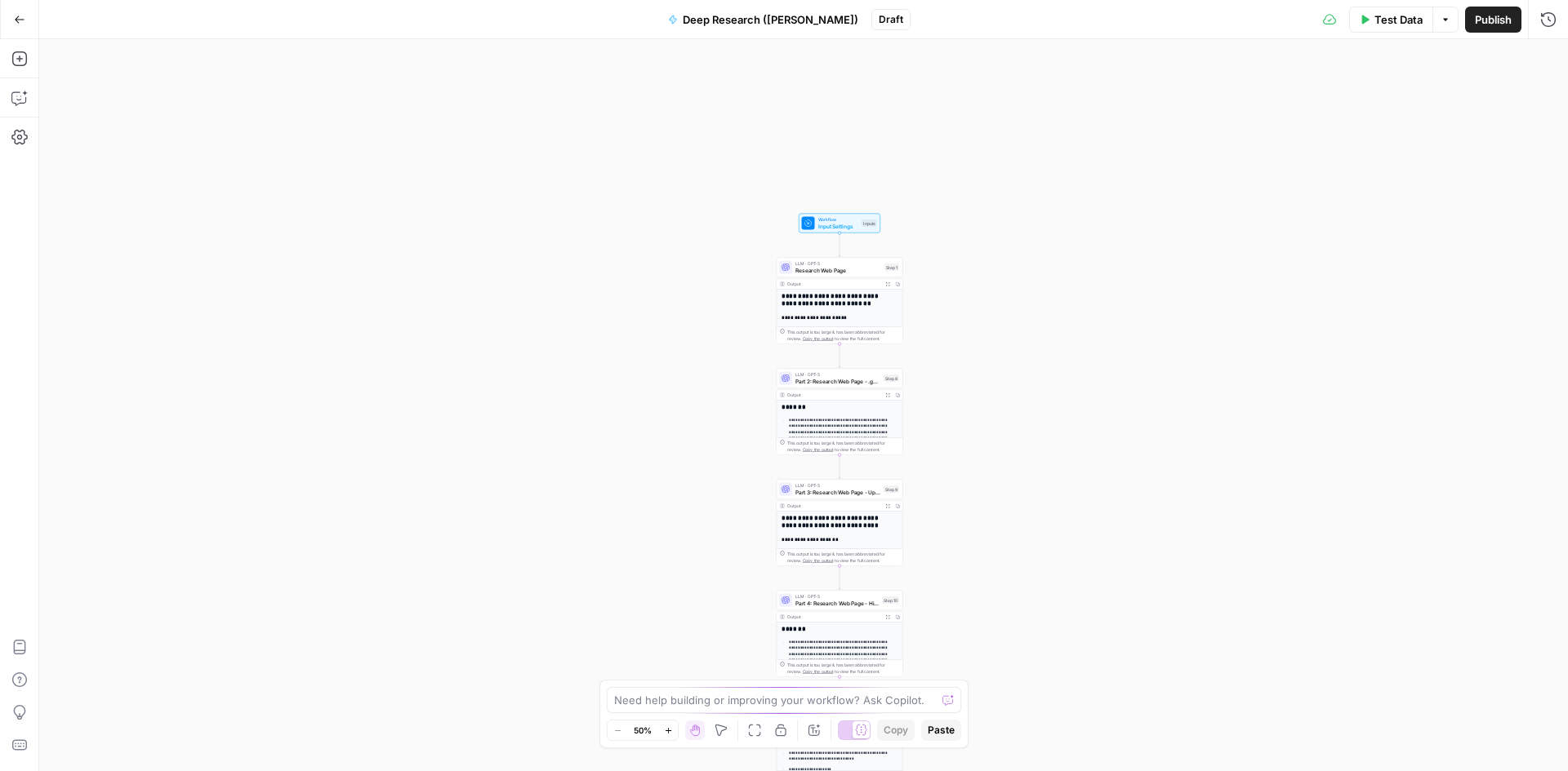
drag, startPoint x: 938, startPoint y: 95, endPoint x: 974, endPoint y: 324, distance: 231.8
click at [974, 324] on div "**********" at bounding box center [803, 405] width 1529 height 732
click at [821, 221] on span "Workflow" at bounding box center [838, 219] width 41 height 7
click at [847, 209] on icon "button" at bounding box center [846, 209] width 7 height 7
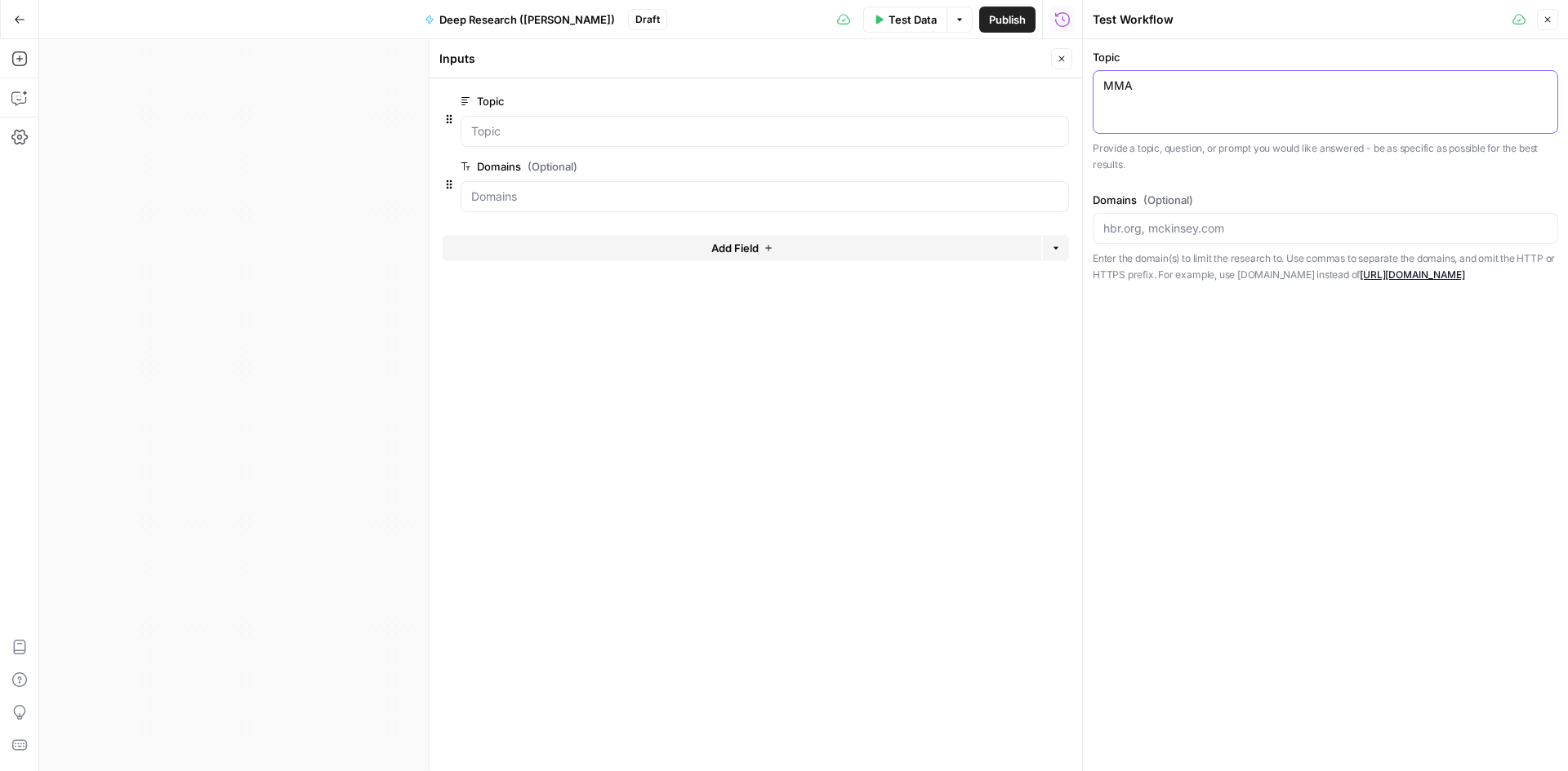
click at [1223, 90] on textarea "MMA" at bounding box center [1325, 86] width 444 height 17
type textarea "MMA best practices"
click at [1255, 391] on div "Topic MMA best practices MMA best practices Provide a topic, question, or promp…" at bounding box center [1325, 405] width 485 height 732
click at [1546, 16] on icon "button" at bounding box center [1548, 20] width 10 height 10
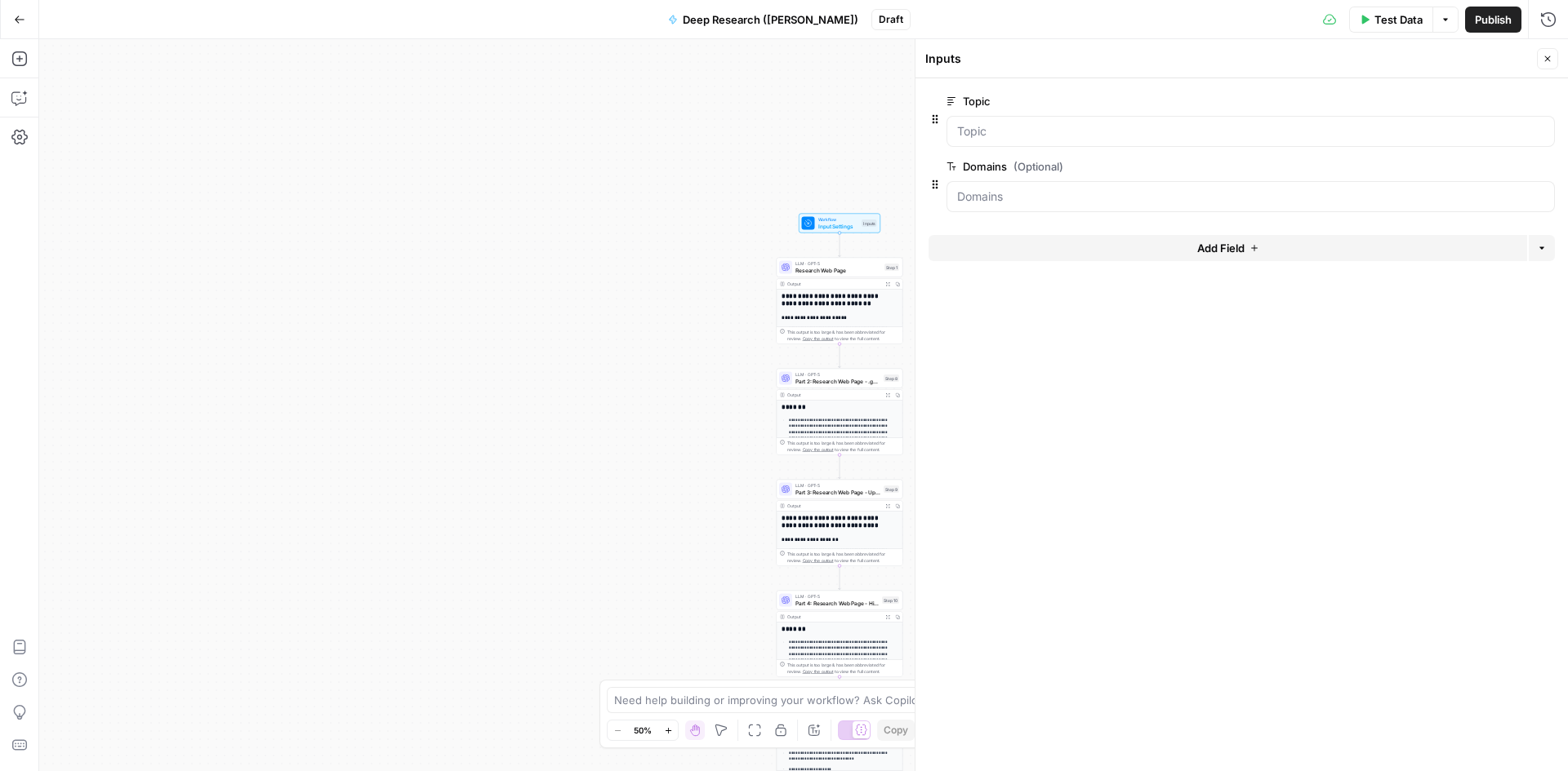
click at [1545, 58] on icon "button" at bounding box center [1548, 59] width 10 height 10
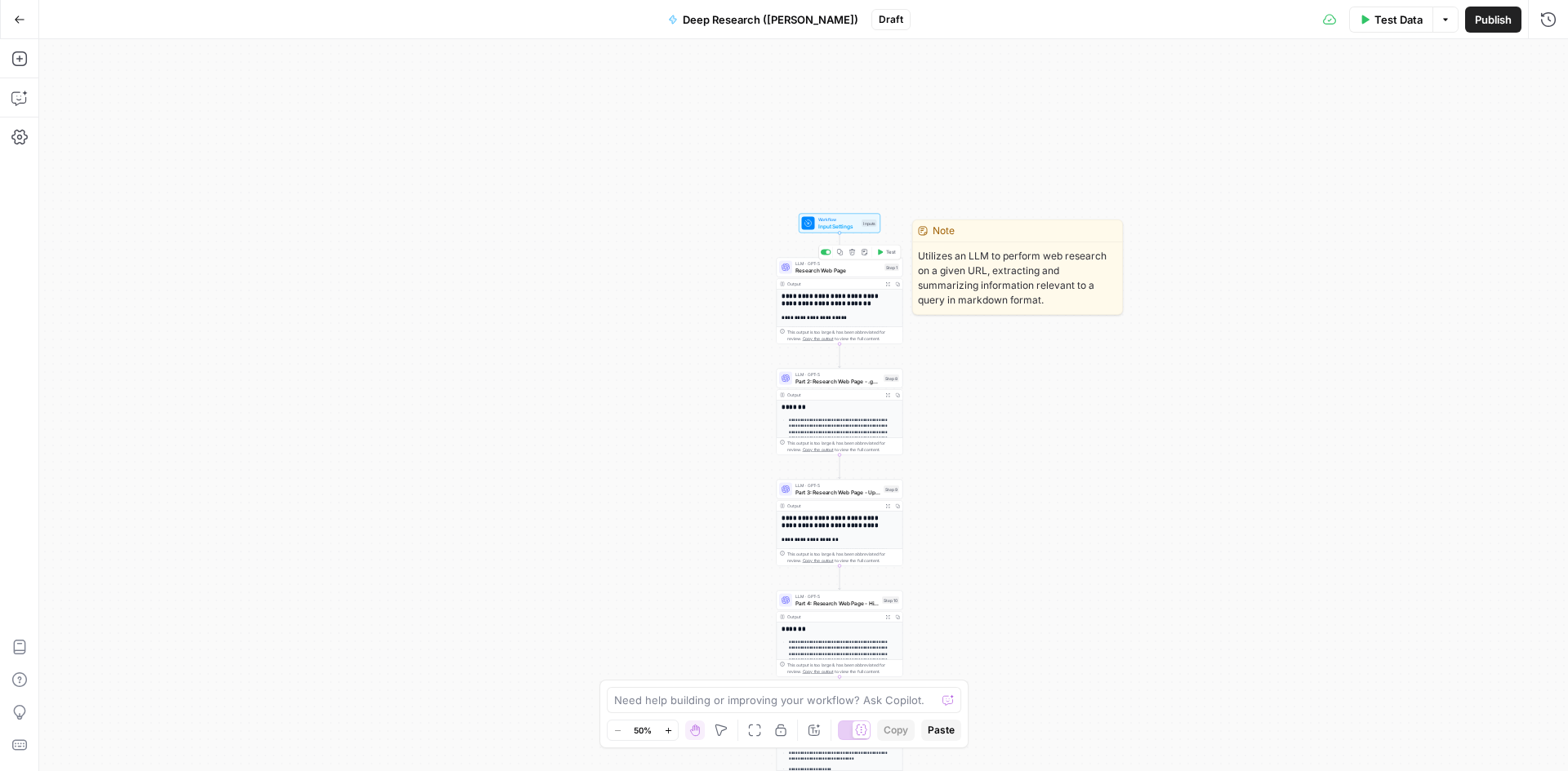
click at [824, 270] on span "Research Web Page" at bounding box center [838, 270] width 86 height 8
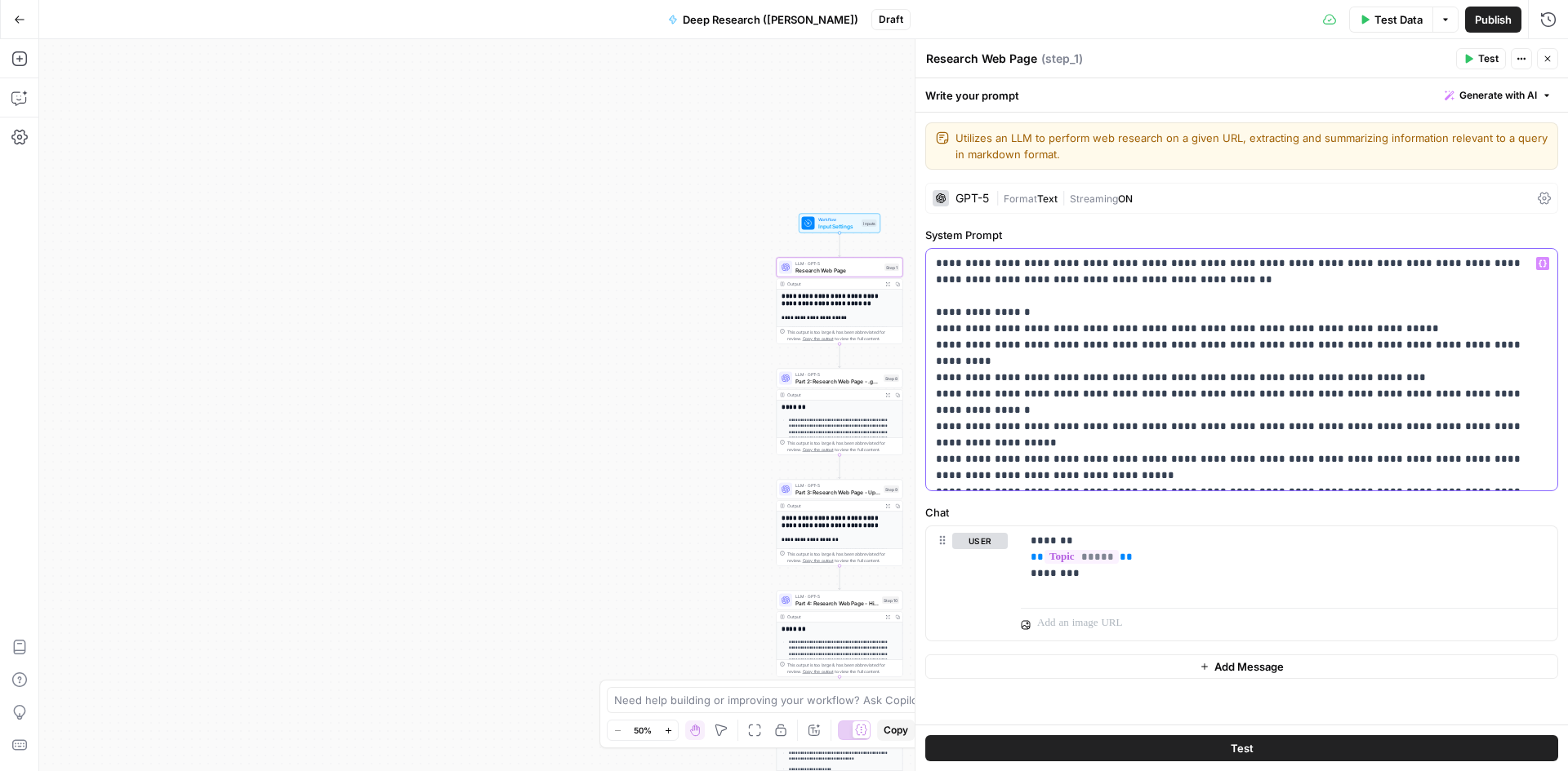
click at [1276, 395] on p "**********" at bounding box center [1242, 370] width 612 height 229
click at [852, 286] on div "Output" at bounding box center [834, 284] width 94 height 7
click at [1548, 26] on icon "button" at bounding box center [1549, 19] width 15 height 15
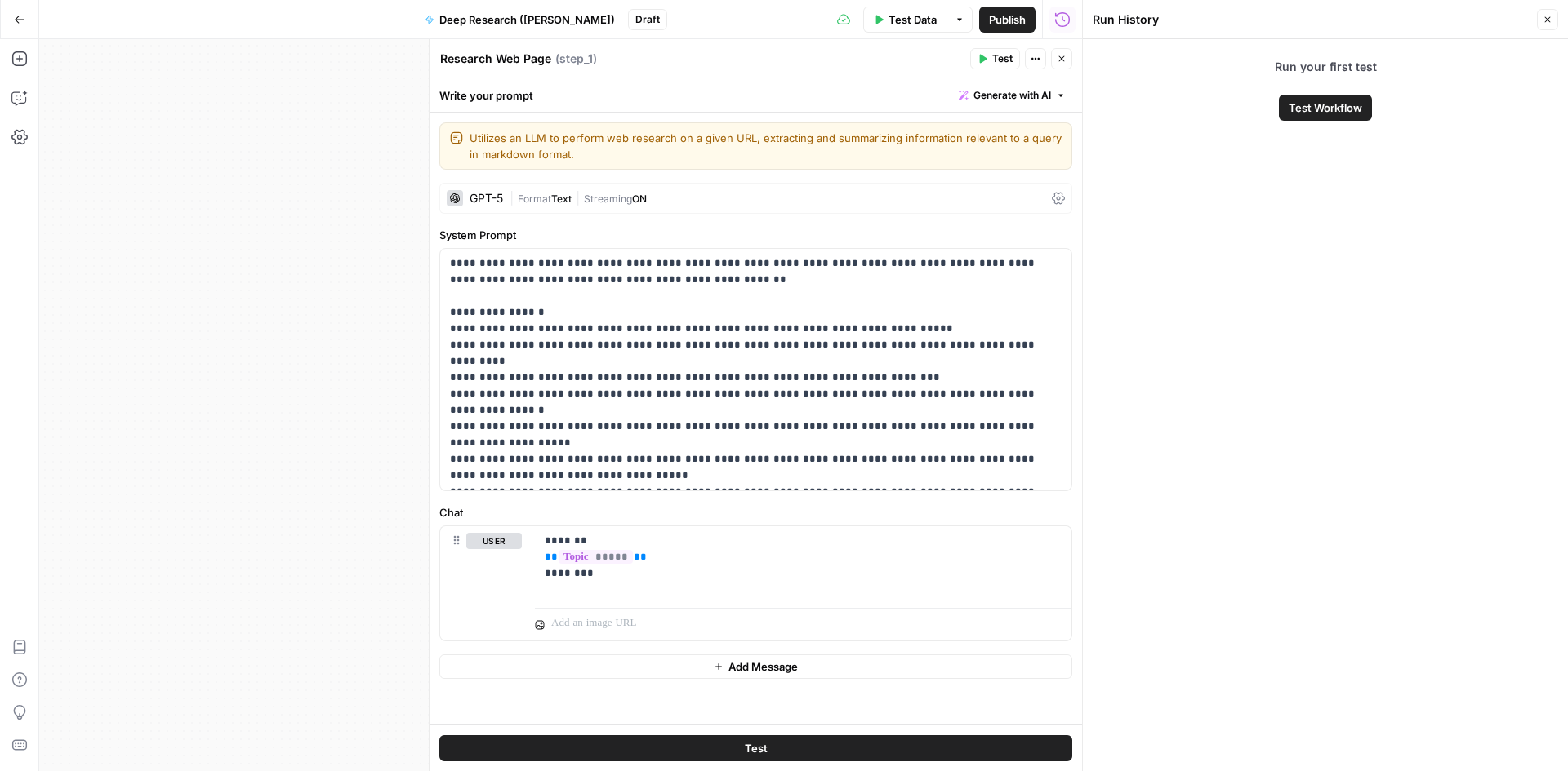
click at [1548, 26] on button "Close" at bounding box center [1547, 19] width 21 height 21
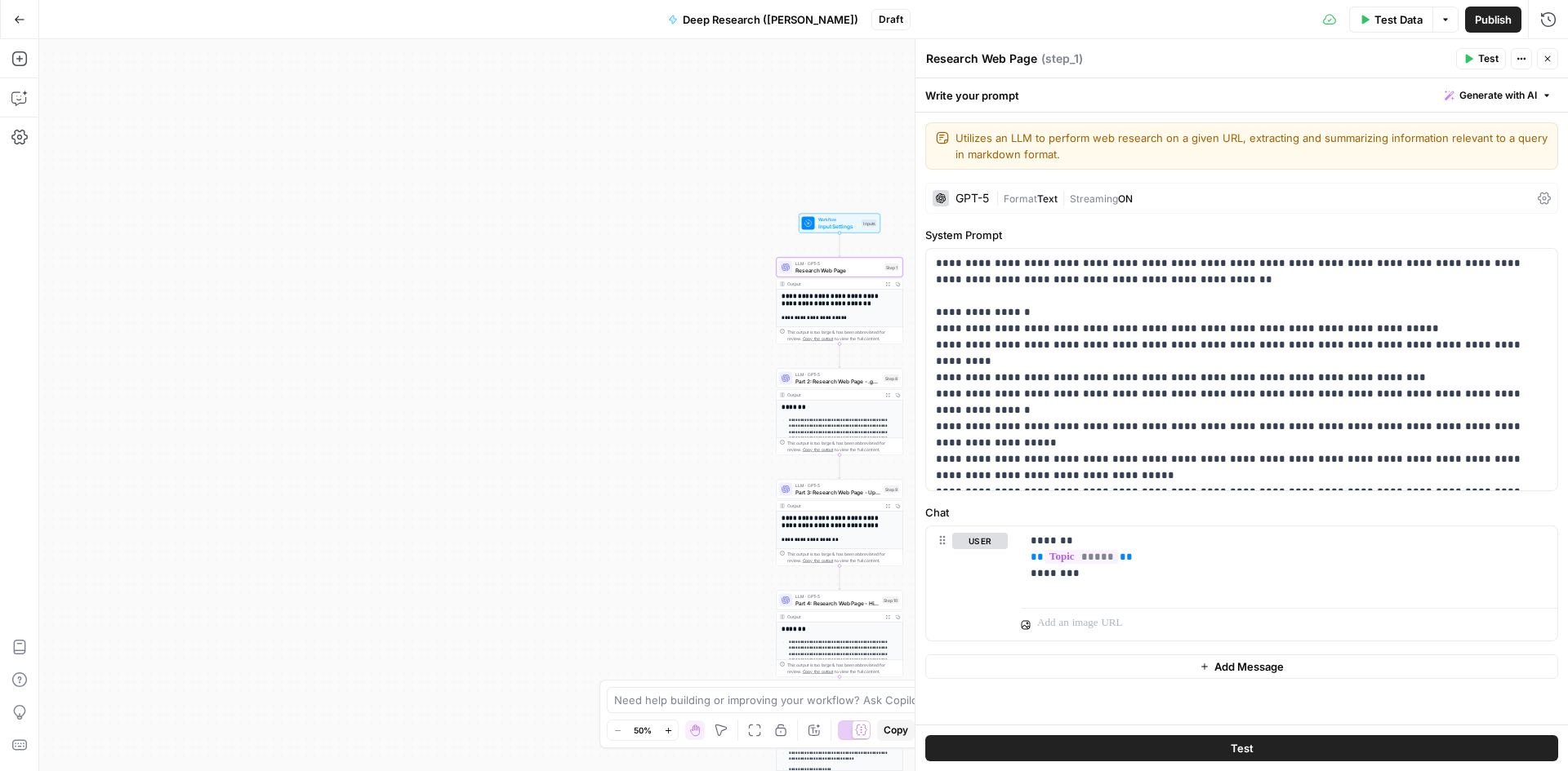
click at [857, 415] on div "**********" at bounding box center [839, 469] width 126 height 137
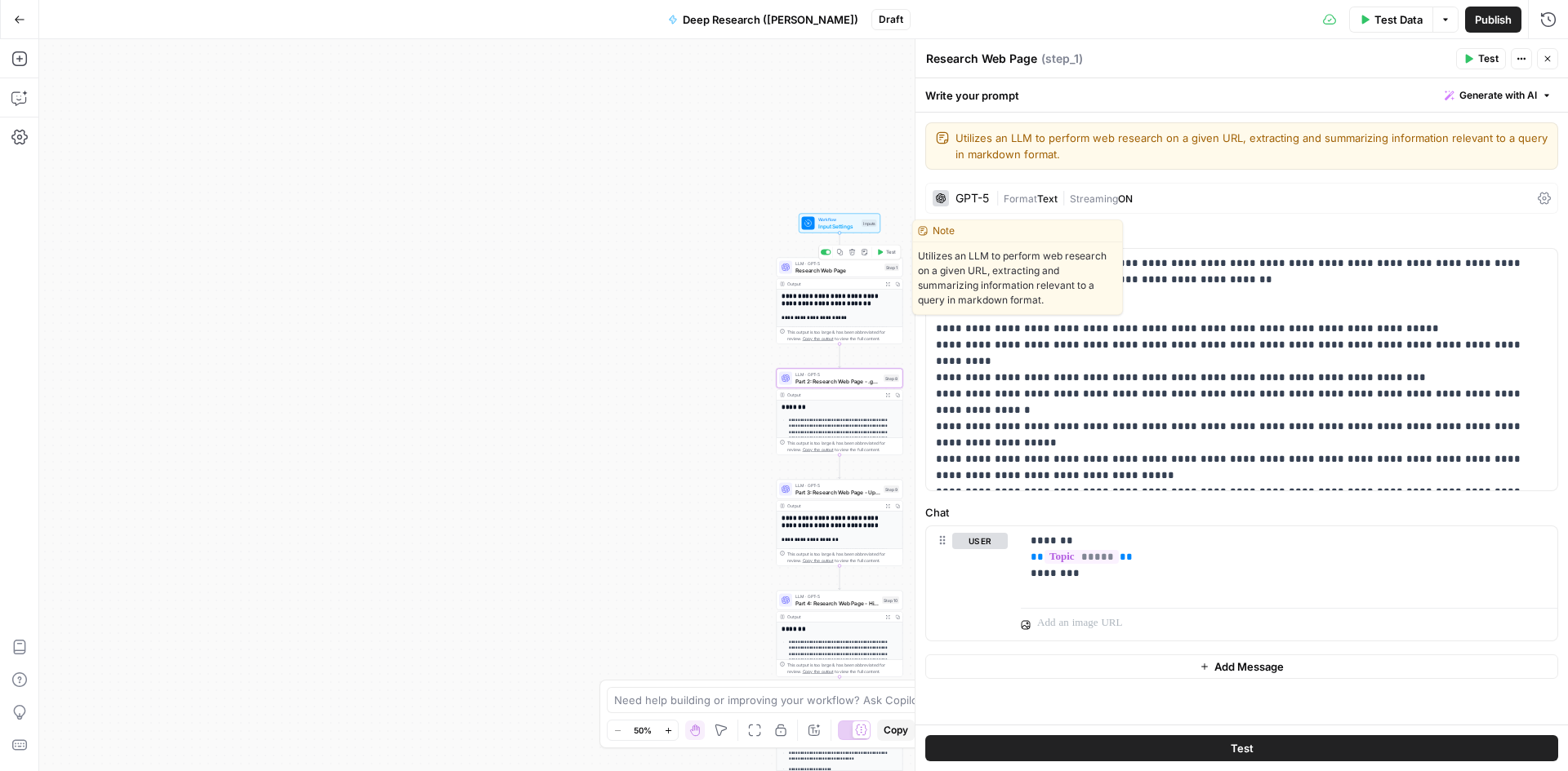
click at [847, 271] on span "Research Web Page" at bounding box center [838, 270] width 86 height 8
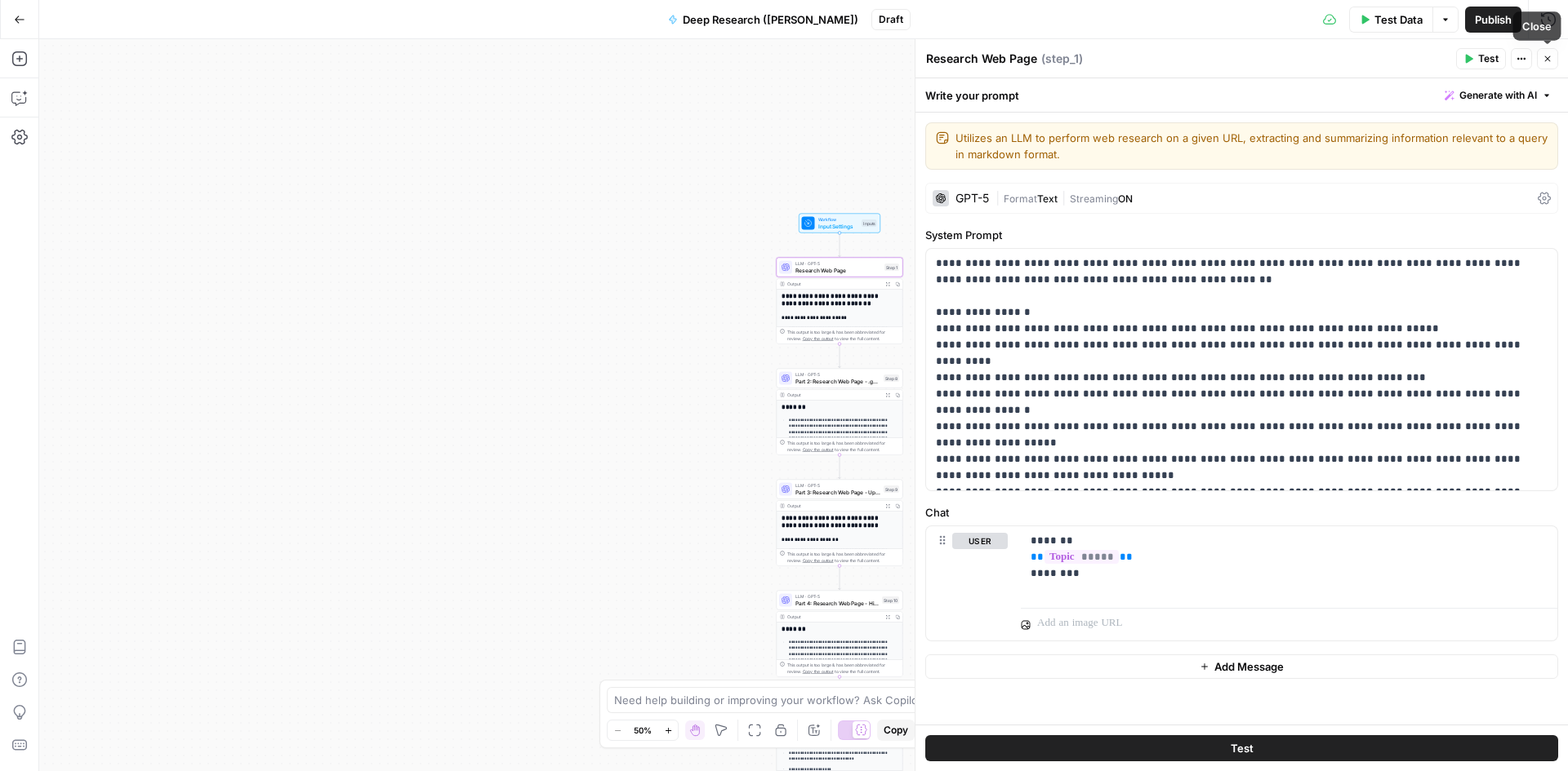
click at [1543, 59] on icon "button" at bounding box center [1548, 59] width 10 height 10
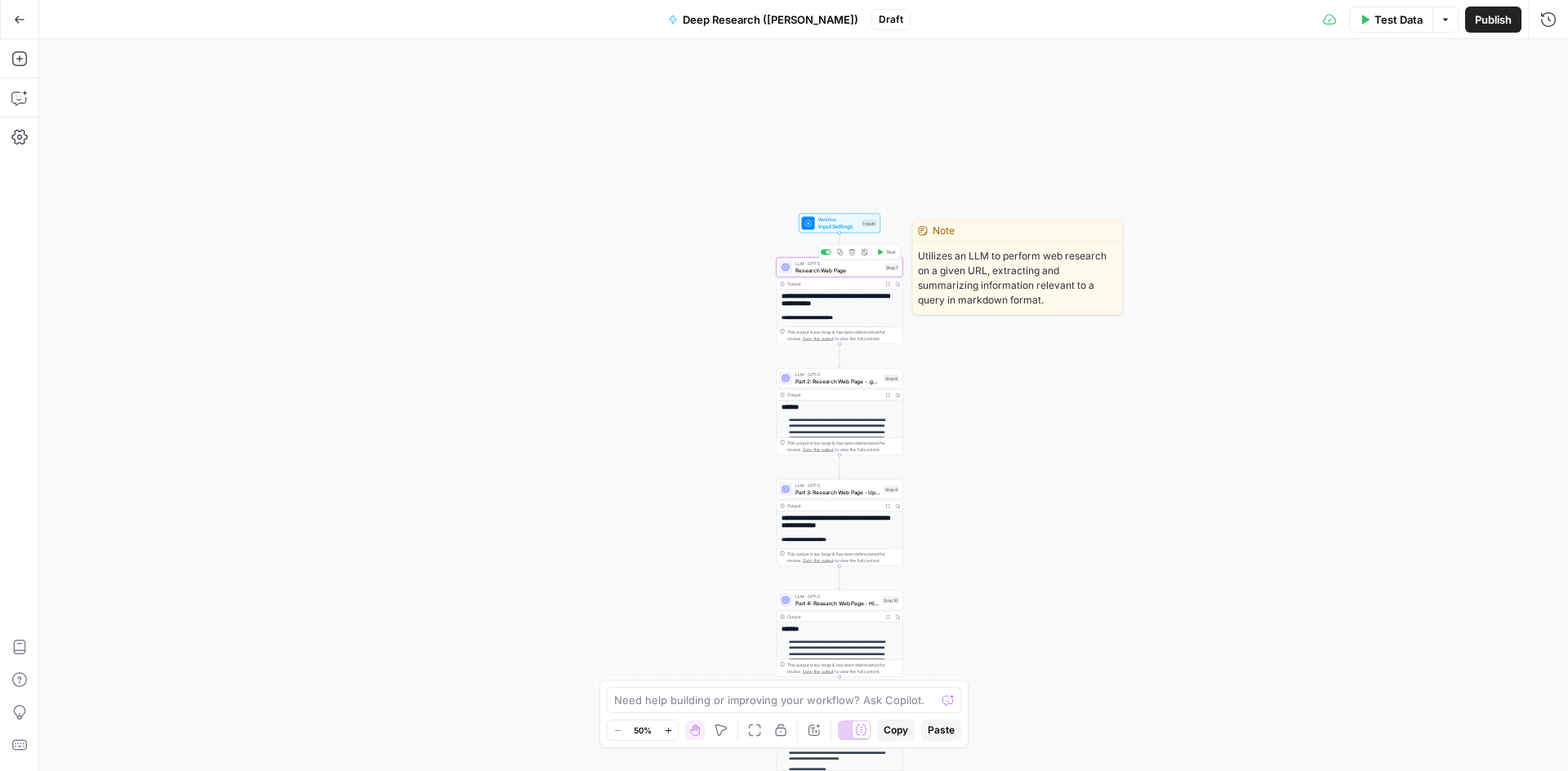
click at [852, 272] on span "Research Web Page" at bounding box center [838, 270] width 86 height 8
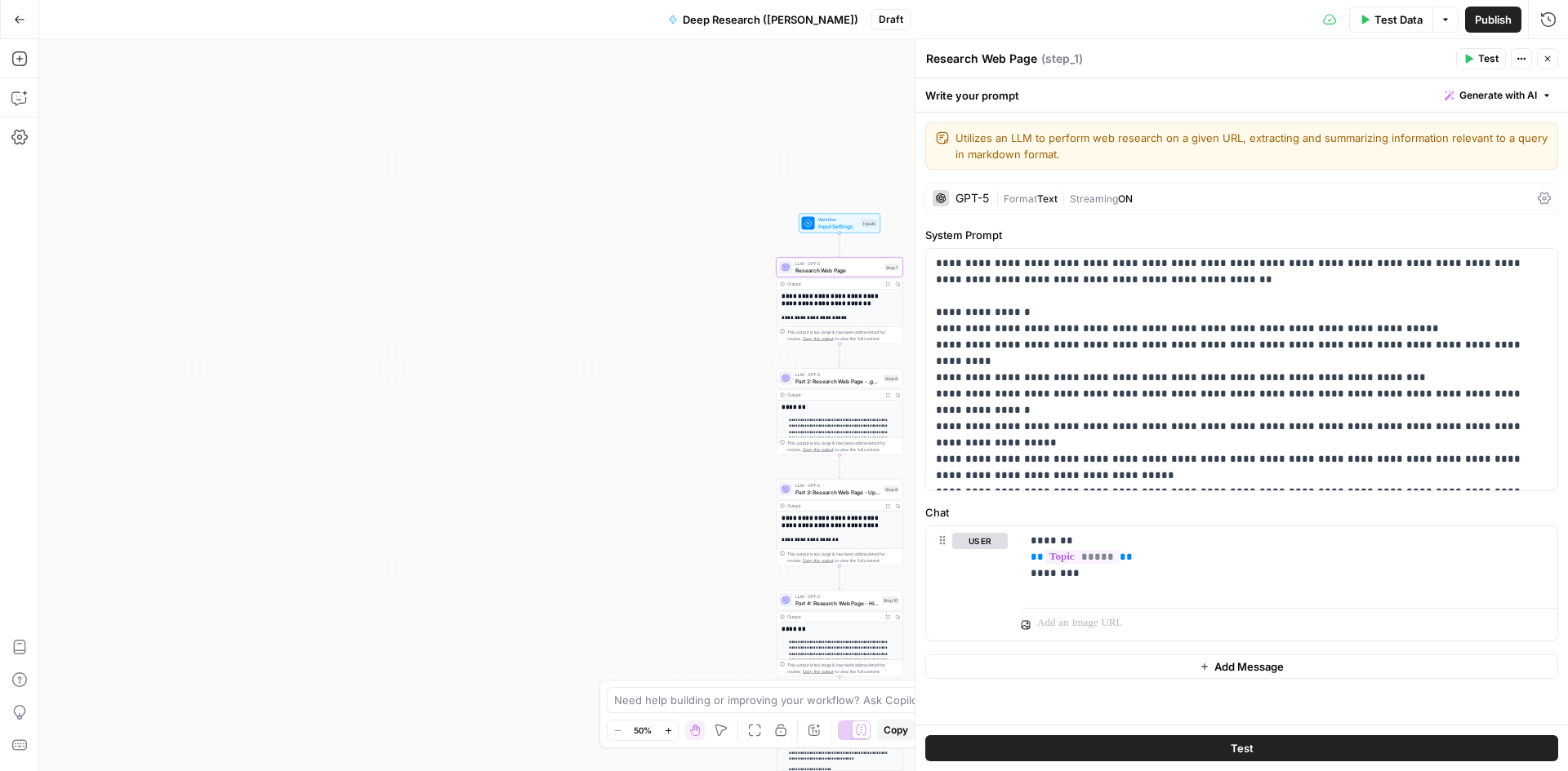
click at [1545, 60] on icon "button" at bounding box center [1548, 59] width 10 height 10
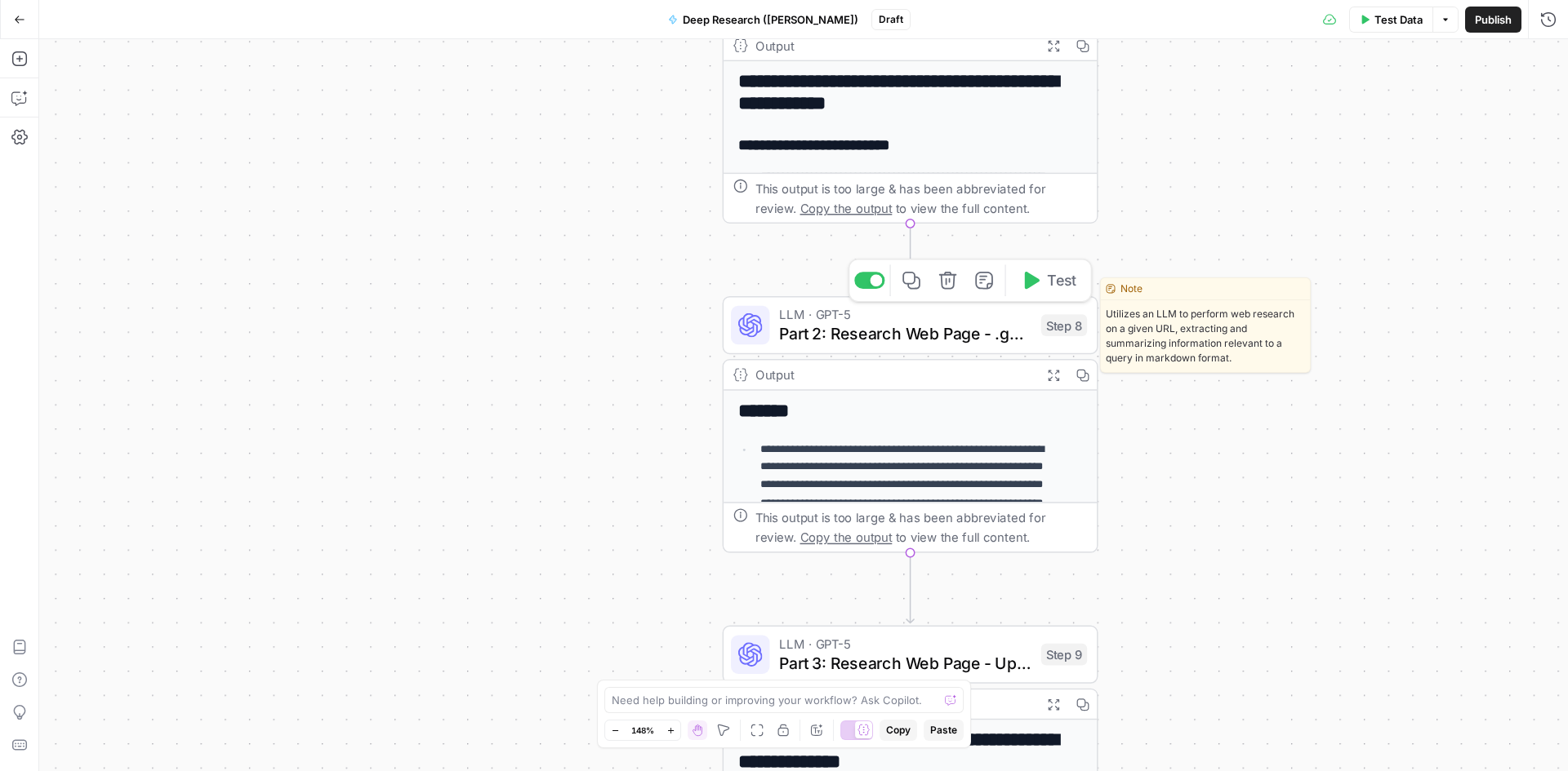
click at [956, 331] on span "Part 2: Research Web Page - .gov / .edu Only" at bounding box center [905, 333] width 252 height 24
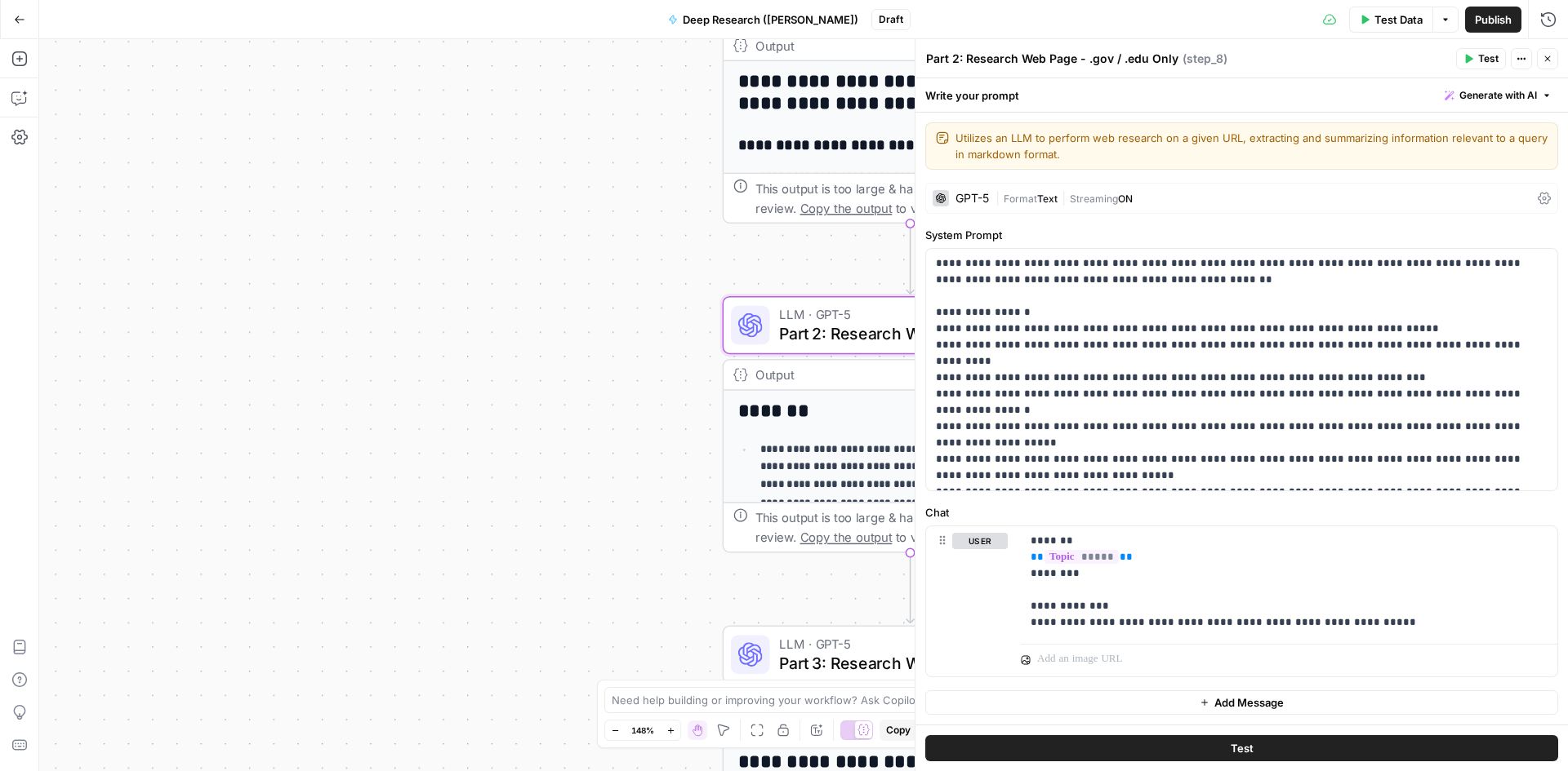
click at [781, 441] on p "**********" at bounding box center [913, 547] width 304 height 212
click at [1544, 58] on icon "button" at bounding box center [1548, 59] width 10 height 10
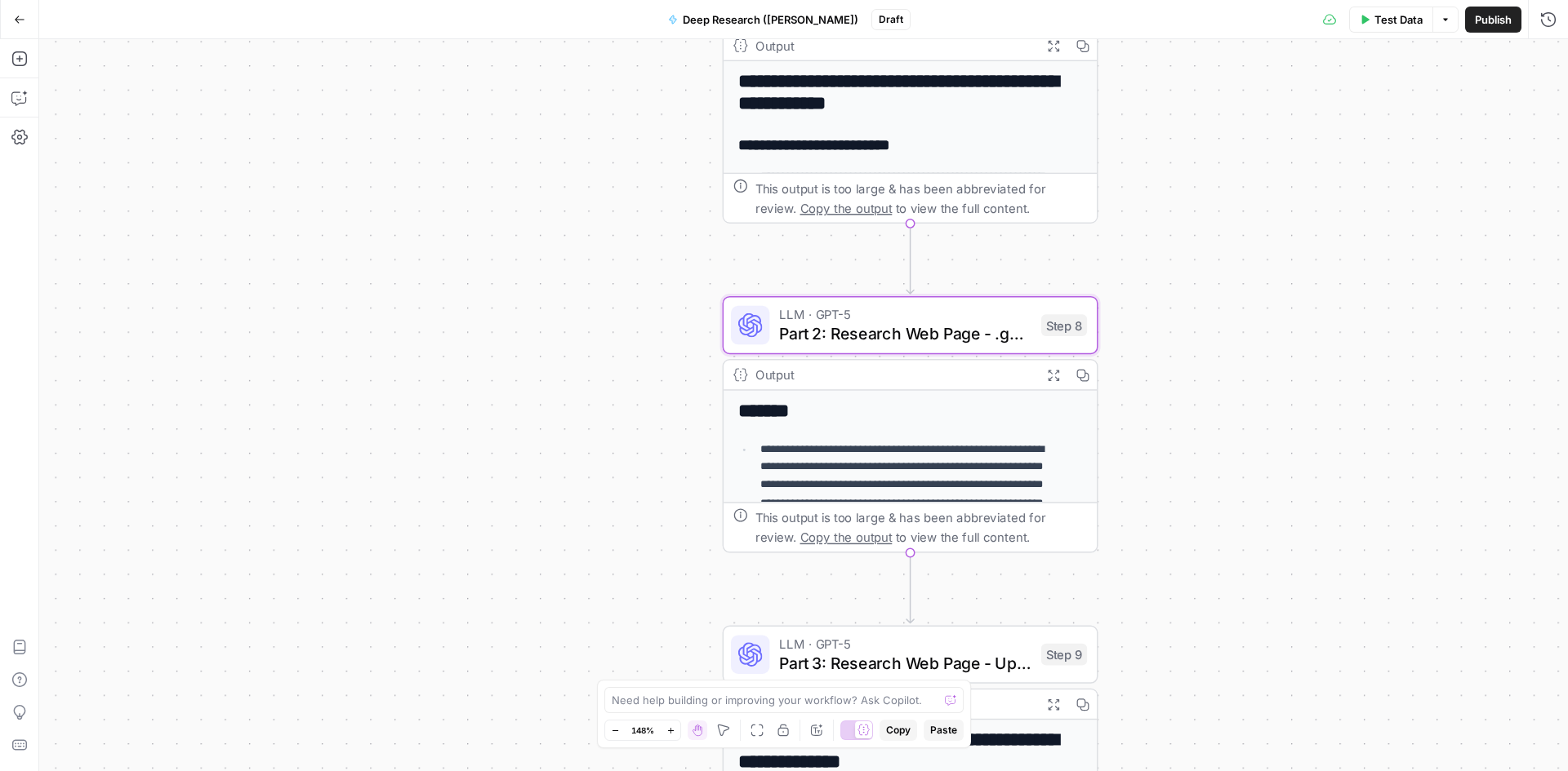
click at [939, 461] on p "**********" at bounding box center [913, 547] width 304 height 212
click at [1055, 370] on icon "button" at bounding box center [1053, 375] width 13 height 13
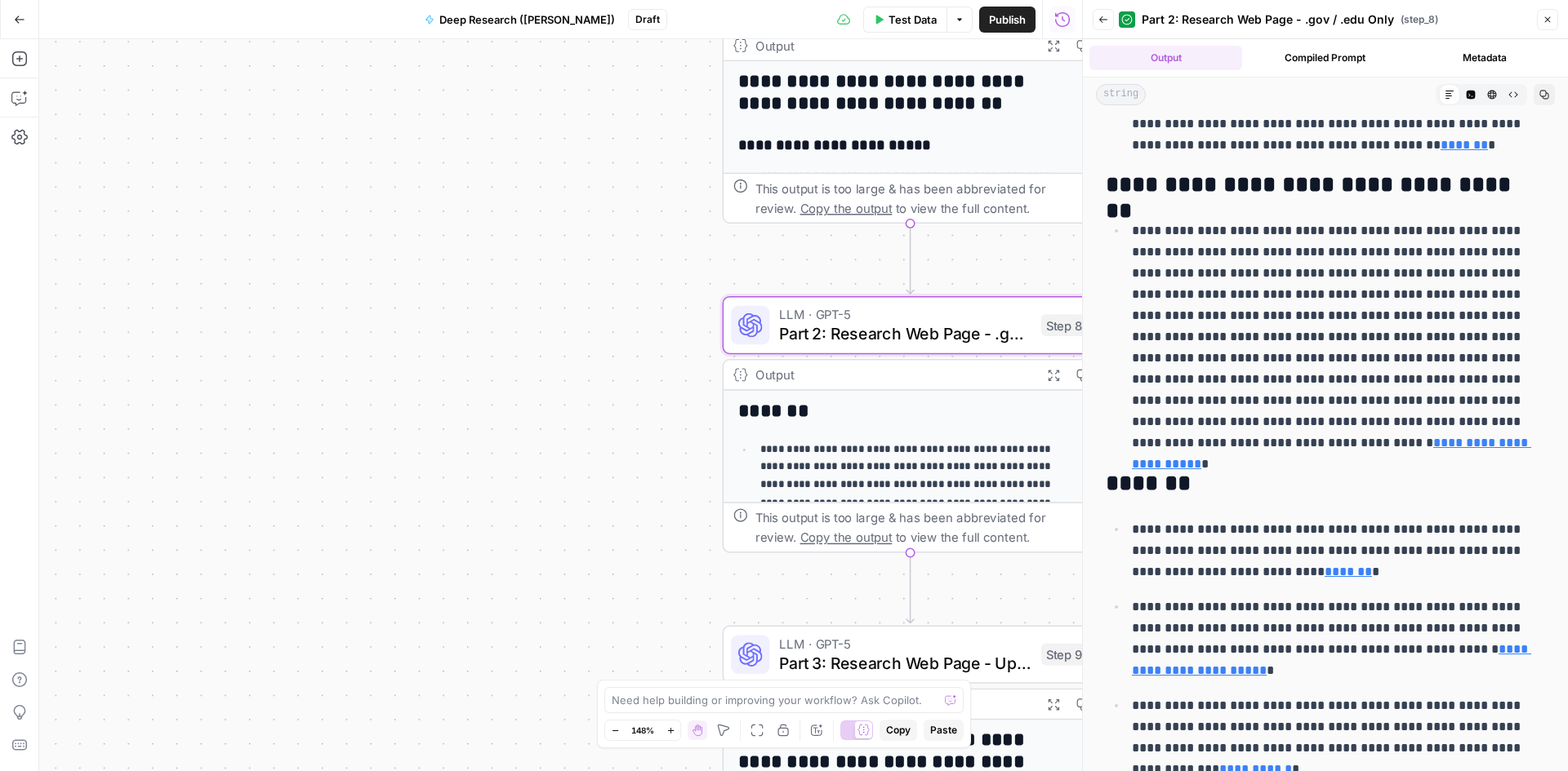
scroll to position [1252, 0]
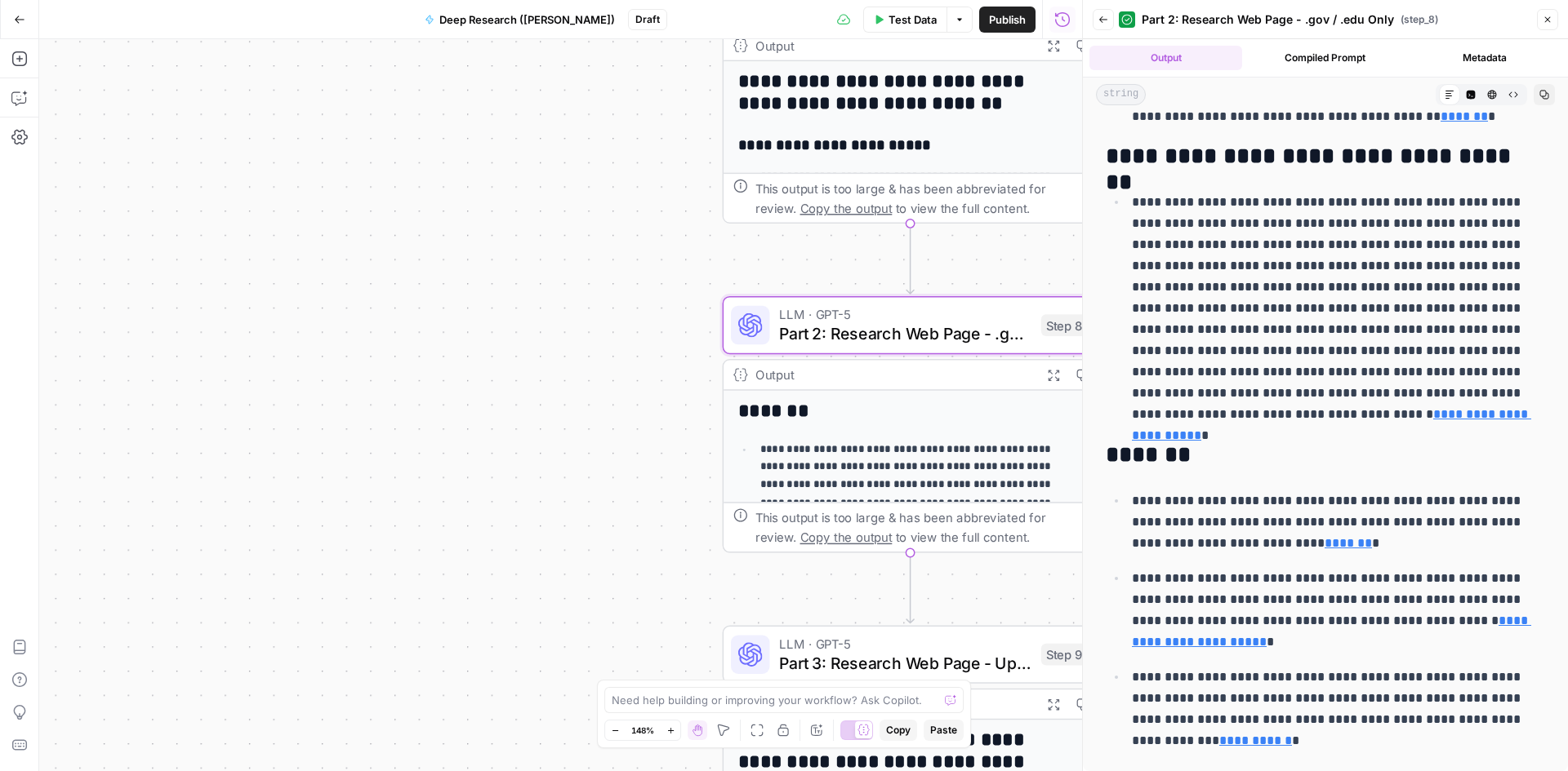
click at [1552, 18] on button "Close" at bounding box center [1547, 19] width 21 height 21
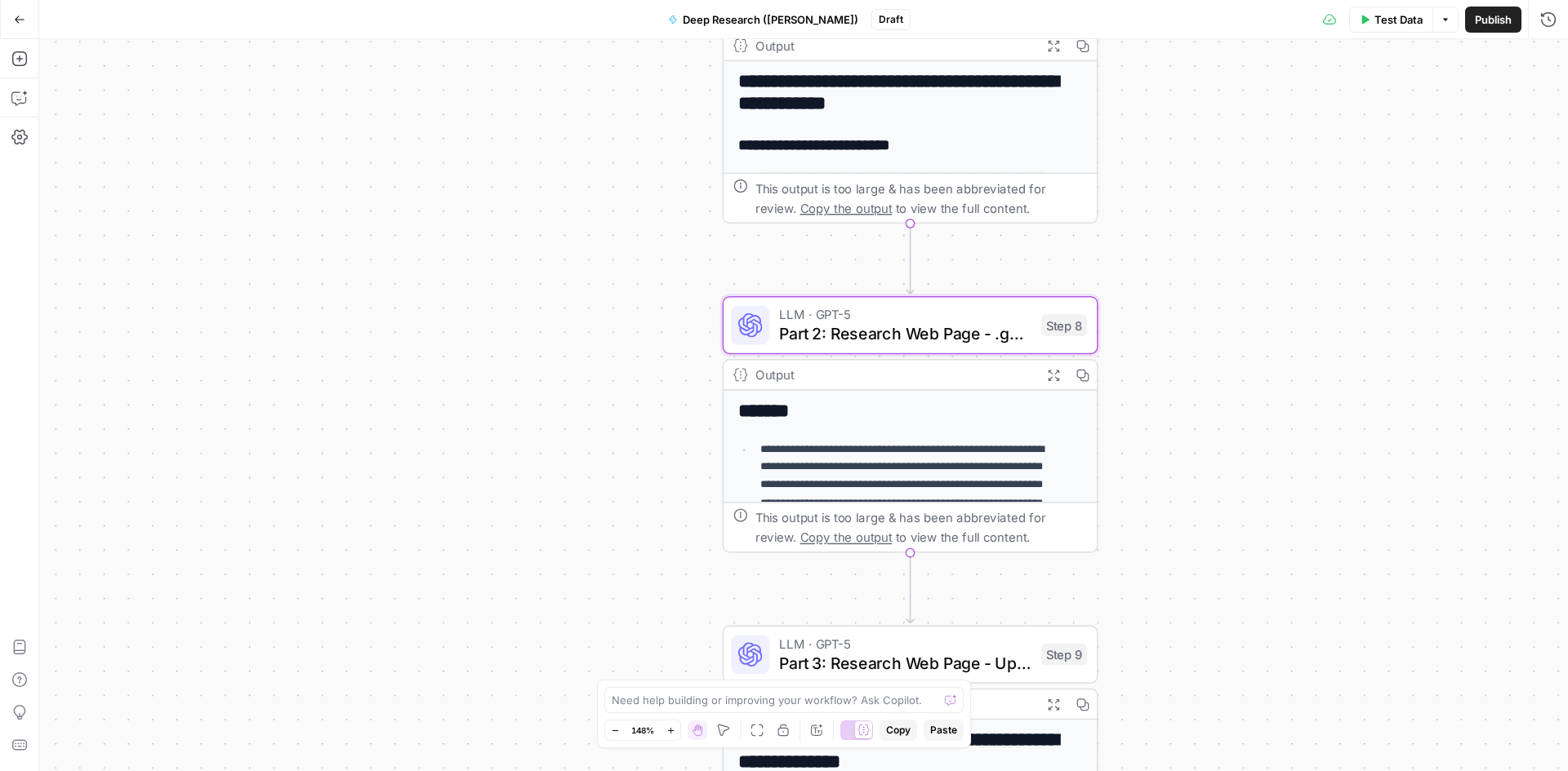
click at [1047, 375] on icon "button" at bounding box center [1053, 375] width 13 height 13
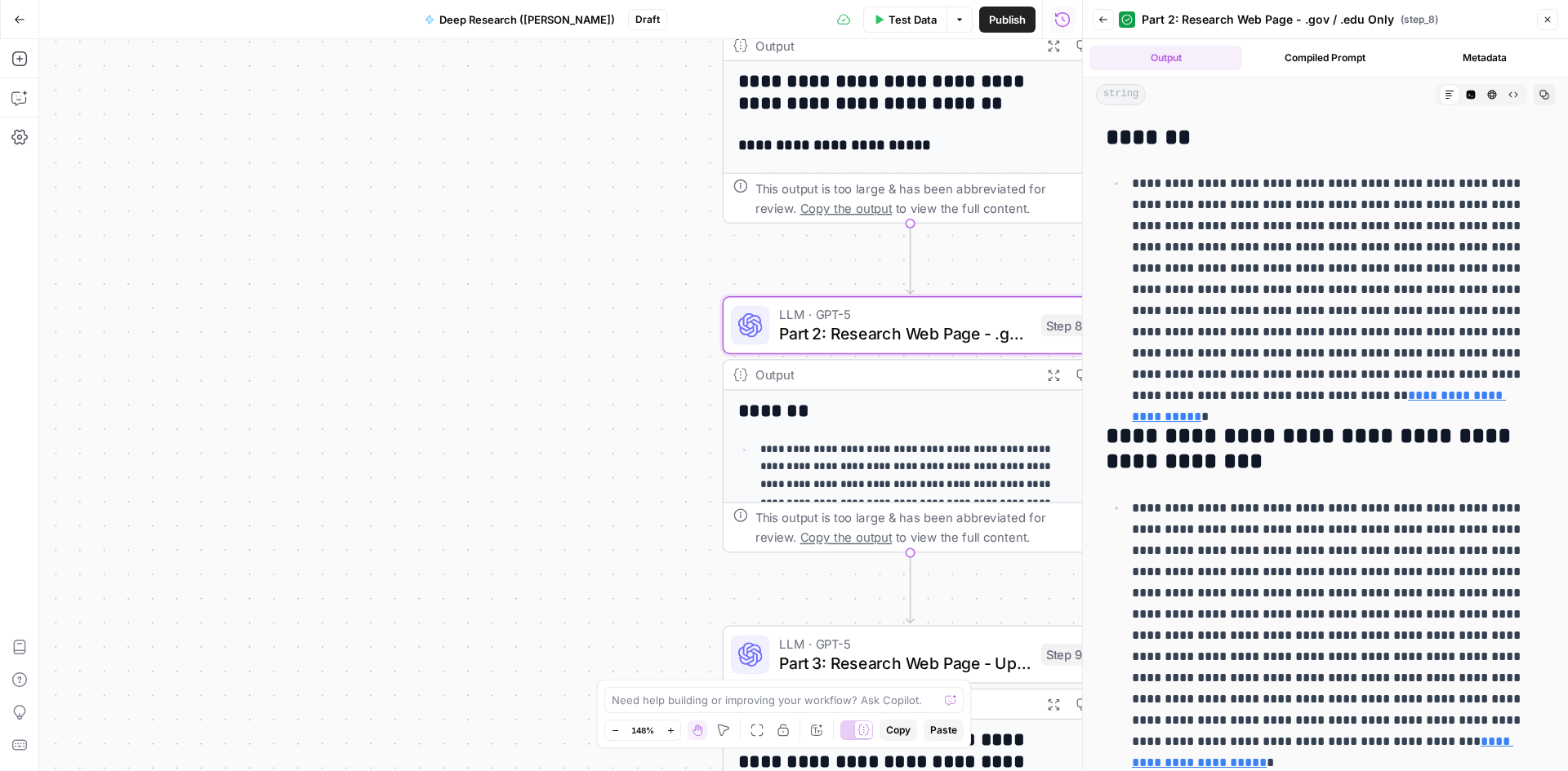
click at [1297, 49] on button "Compiled Prompt" at bounding box center [1325, 58] width 153 height 24
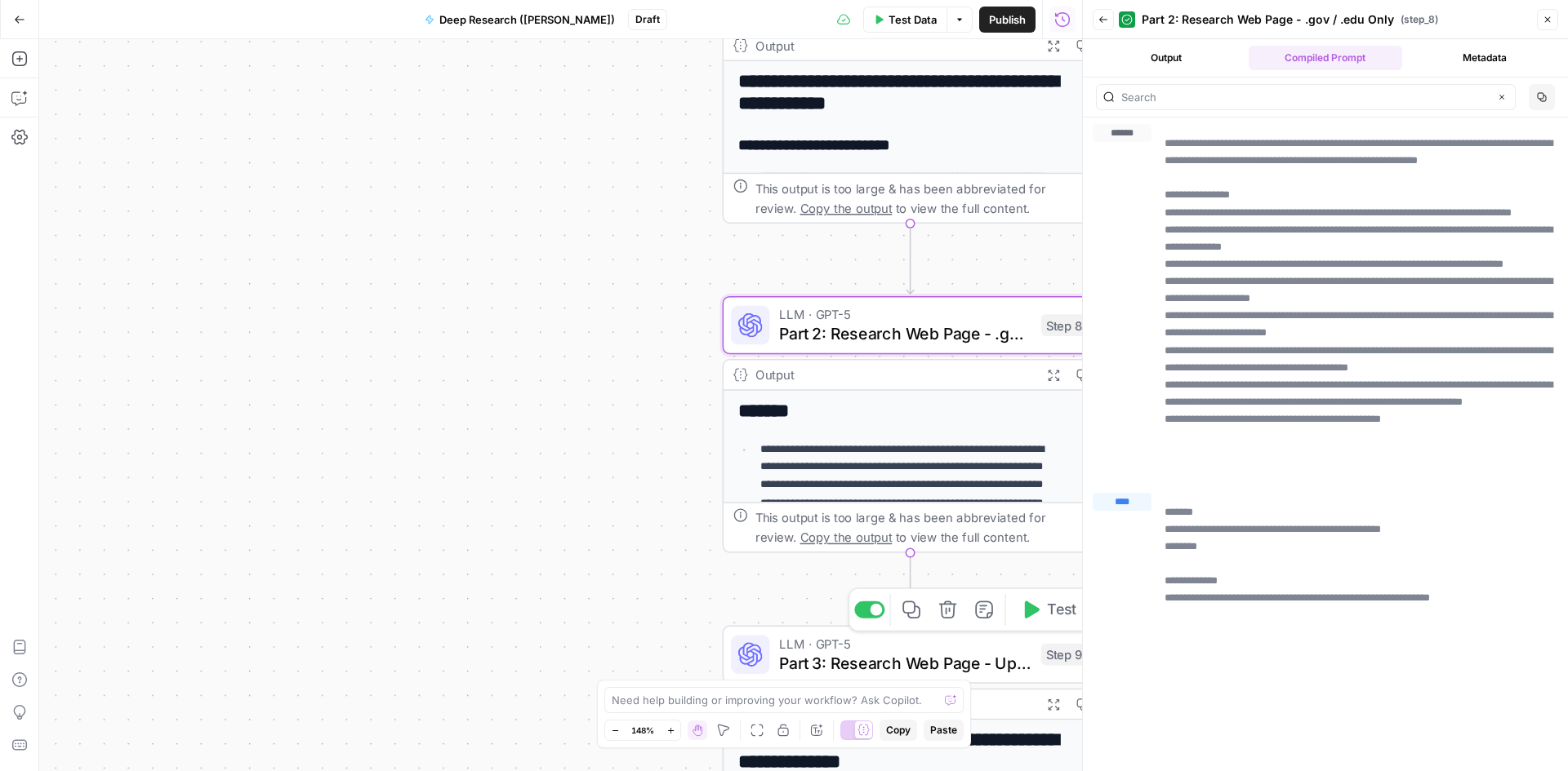
click at [888, 660] on span "Part 3: Research Web Page - Updated Date + Two Sources Supporting" at bounding box center [905, 663] width 252 height 24
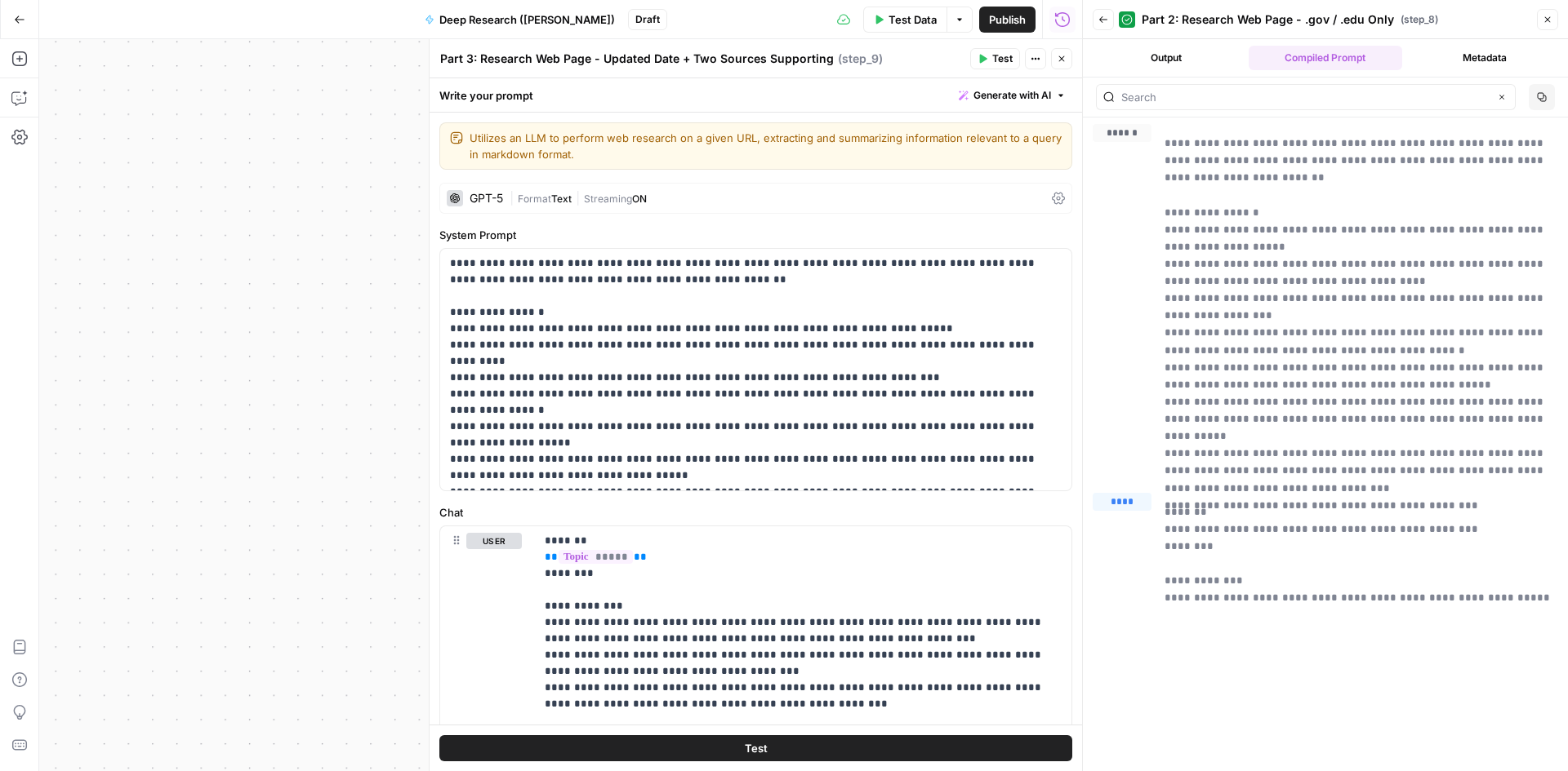
click at [1552, 23] on button "Close" at bounding box center [1547, 19] width 21 height 21
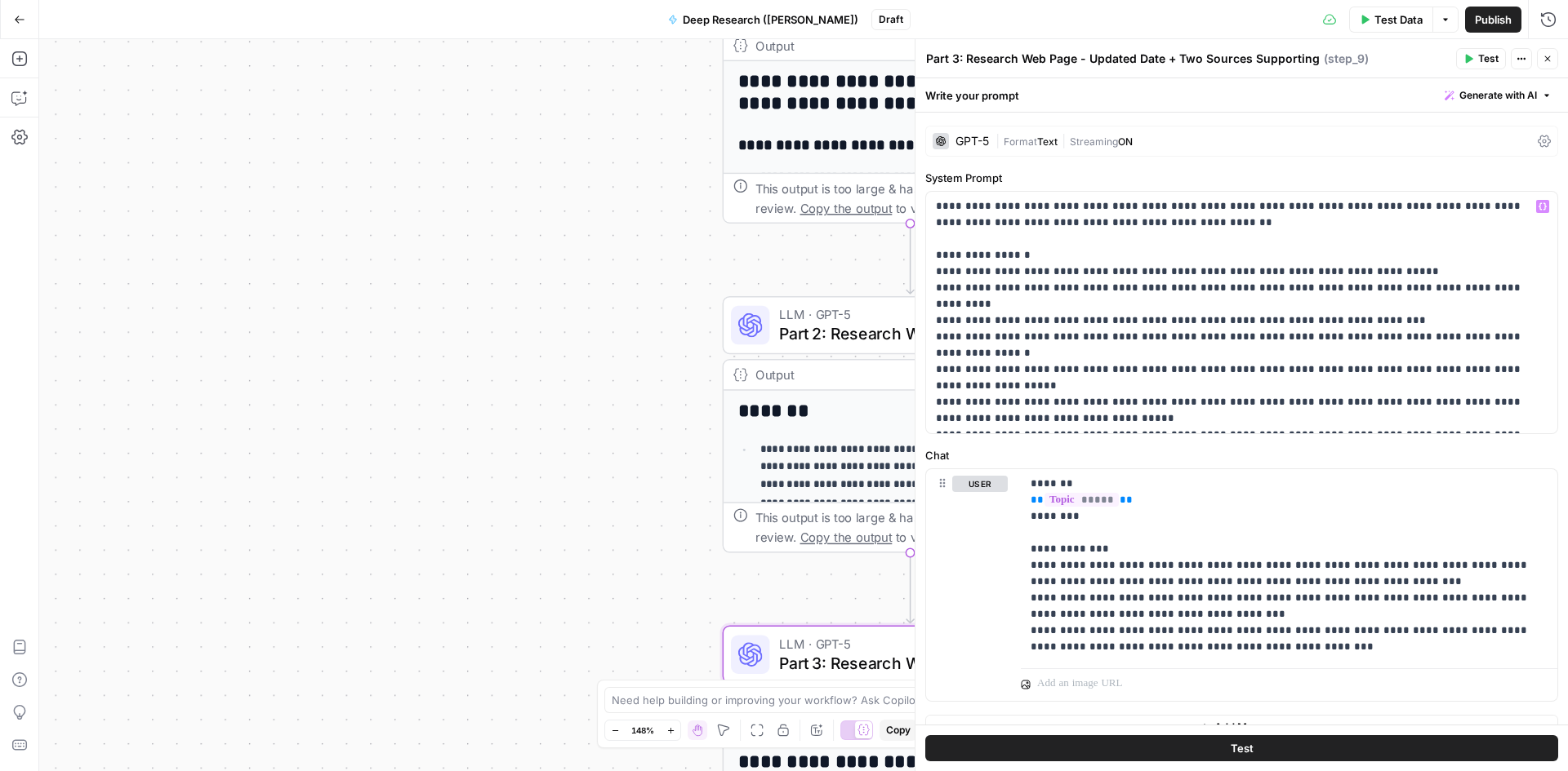
scroll to position [82, 0]
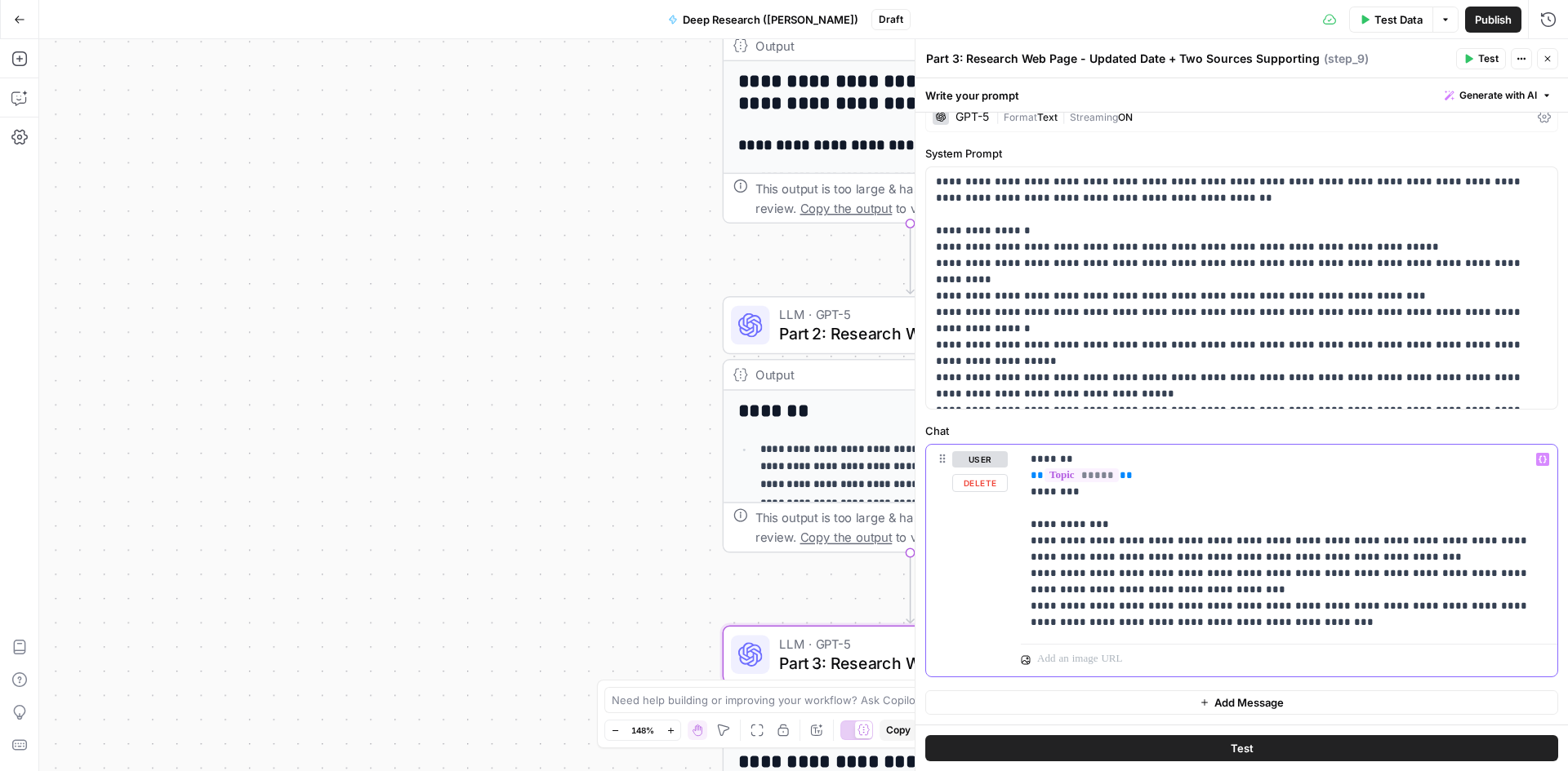
click at [1290, 529] on p "**********" at bounding box center [1282, 541] width 504 height 179
click at [1552, 60] on button "Close" at bounding box center [1547, 58] width 21 height 21
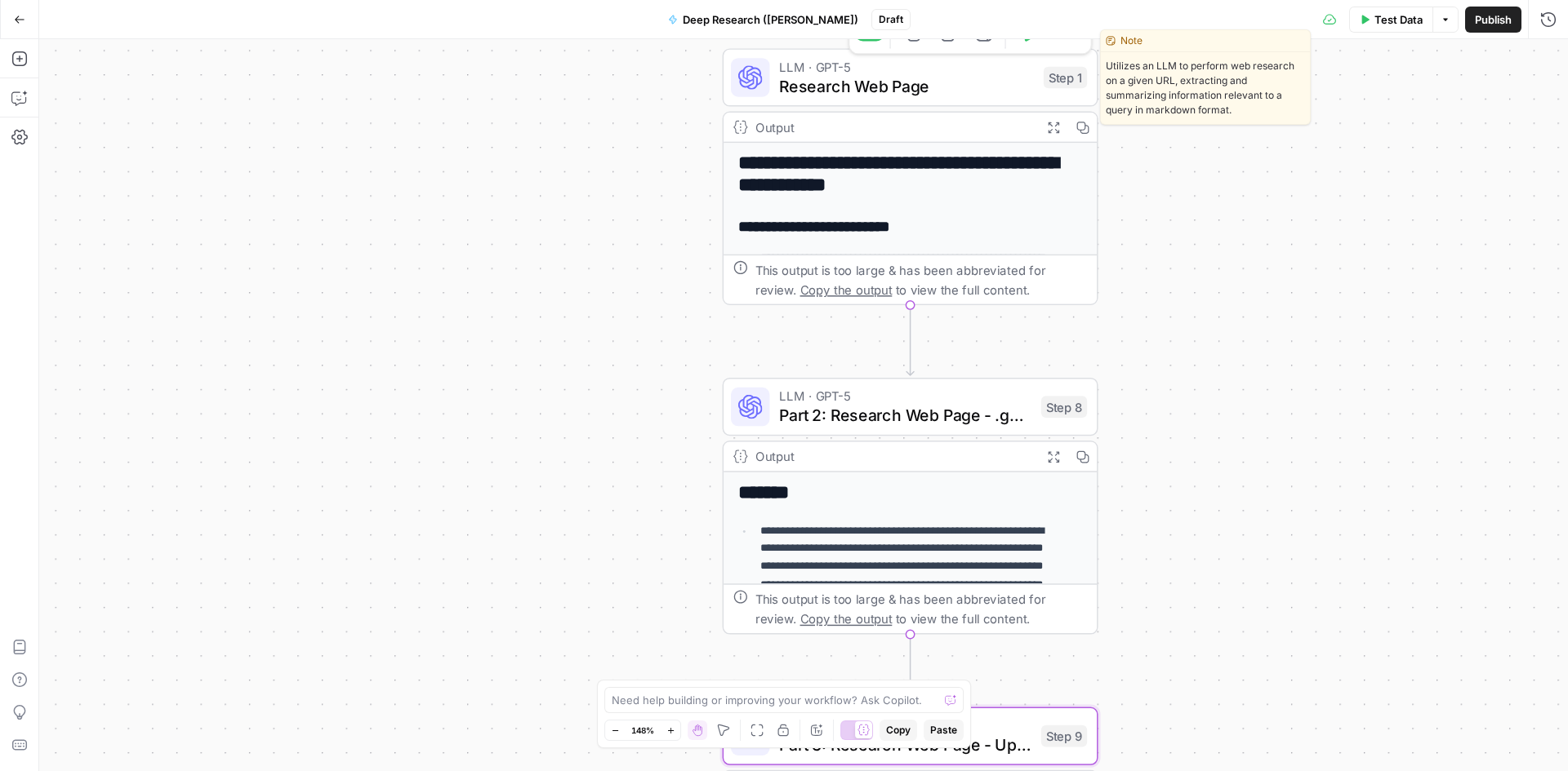
click at [969, 83] on span "Research Web Page" at bounding box center [906, 86] width 255 height 24
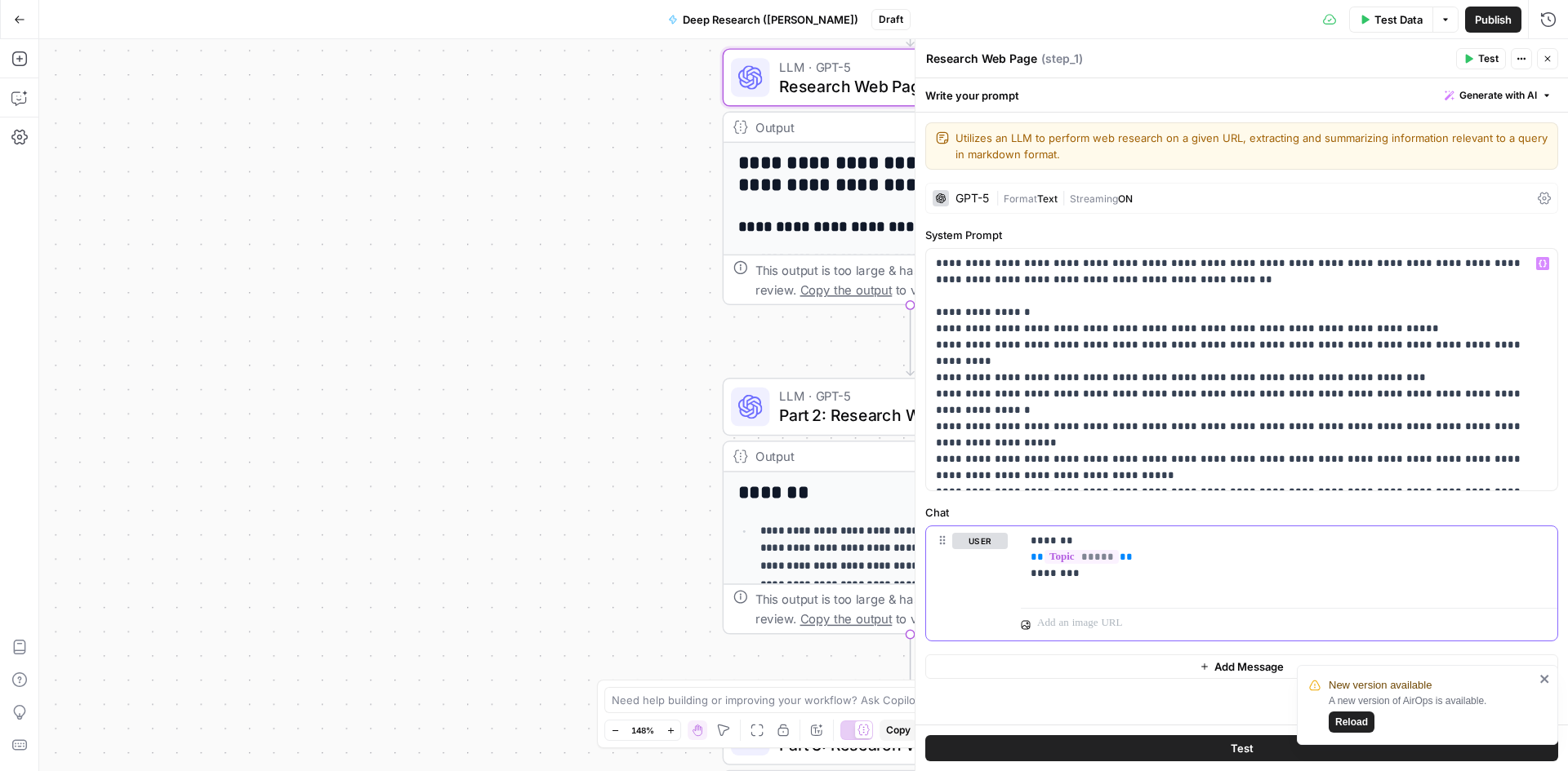
click at [1140, 592] on div "******* ** ***** ** ********" at bounding box center [1289, 564] width 537 height 75
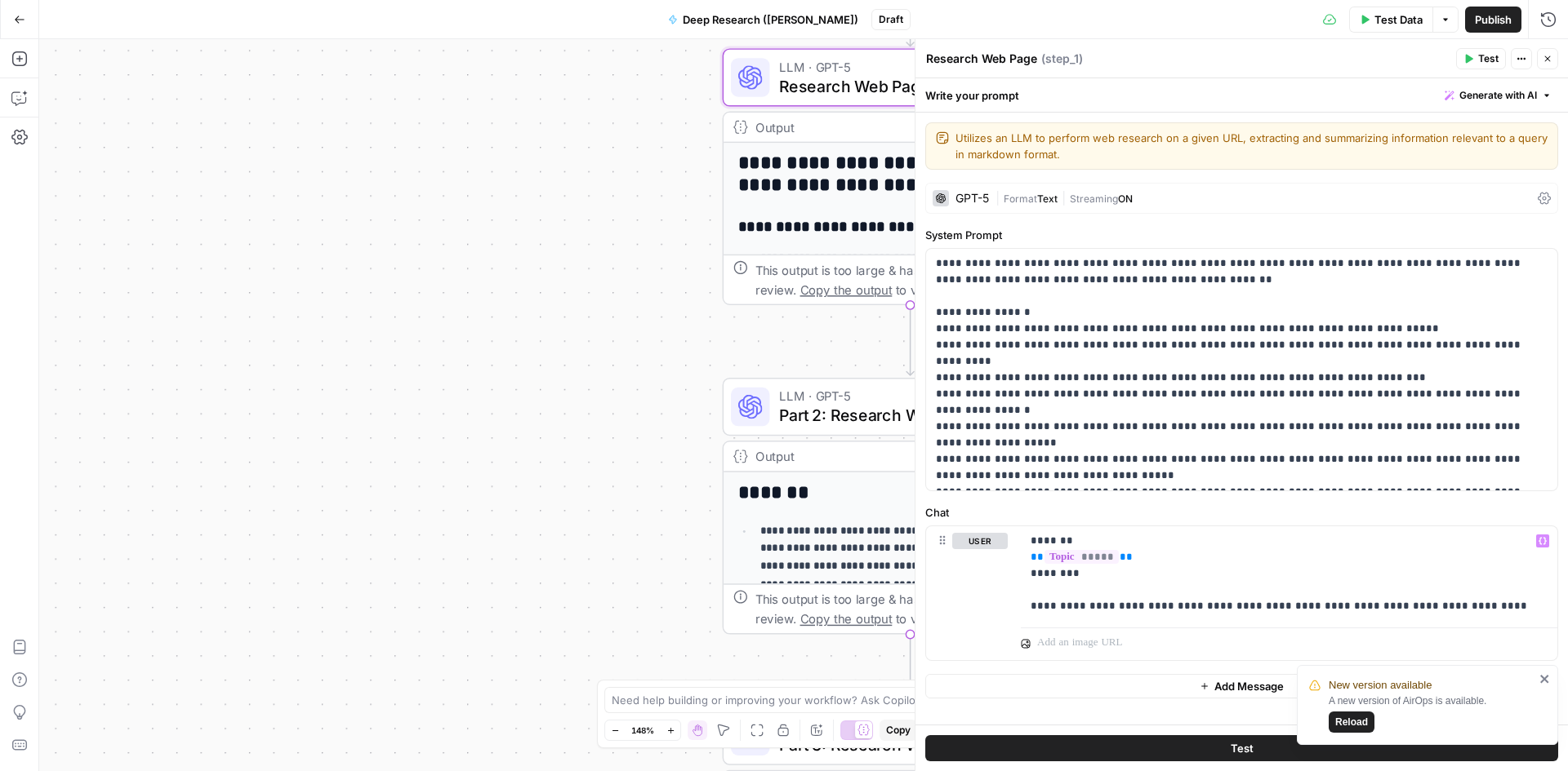
click at [1543, 685] on icon "close" at bounding box center [1545, 679] width 12 height 13
click at [1464, 62] on icon "button" at bounding box center [1469, 59] width 10 height 10
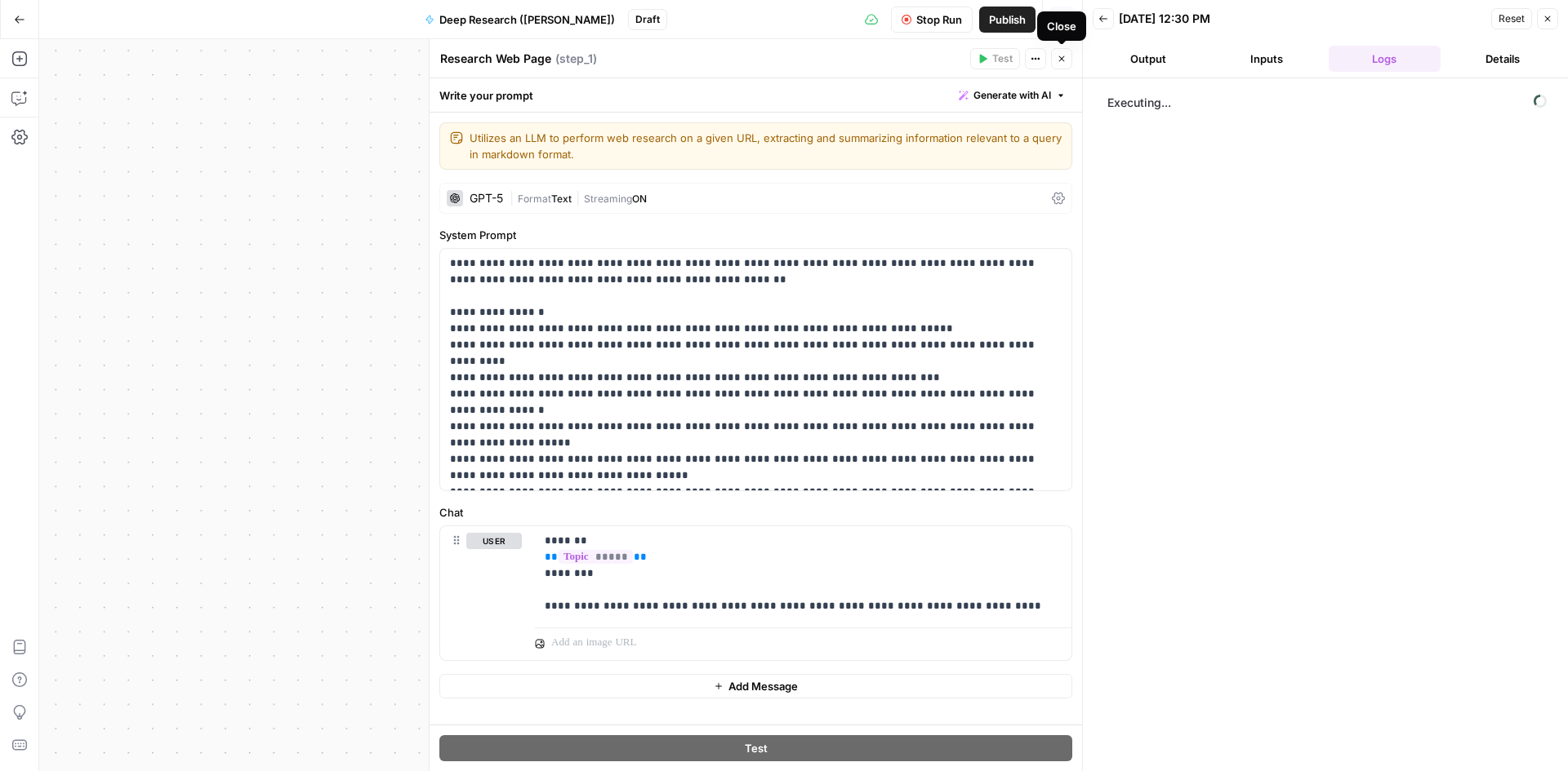
click at [1063, 64] on button "Close" at bounding box center [1061, 58] width 21 height 21
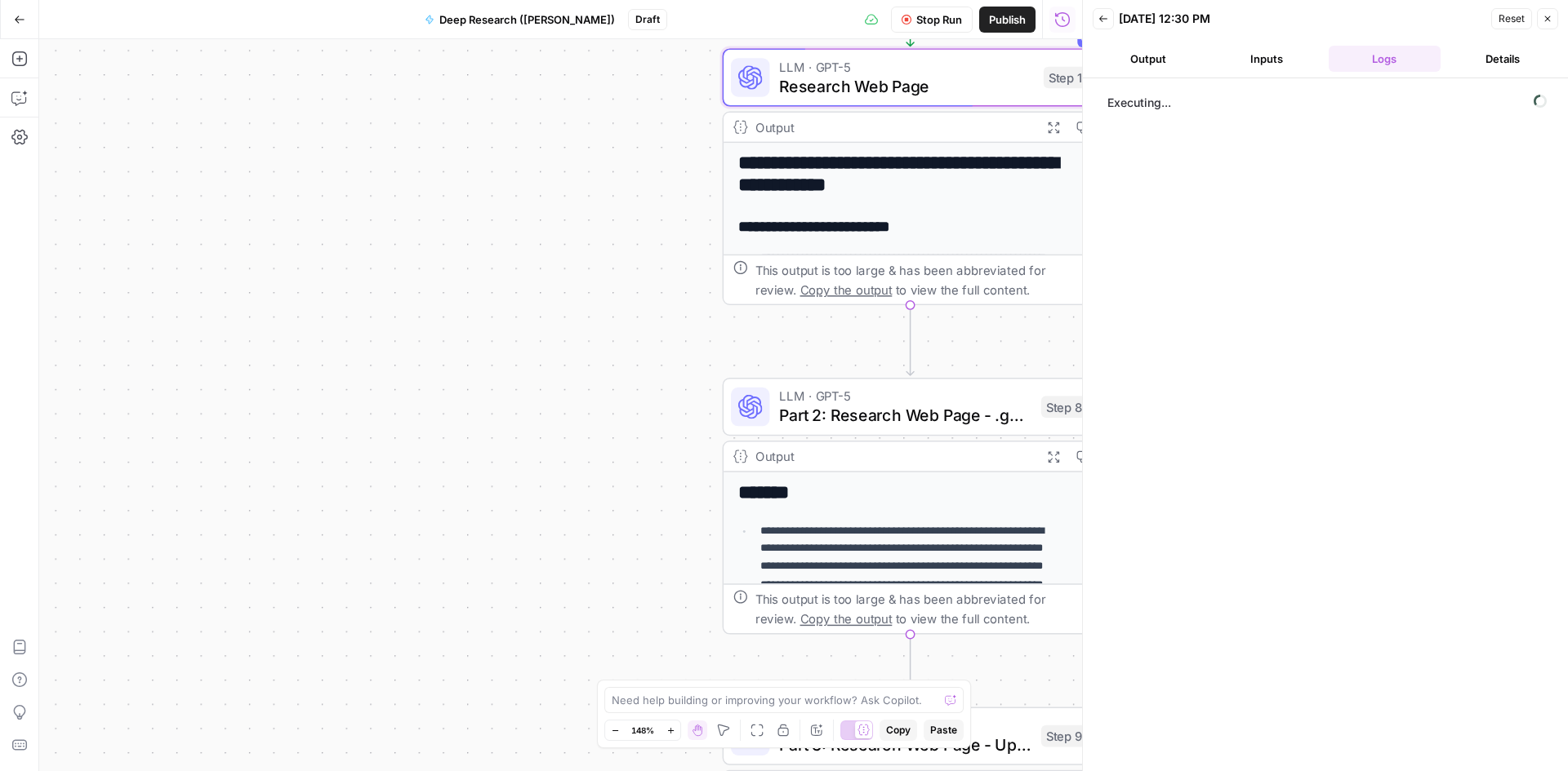
click at [1544, 23] on button "Close" at bounding box center [1547, 18] width 21 height 21
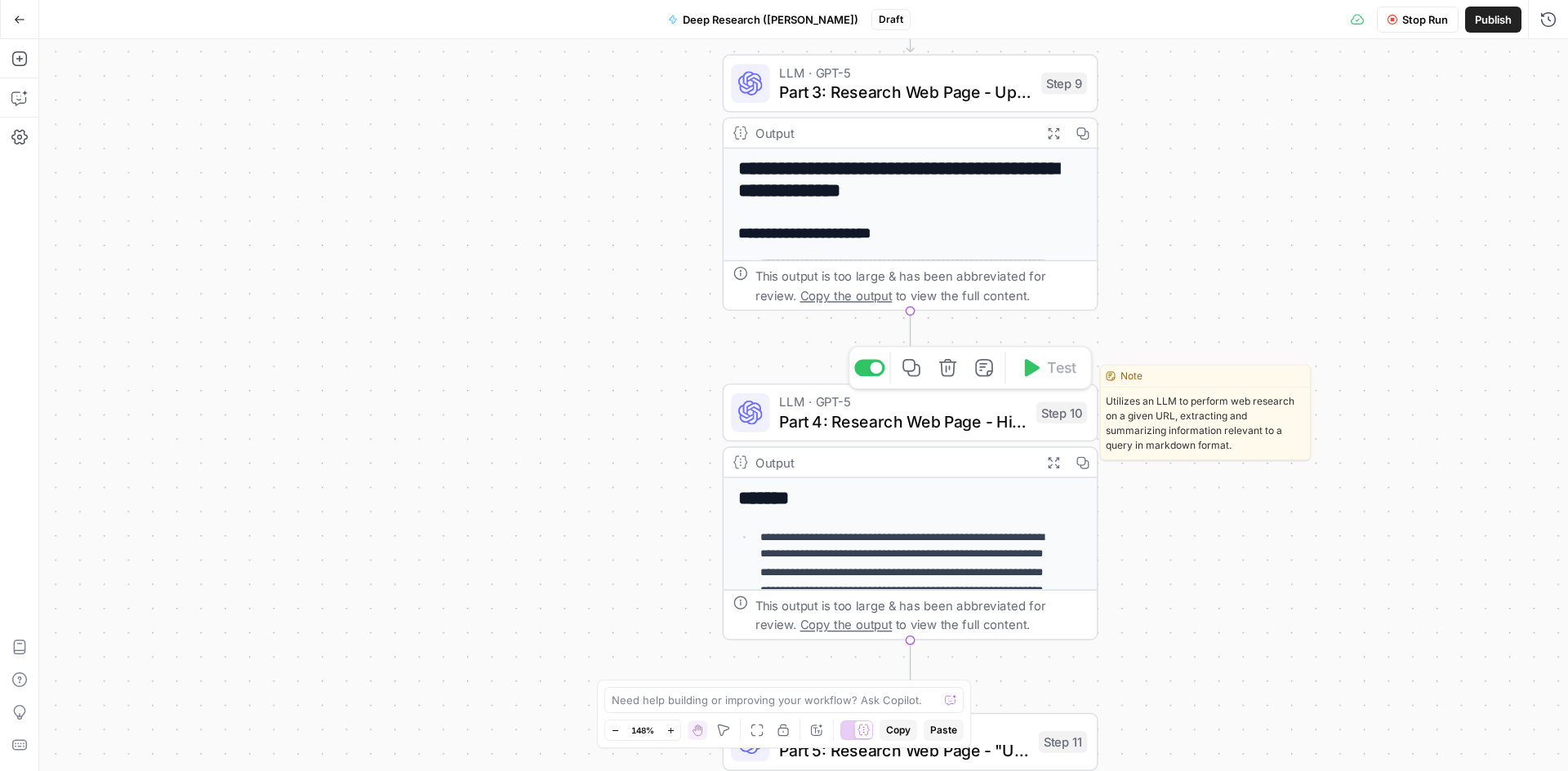
click at [957, 417] on span "Part 4: Research Web Page - High / Medium / Low" at bounding box center [903, 421] width 247 height 24
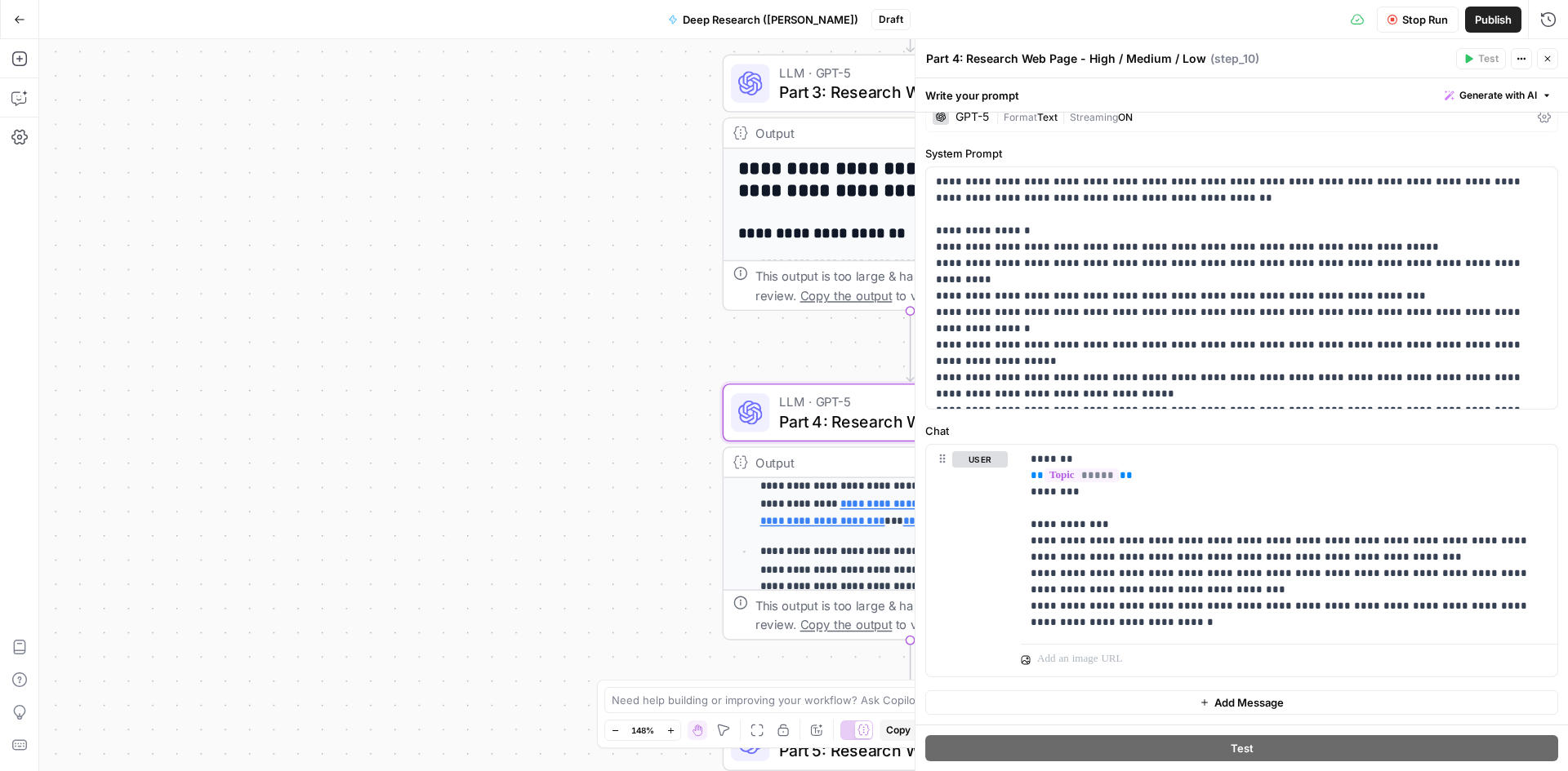
scroll to position [164, 0]
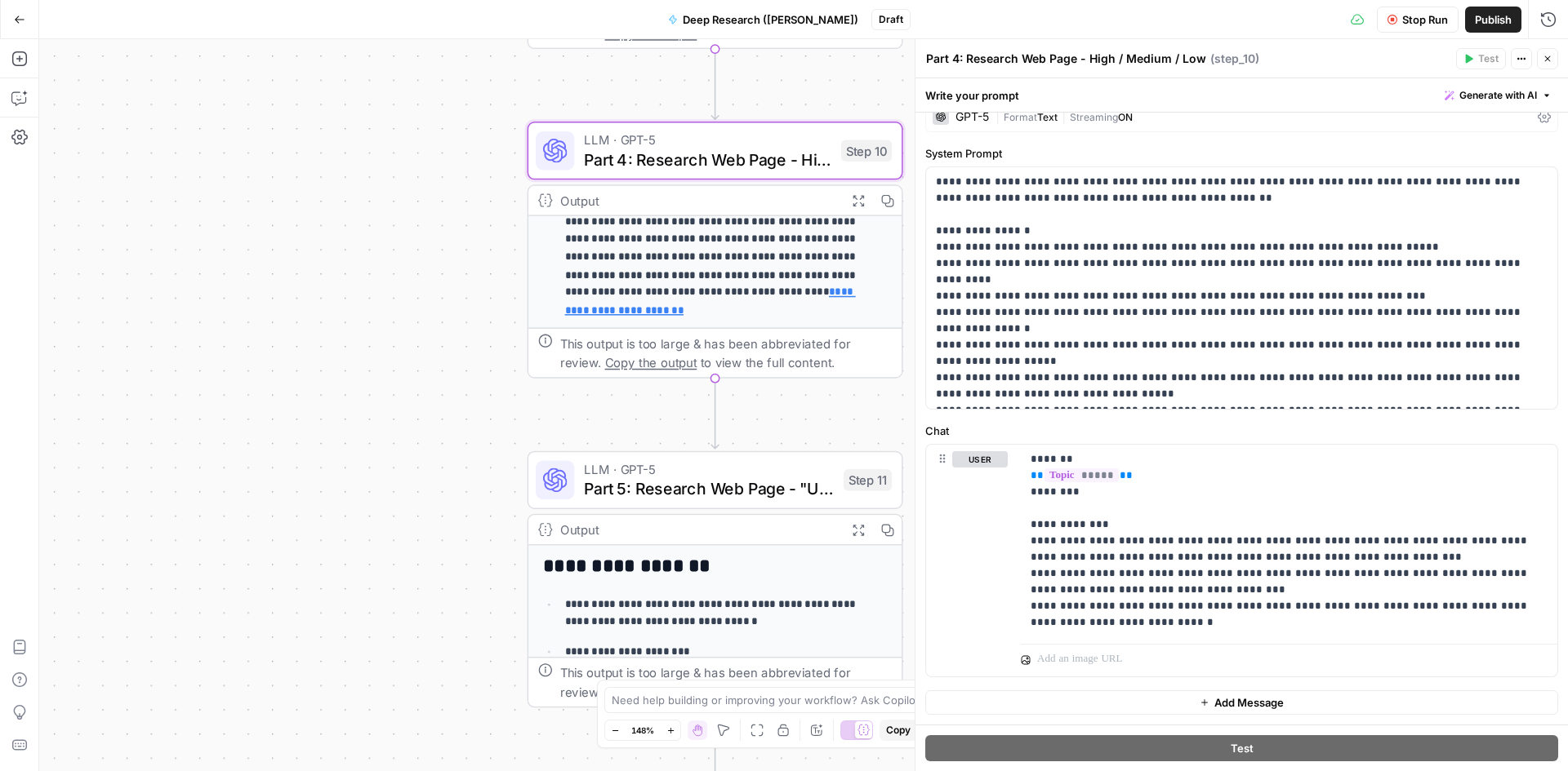
drag, startPoint x: 653, startPoint y: 546, endPoint x: 458, endPoint y: 284, distance: 326.6
click at [458, 284] on div "**********" at bounding box center [803, 405] width 1529 height 732
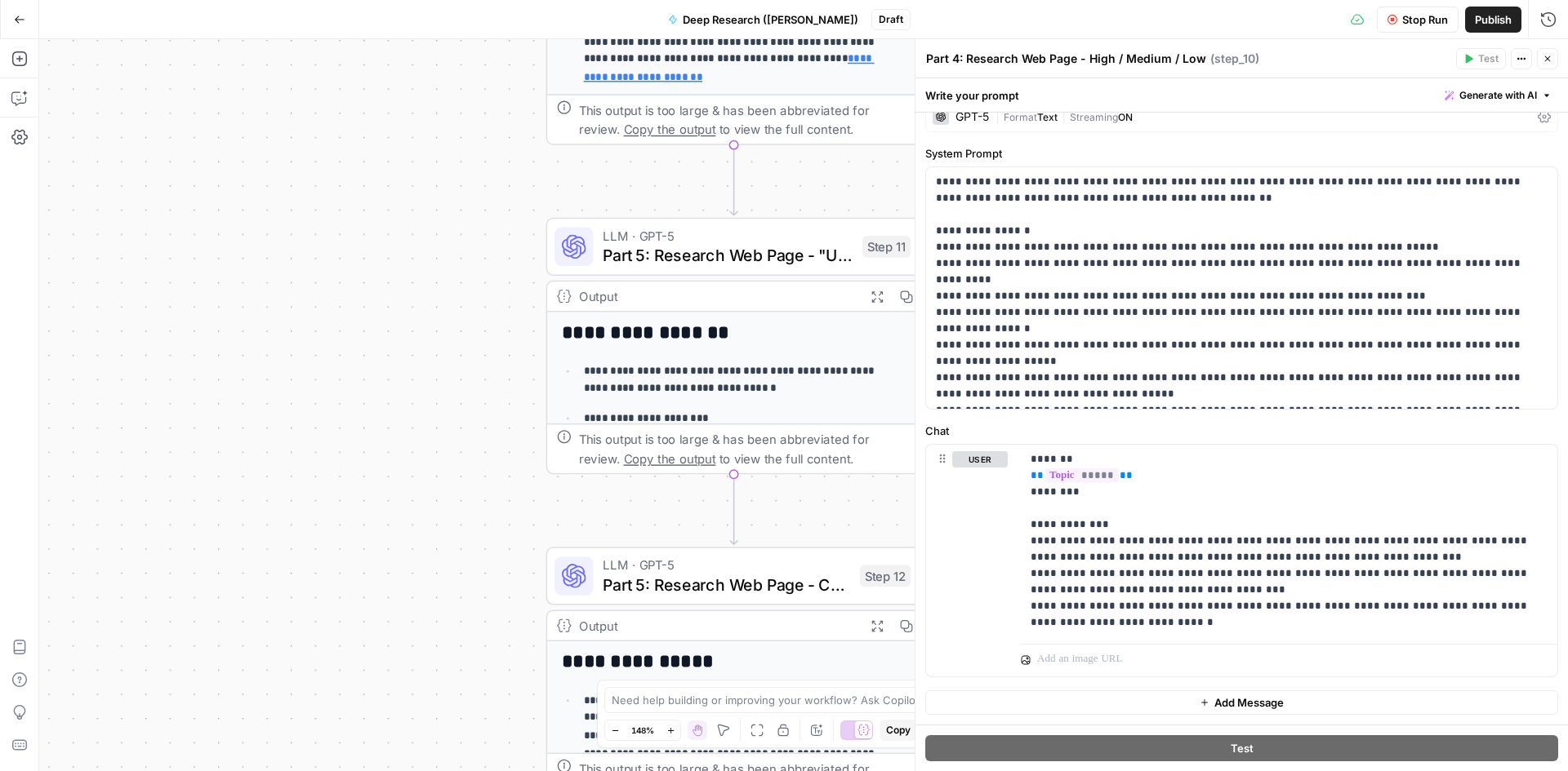
drag, startPoint x: 439, startPoint y: 630, endPoint x: 458, endPoint y: 396, distance: 234.8
click at [458, 396] on div "**********" at bounding box center [803, 405] width 1529 height 732
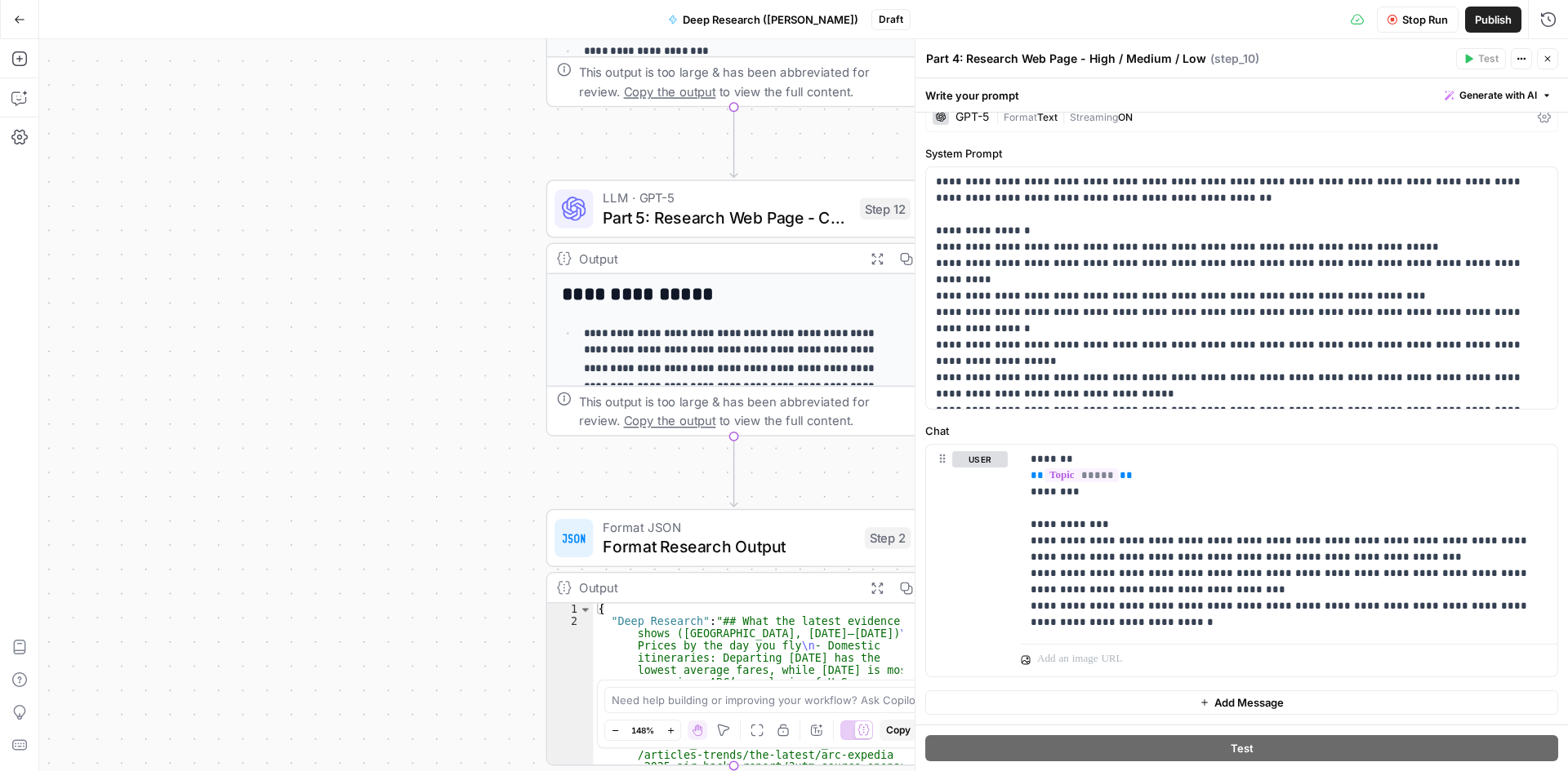
click at [1550, 68] on button "Close" at bounding box center [1547, 58] width 21 height 21
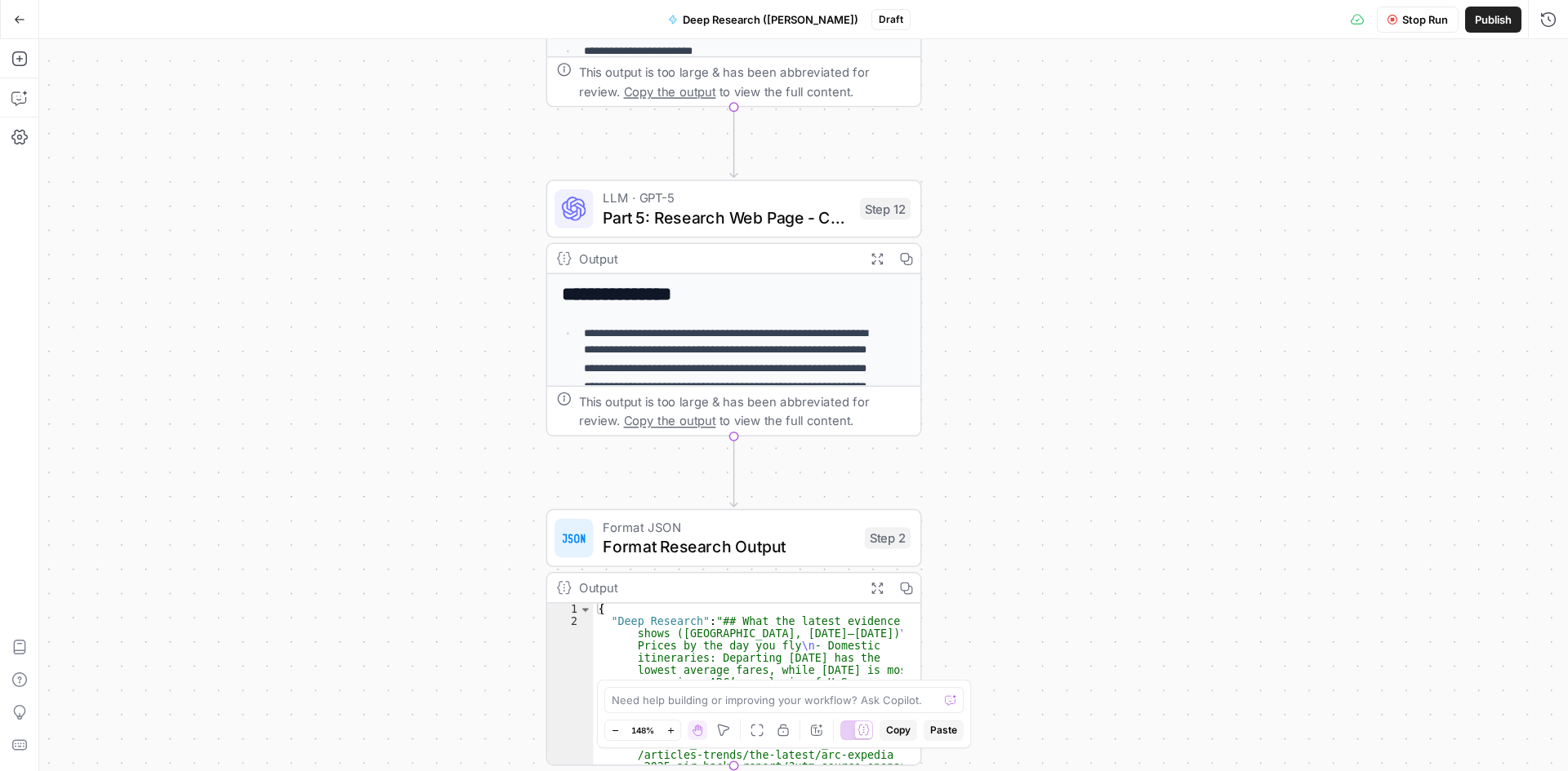
scroll to position [157, 0]
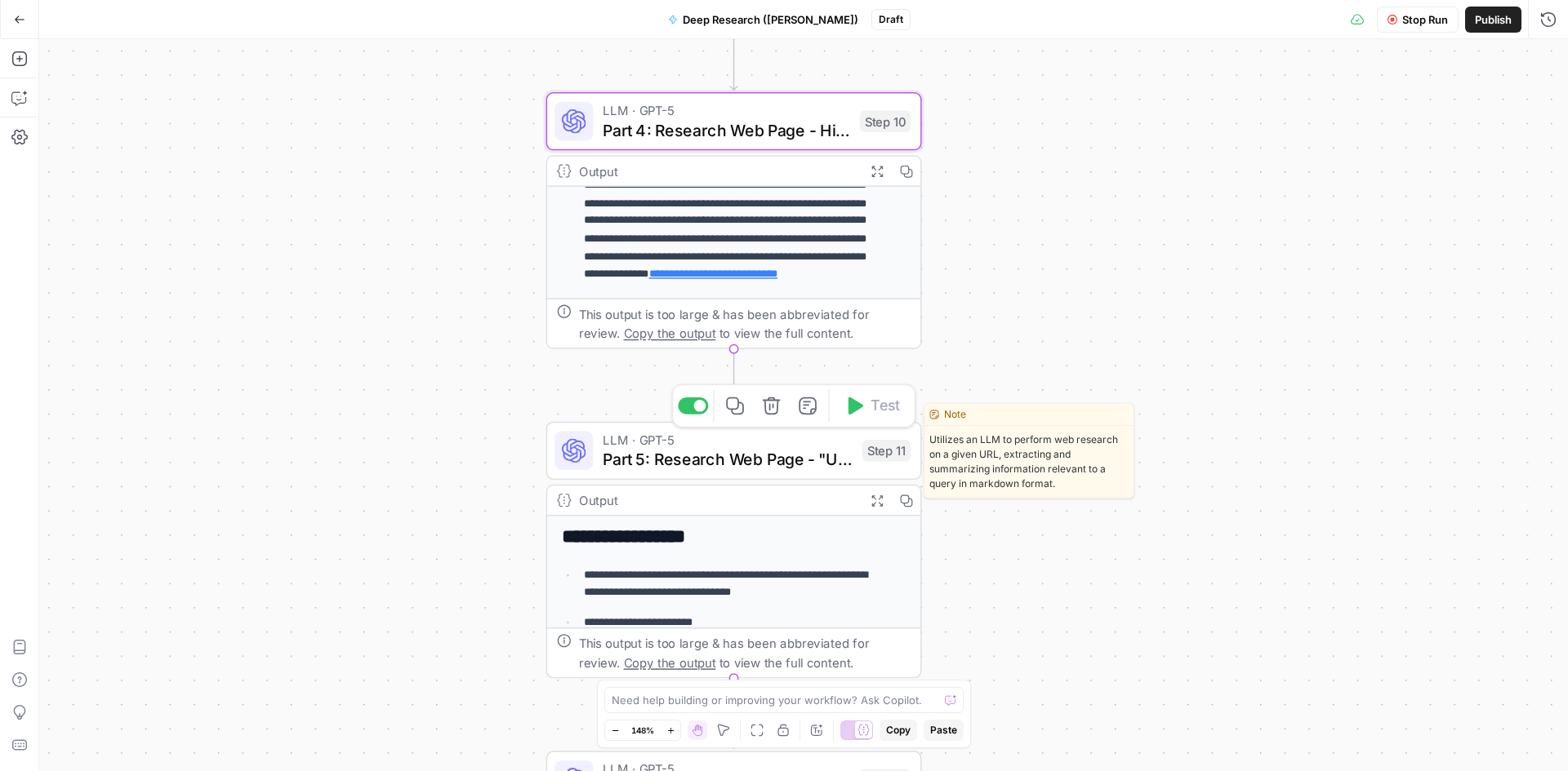
click at [794, 454] on span "Part 5: Research Web Page - "Unverifiable"" at bounding box center [727, 459] width 250 height 24
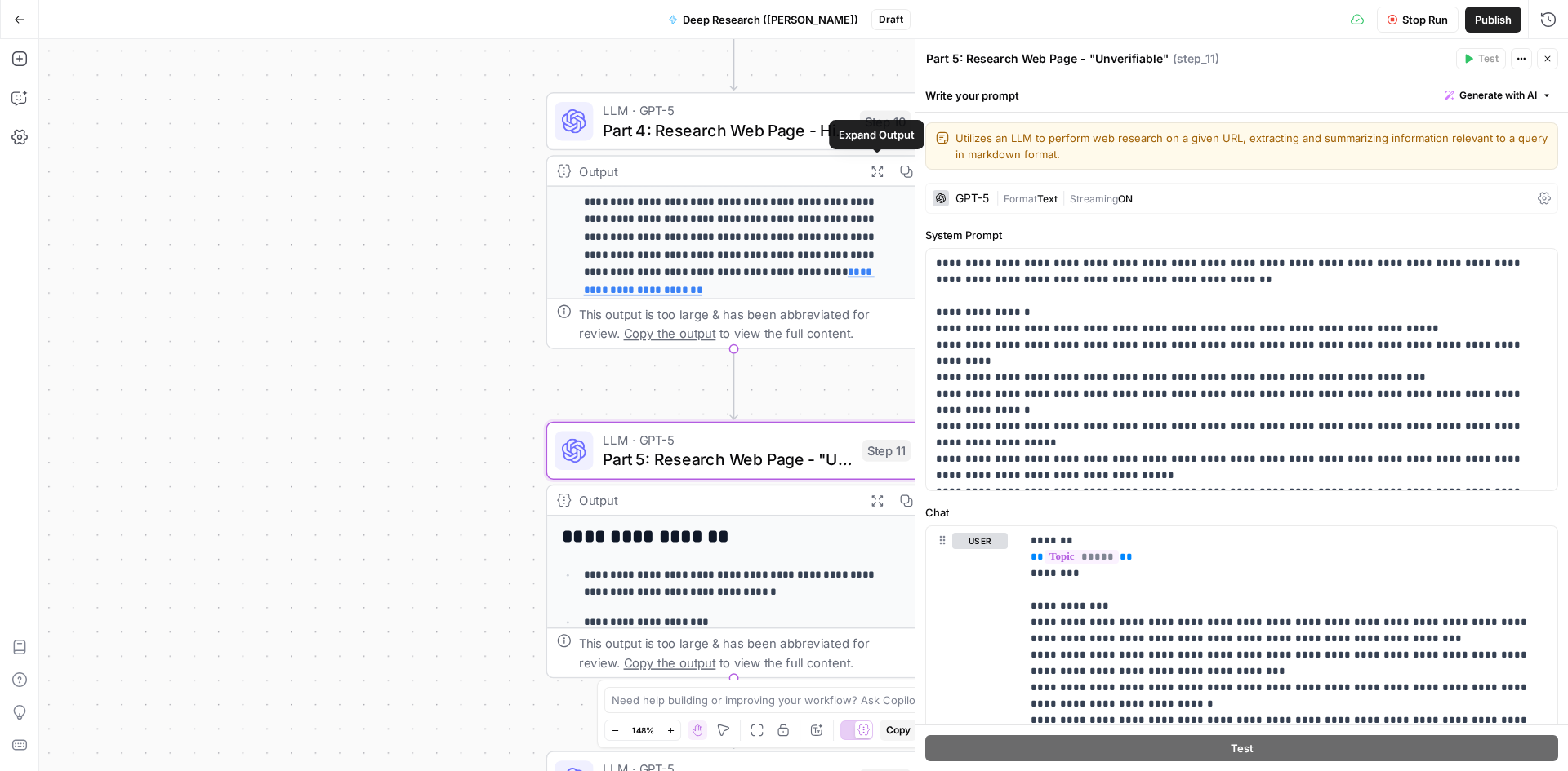
click at [873, 170] on icon "button" at bounding box center [877, 171] width 13 height 13
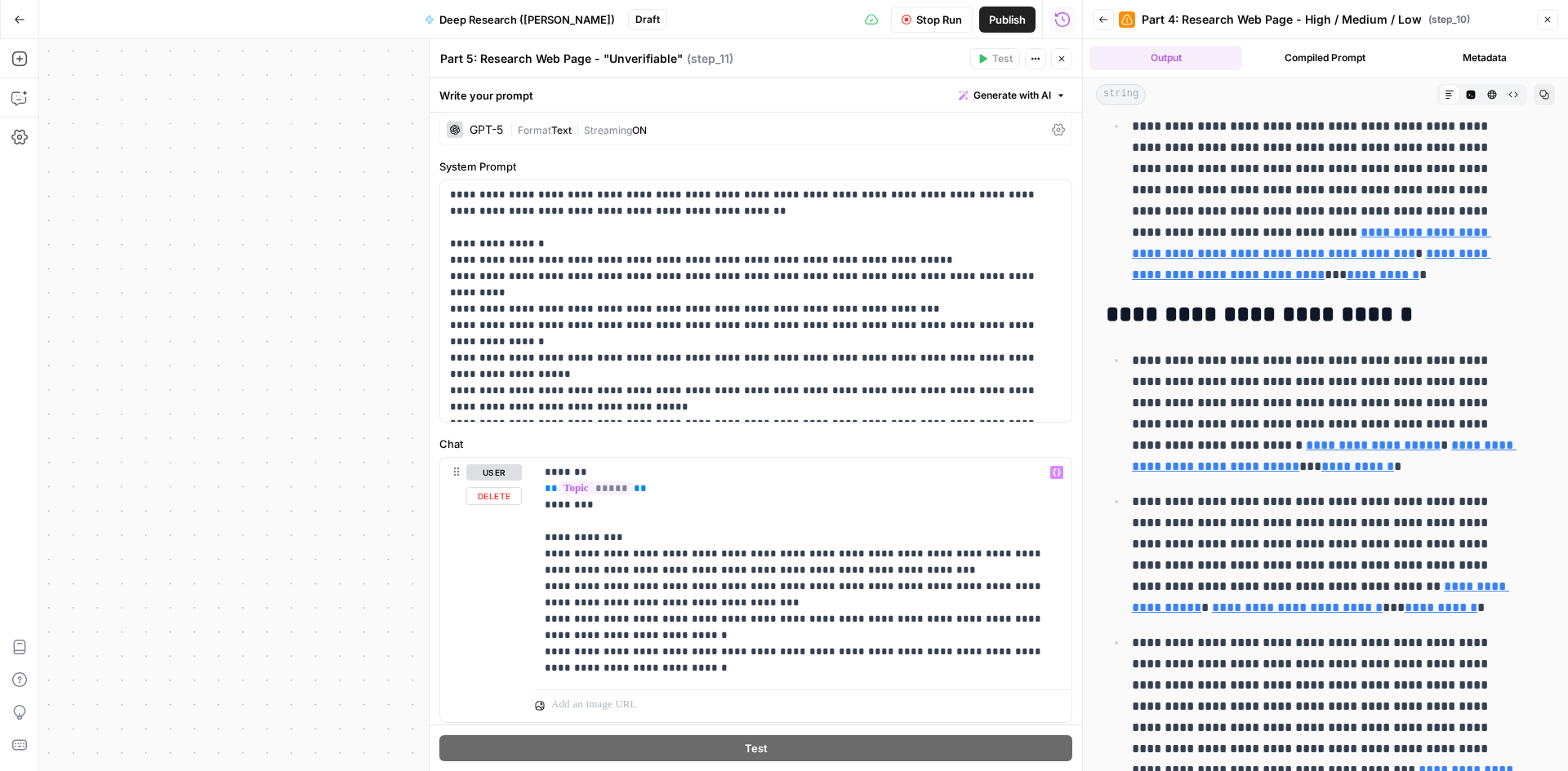
scroll to position [114, 0]
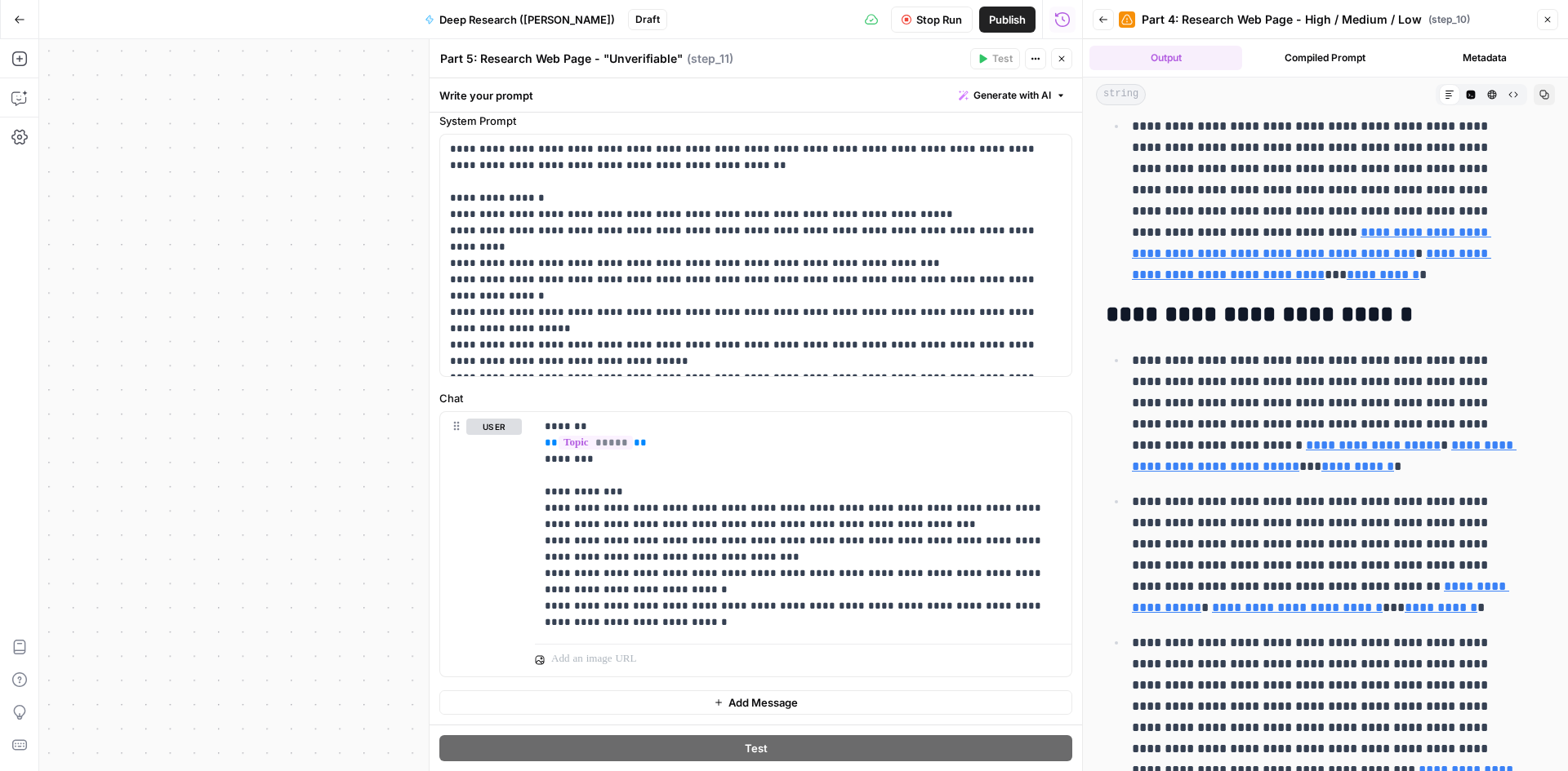
click at [23, 25] on button "Go Back" at bounding box center [19, 19] width 29 height 29
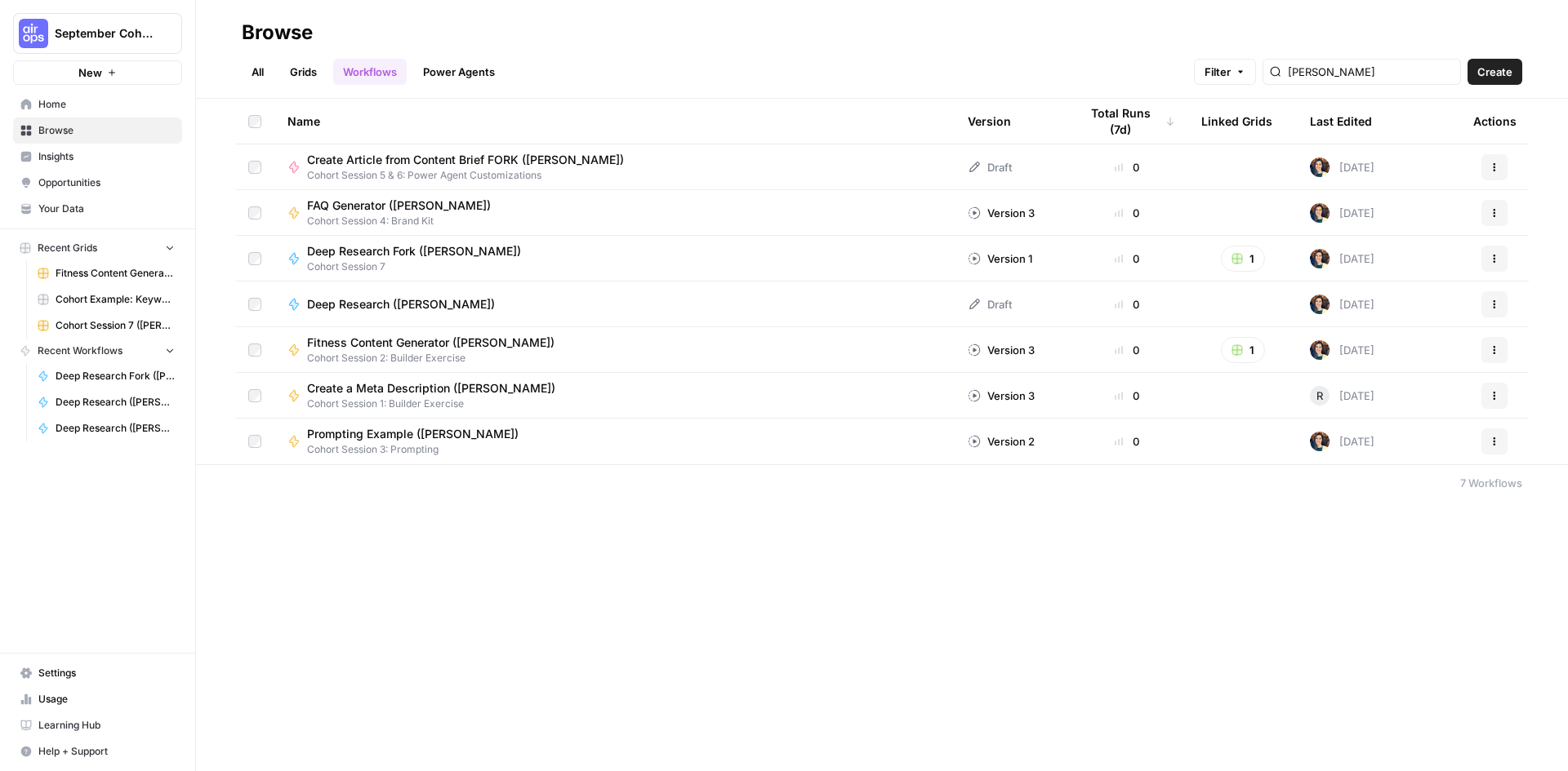
click at [306, 74] on link "Grids" at bounding box center [303, 71] width 47 height 26
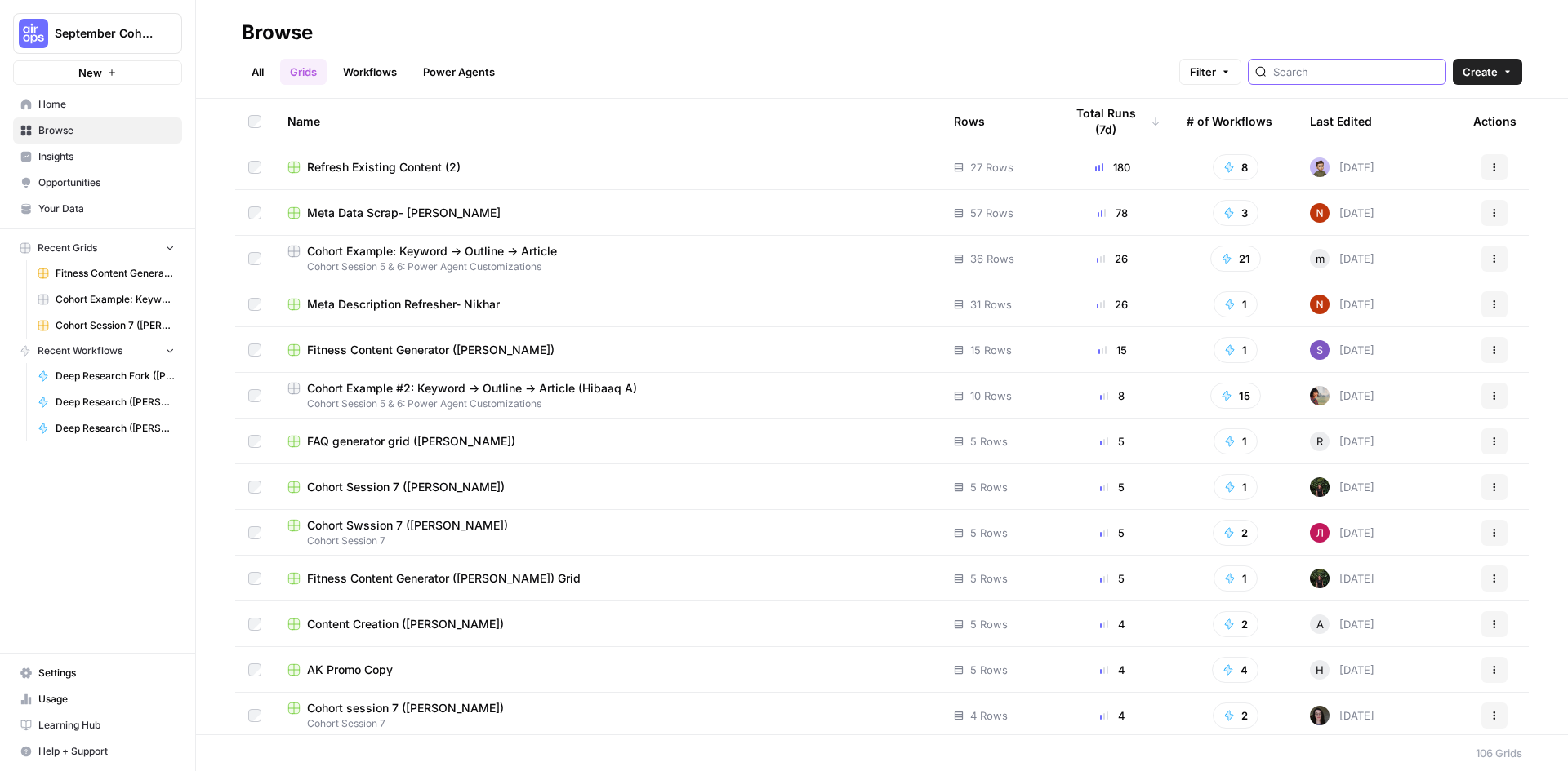
click at [1323, 78] on input "search" at bounding box center [1356, 72] width 166 height 17
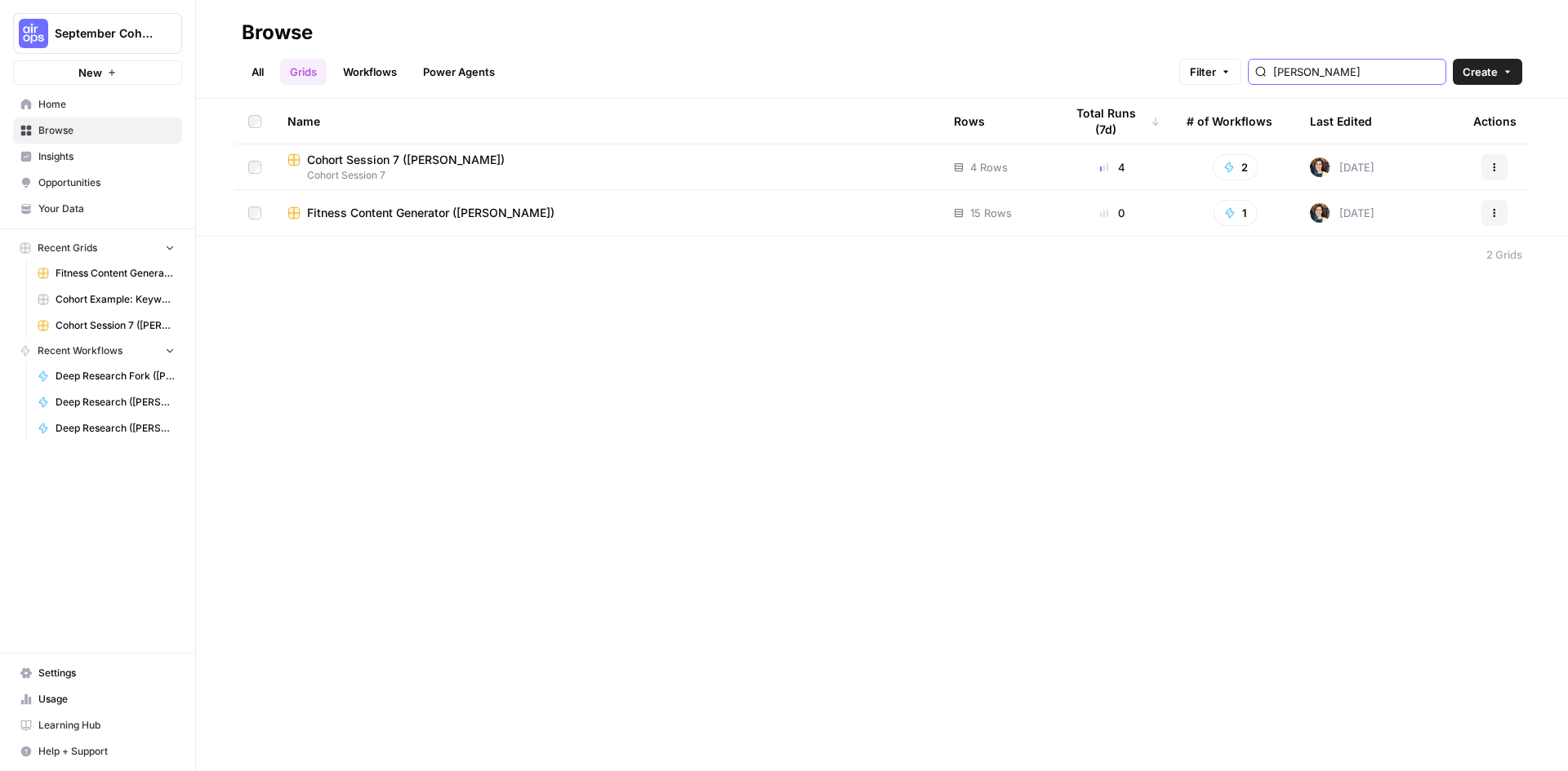
type input "[PERSON_NAME]"
click at [355, 159] on span "Cohort Session 7 ([PERSON_NAME])" at bounding box center [406, 160] width 198 height 17
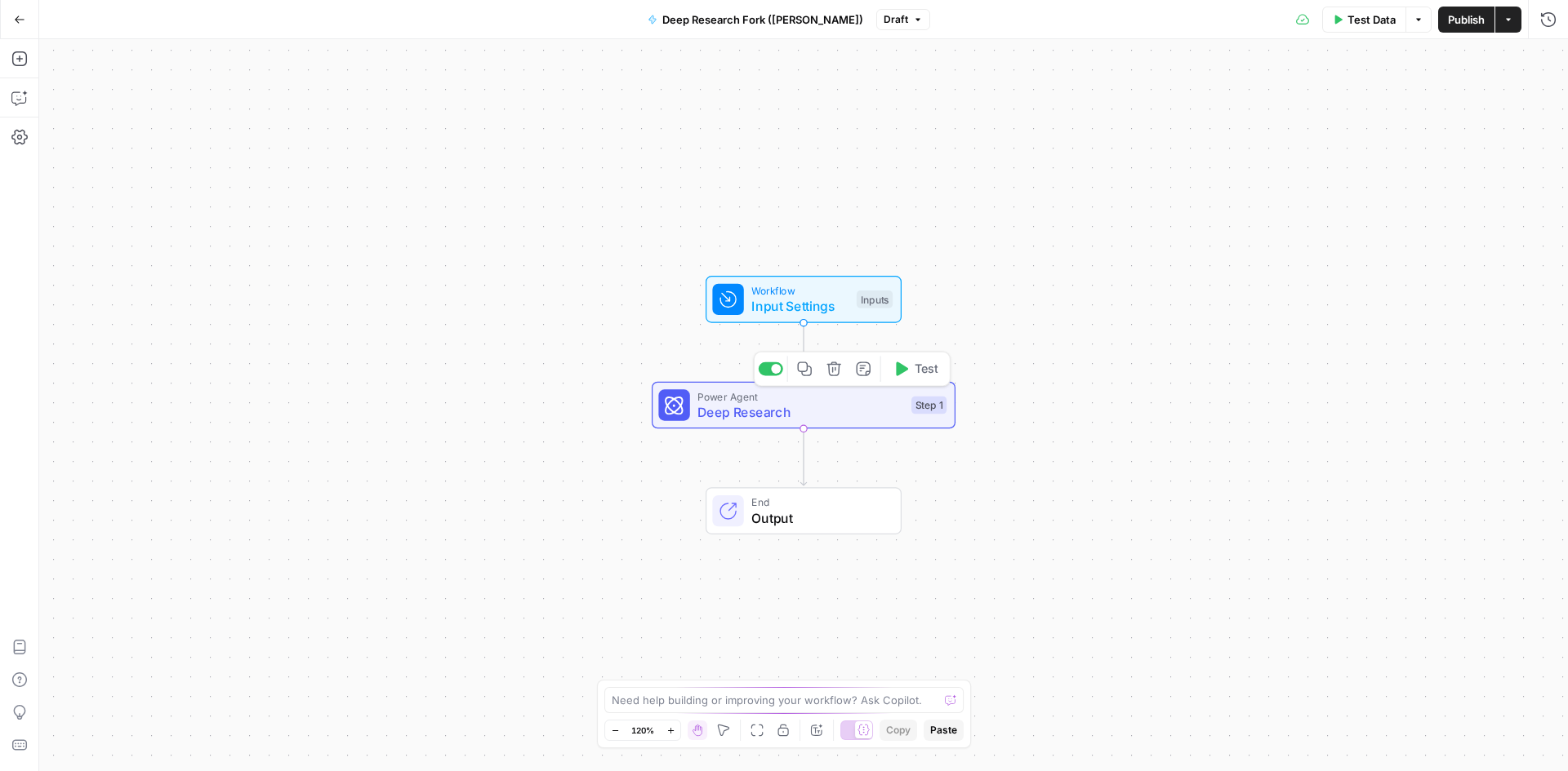
click at [804, 406] on span "Deep Research" at bounding box center [800, 411] width 205 height 19
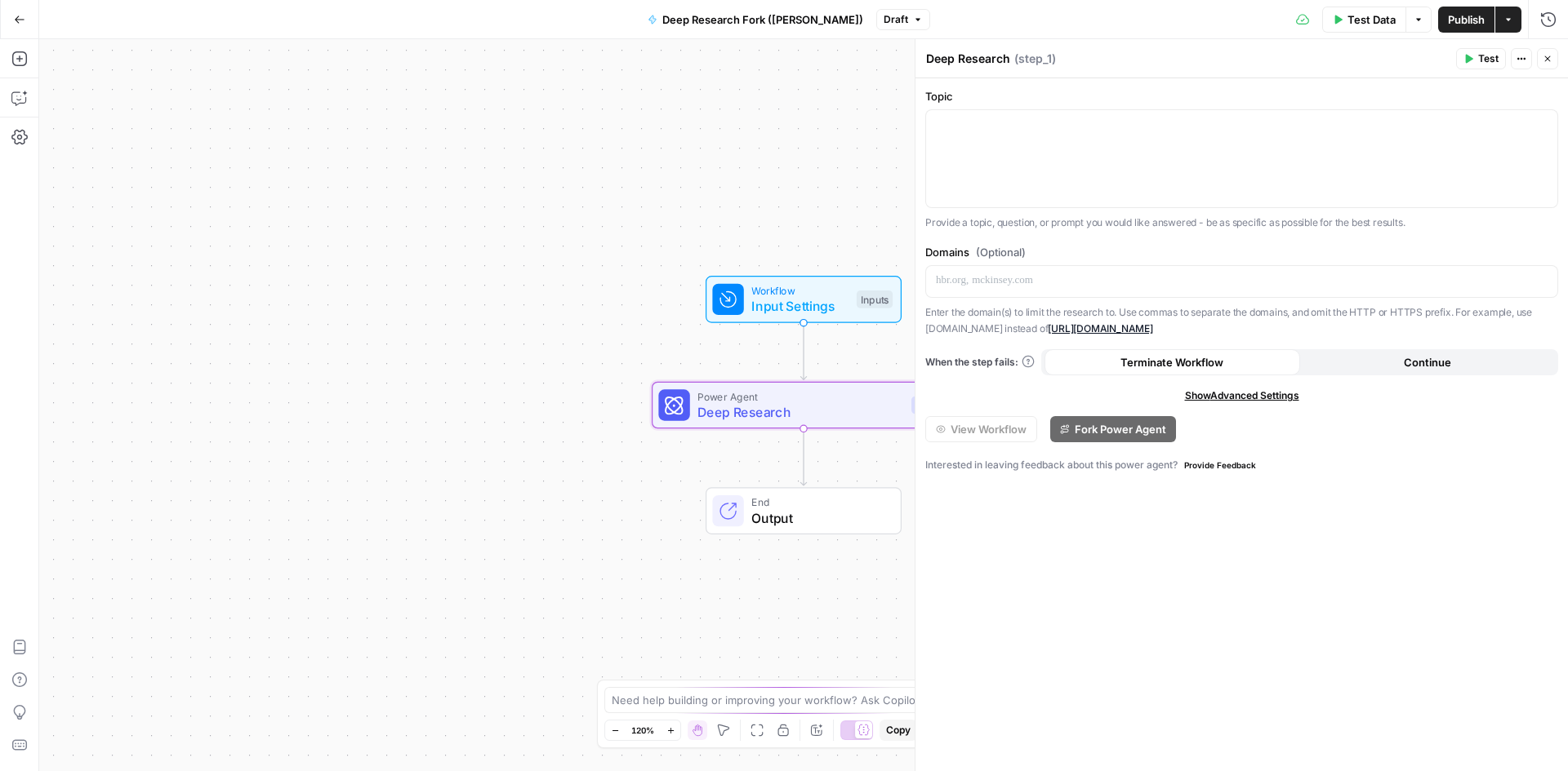
click at [1548, 65] on button "Close" at bounding box center [1547, 58] width 21 height 21
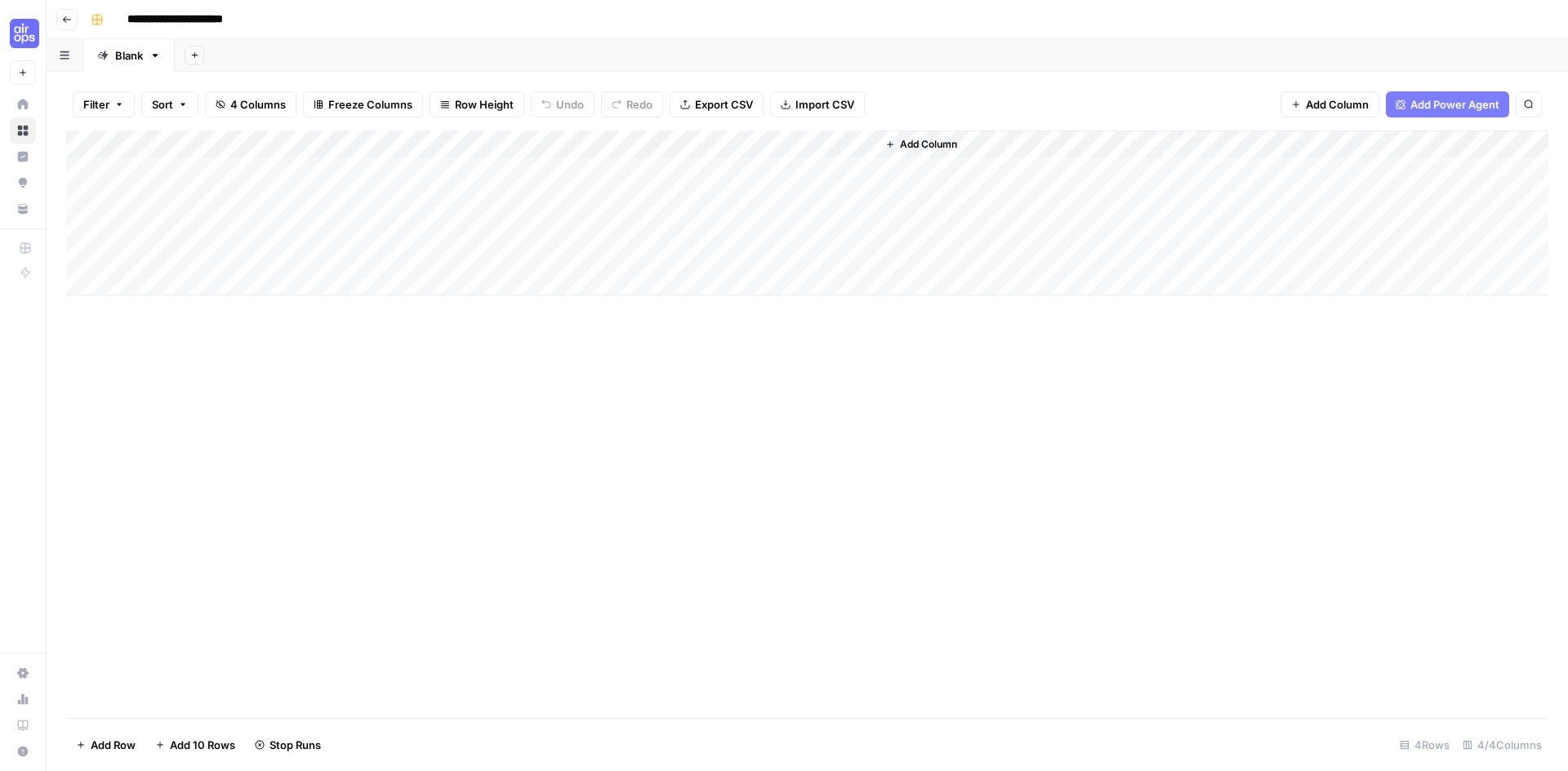
click at [648, 144] on div "Add Column" at bounding box center [807, 213] width 1482 height 165
click at [648, 144] on div at bounding box center [587, 146] width 148 height 33
click at [816, 487] on div "Add Column" at bounding box center [807, 424] width 1482 height 587
